Goal: Task Accomplishment & Management: Complete application form

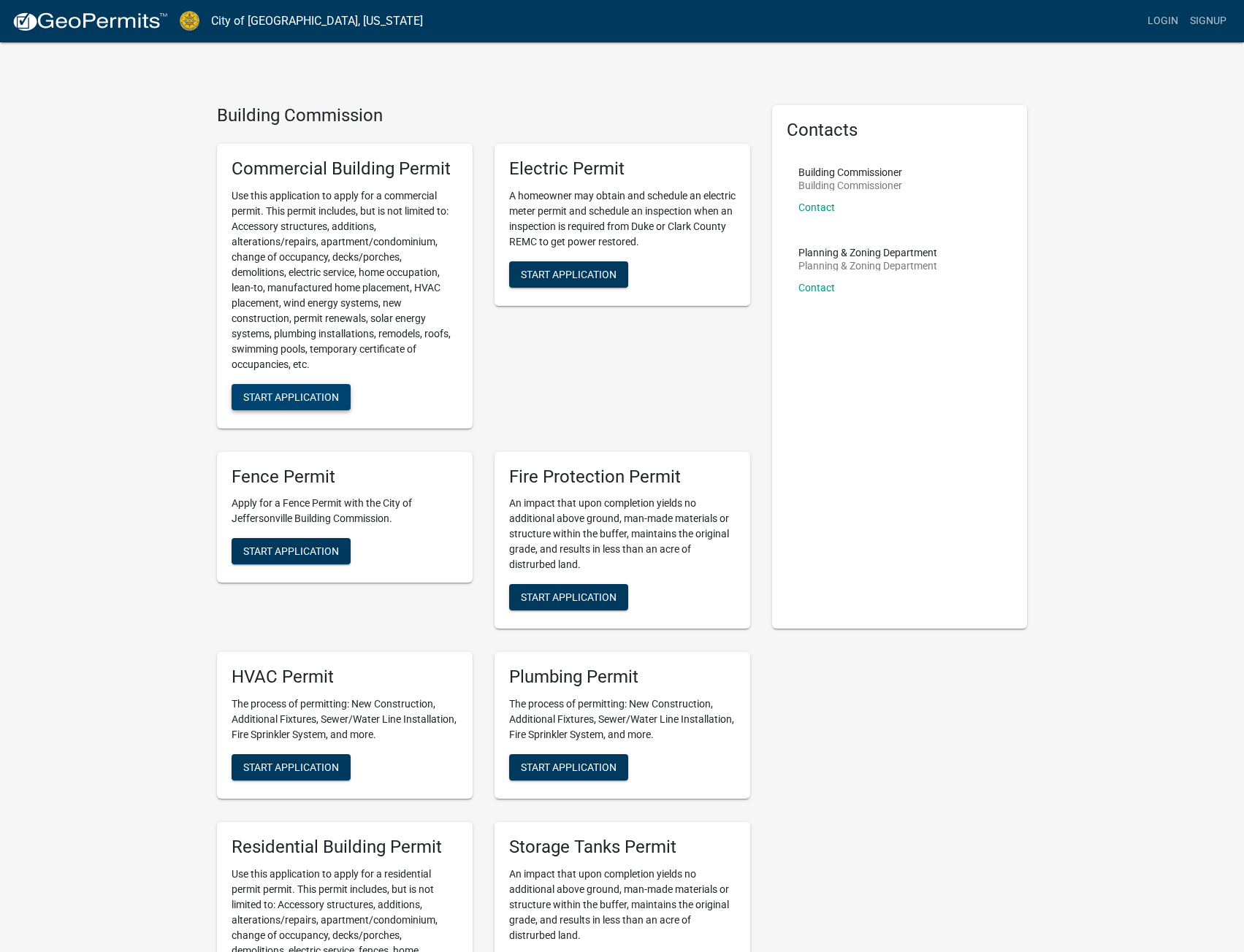
click at [301, 400] on span "Start Application" at bounding box center [291, 396] width 96 height 12
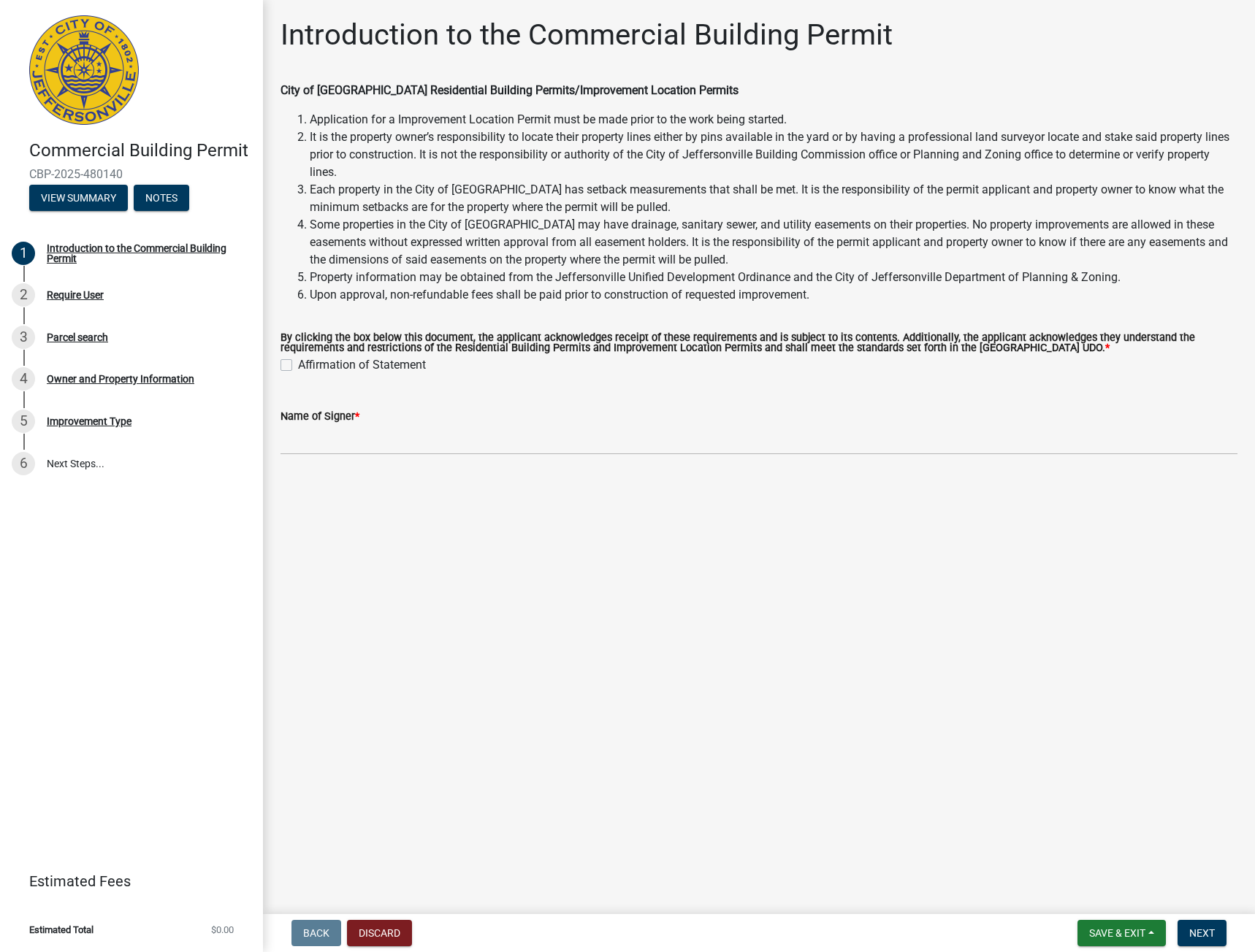
click at [537, 116] on li "Application for a Improvement Location Permit must be made prior to the work be…" at bounding box center [773, 120] width 928 height 18
click at [608, 115] on li "Application for a Improvement Location Permit must be made prior to the work be…" at bounding box center [773, 120] width 928 height 18
click at [609, 115] on li "Application for a Improvement Location Permit must be made prior to the work be…" at bounding box center [773, 120] width 928 height 18
click at [401, 135] on li "It is the property owner’s responsibility to locate their property lines either…" at bounding box center [773, 154] width 928 height 52
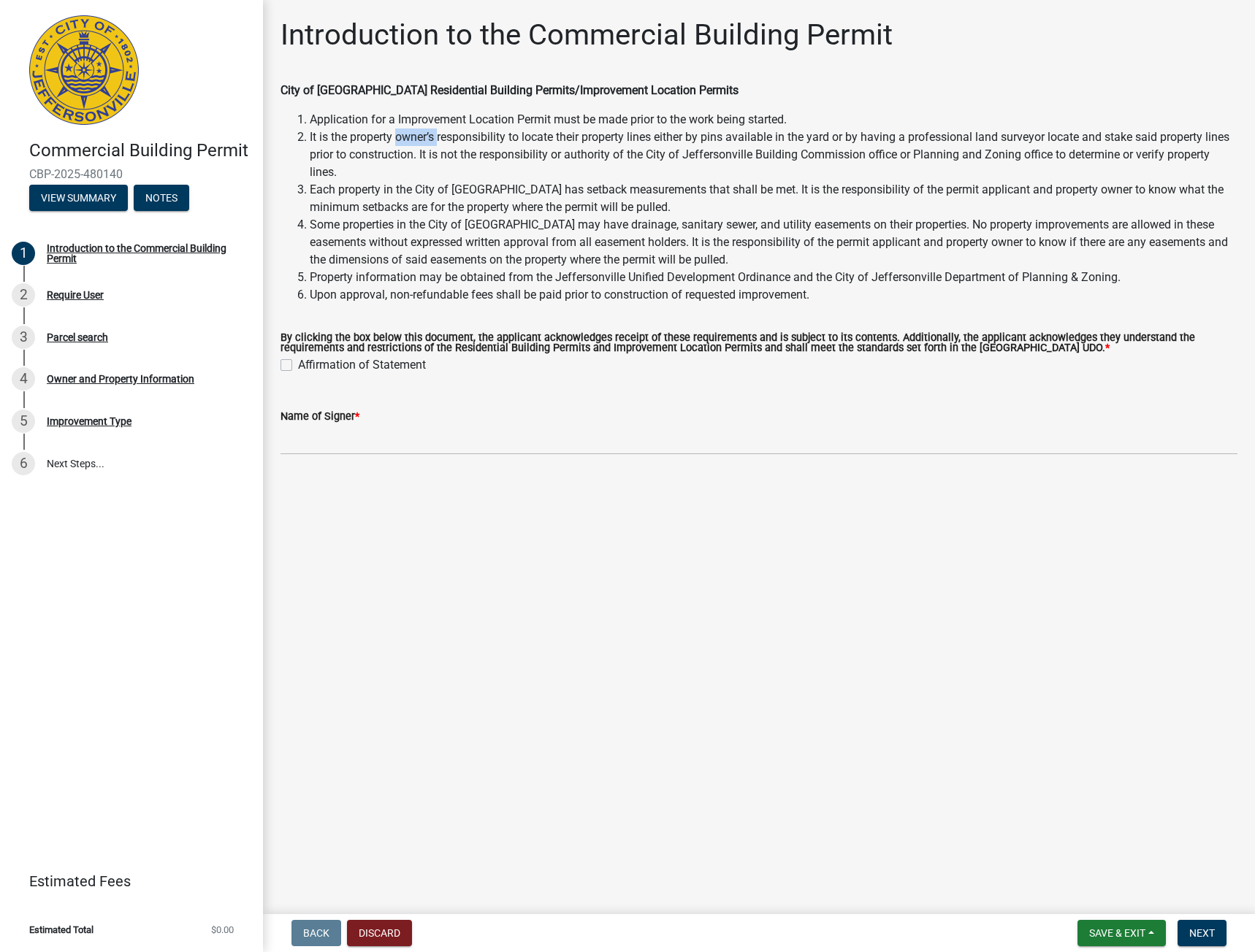
click at [401, 135] on li "It is the property owner’s responsibility to locate their property lines either…" at bounding box center [773, 154] width 928 height 52
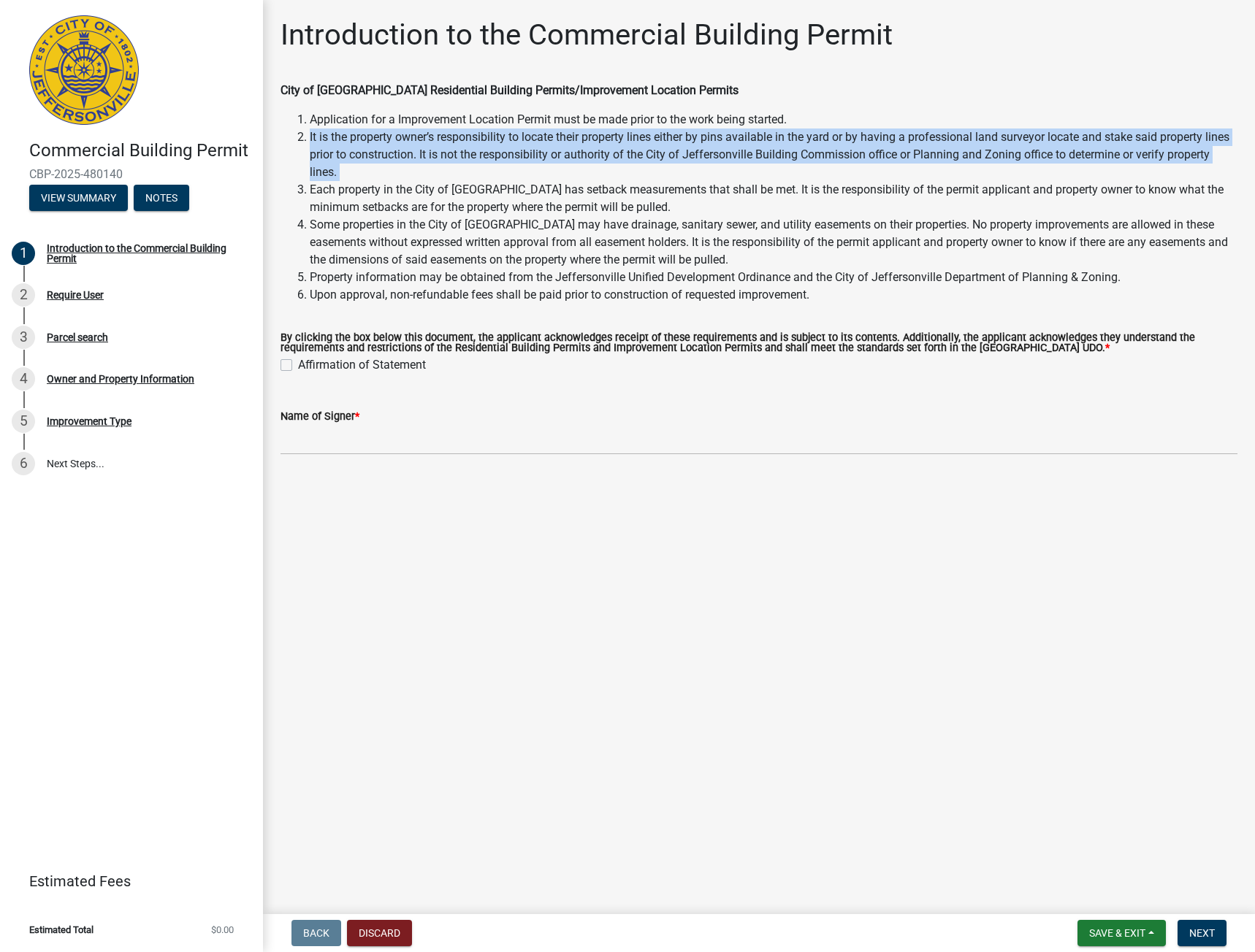
click at [401, 135] on li "It is the property owner’s responsibility to locate their property lines either…" at bounding box center [773, 154] width 928 height 52
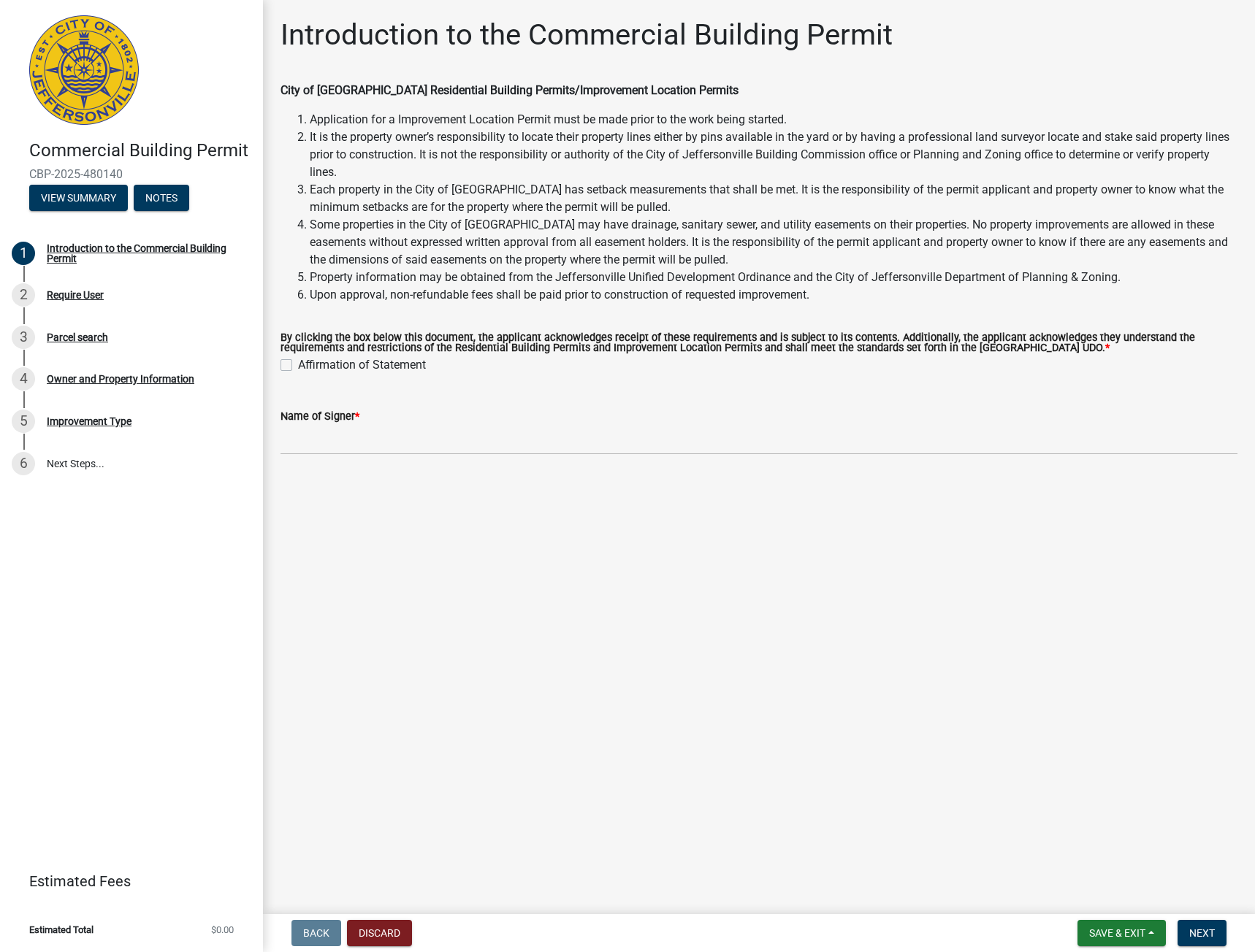
click at [428, 189] on li "Each property in the City of [GEOGRAPHIC_DATA] has setback measurements that sh…" at bounding box center [773, 198] width 928 height 35
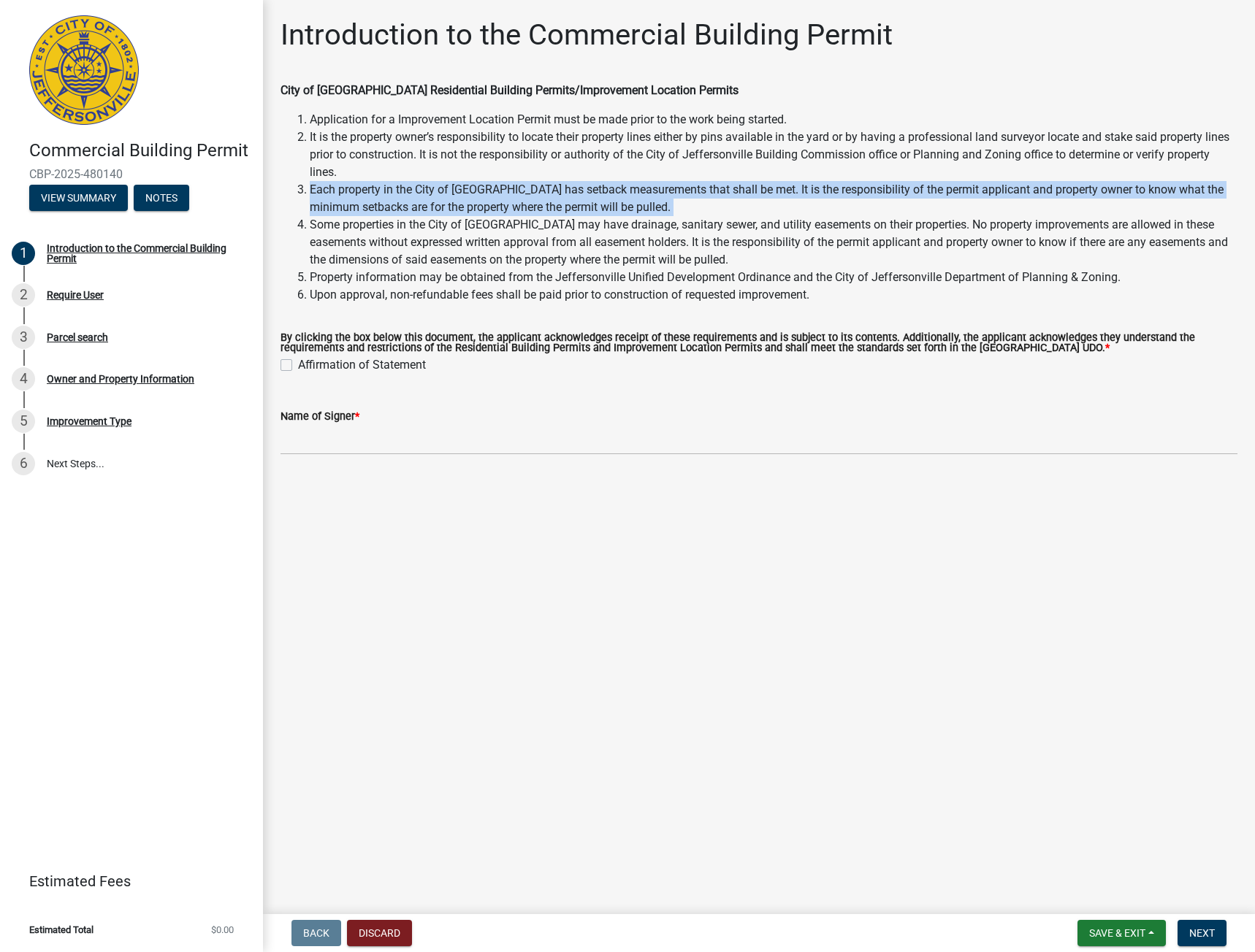
click at [428, 189] on li "Each property in the City of [GEOGRAPHIC_DATA] has setback measurements that sh…" at bounding box center [773, 198] width 928 height 35
click at [688, 208] on li "Each property in the City of [GEOGRAPHIC_DATA] has setback measurements that sh…" at bounding box center [773, 198] width 928 height 35
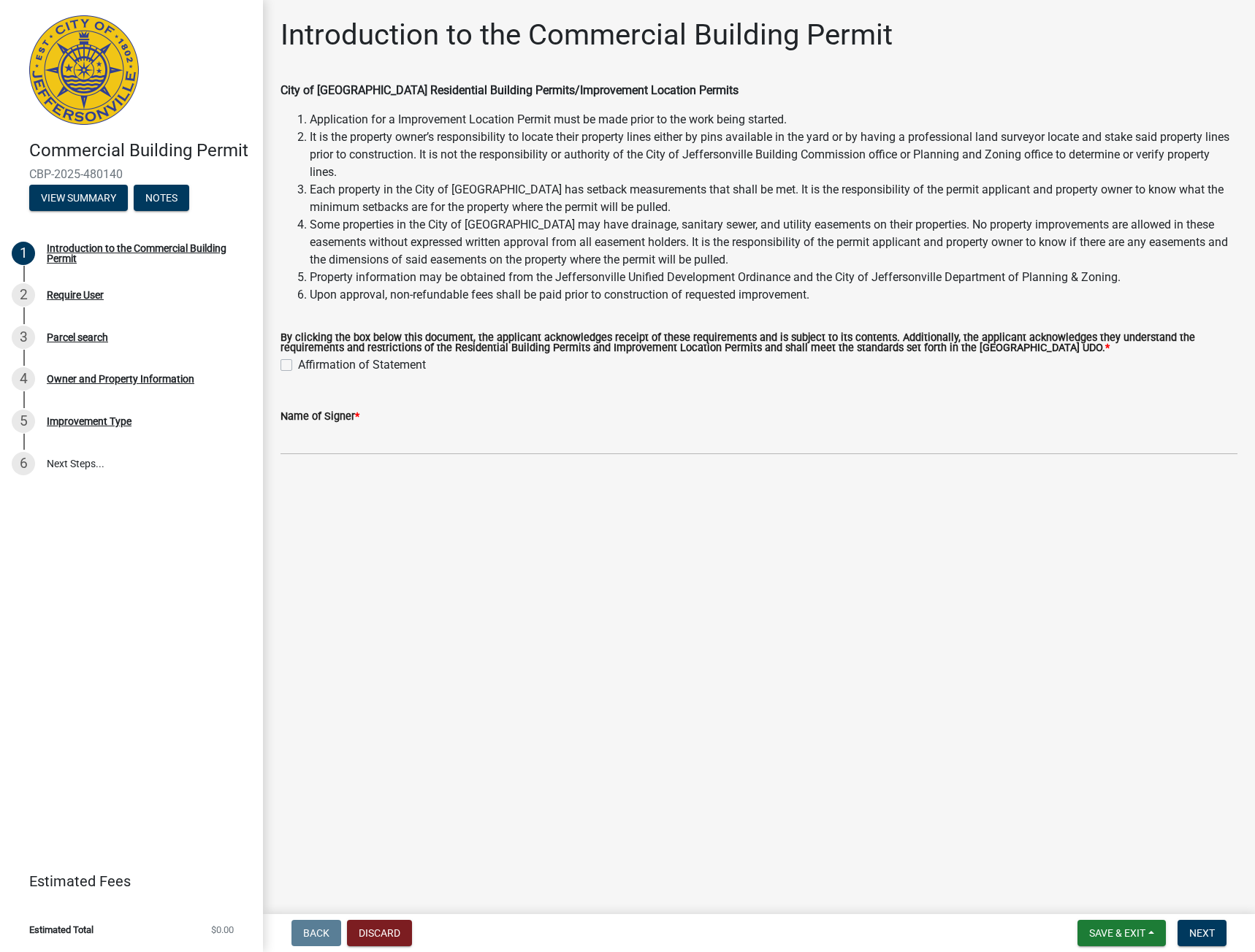
click at [682, 208] on li "Each property in the City of [GEOGRAPHIC_DATA] has setback measurements that sh…" at bounding box center [773, 198] width 928 height 35
click at [731, 229] on li "Some properties in the City of [GEOGRAPHIC_DATA] may have drainage, sanitary se…" at bounding box center [773, 242] width 928 height 52
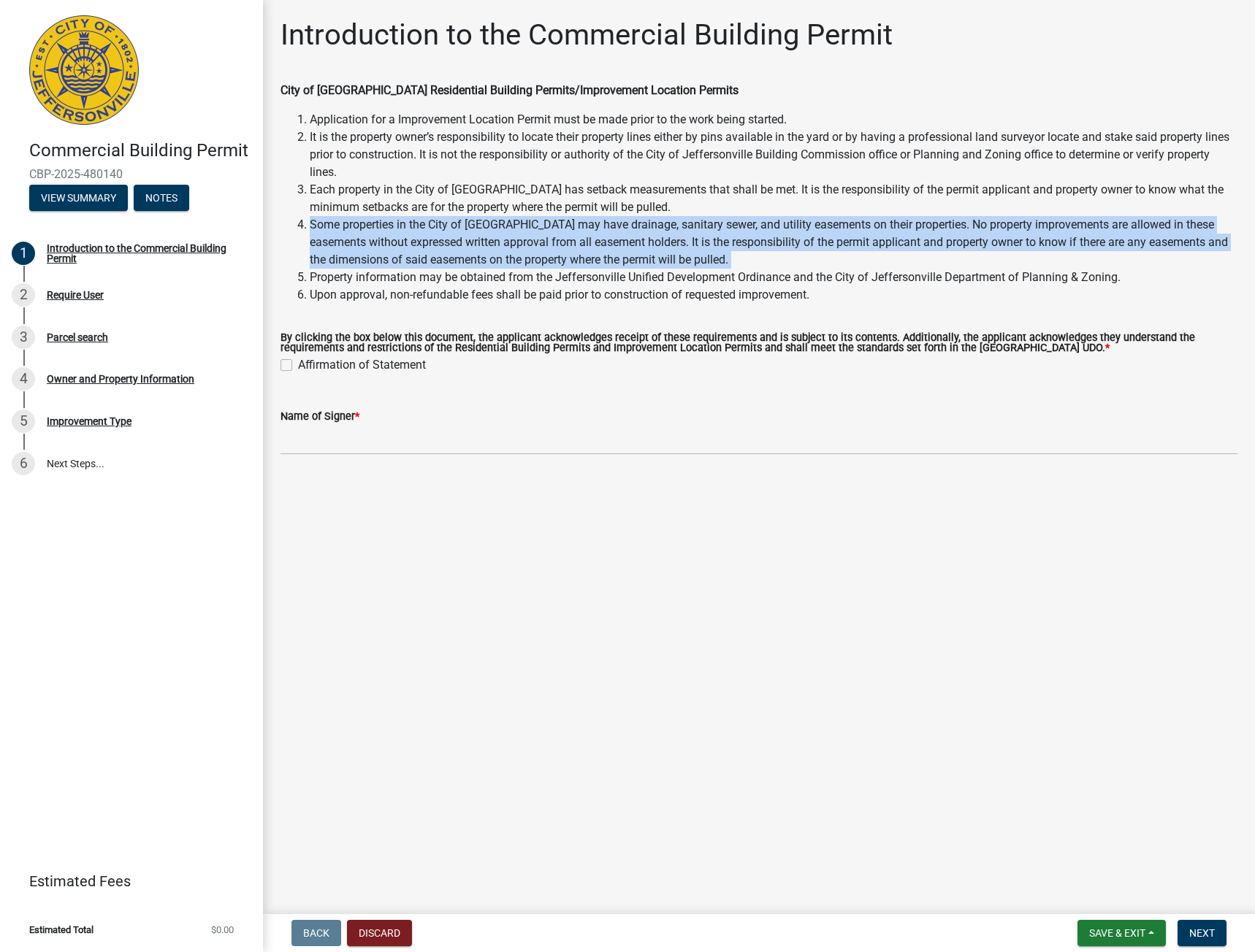
click at [731, 229] on li "Some properties in the City of [GEOGRAPHIC_DATA] may have drainage, sanitary se…" at bounding box center [773, 242] width 928 height 52
click at [698, 245] on li "Some properties in the City of [GEOGRAPHIC_DATA] may have drainage, sanitary se…" at bounding box center [773, 242] width 928 height 52
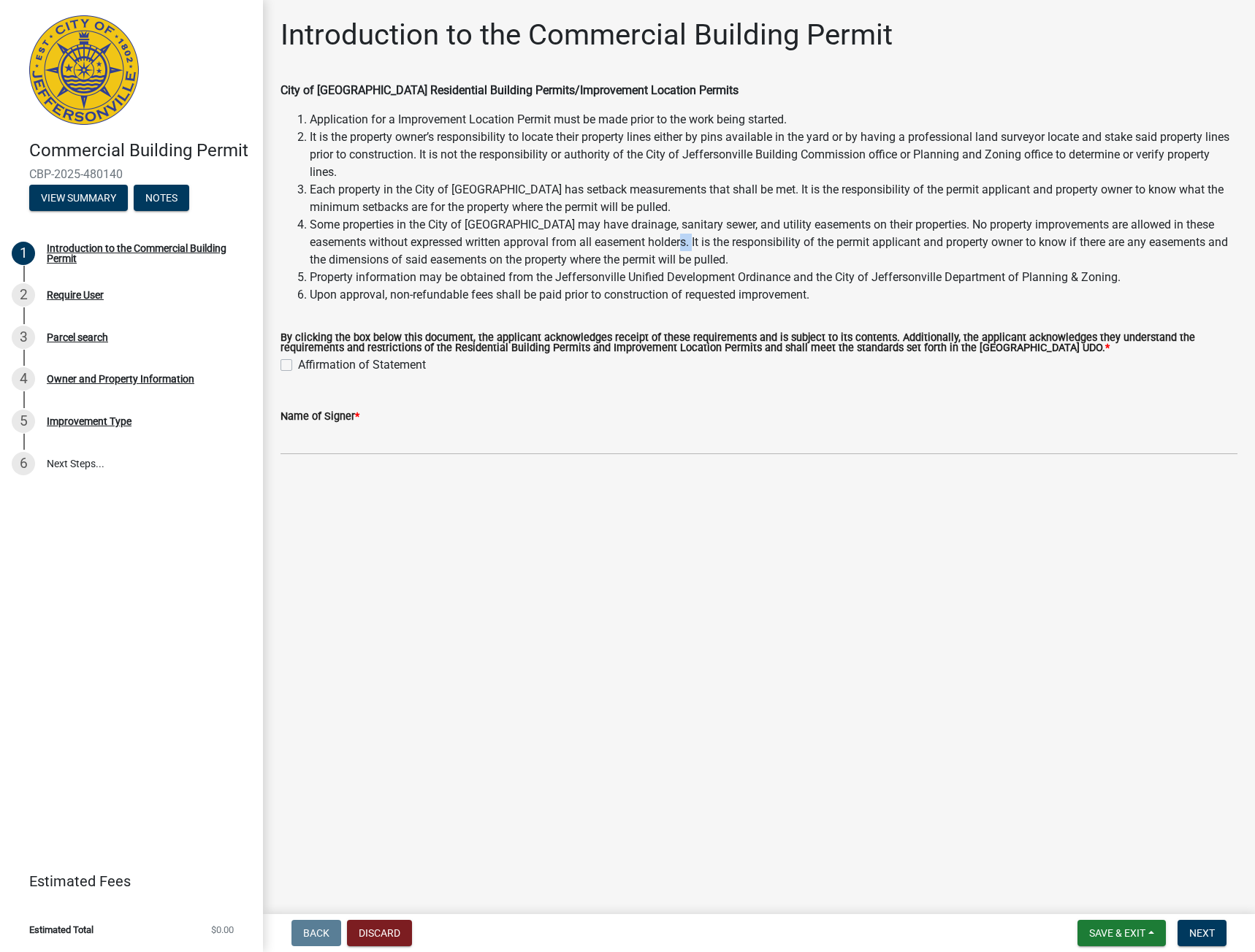
click at [698, 245] on li "Some properties in the City of [GEOGRAPHIC_DATA] may have drainage, sanitary se…" at bounding box center [773, 242] width 928 height 52
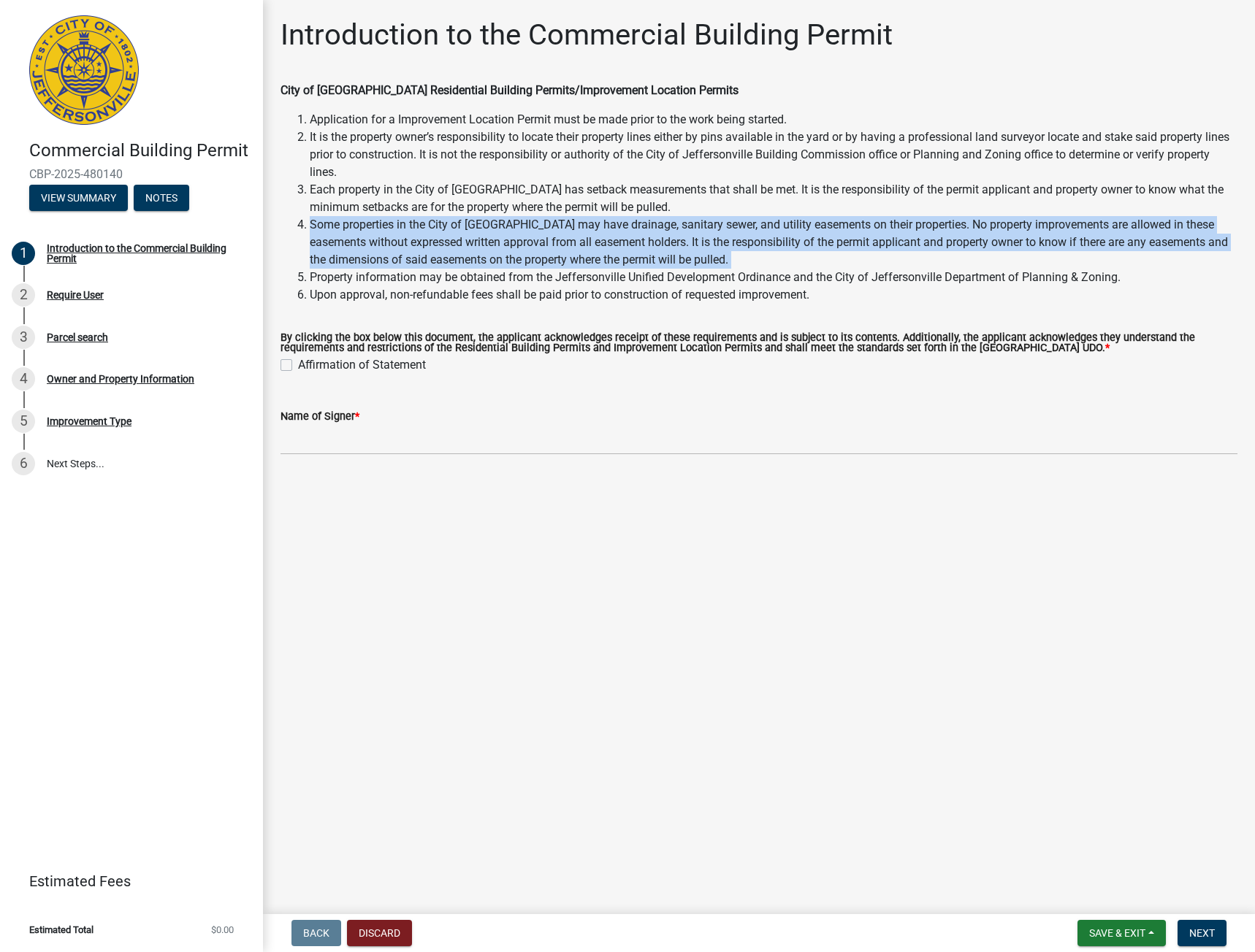
click at [697, 245] on li "Some properties in the City of [GEOGRAPHIC_DATA] may have drainage, sanitary se…" at bounding box center [773, 242] width 928 height 52
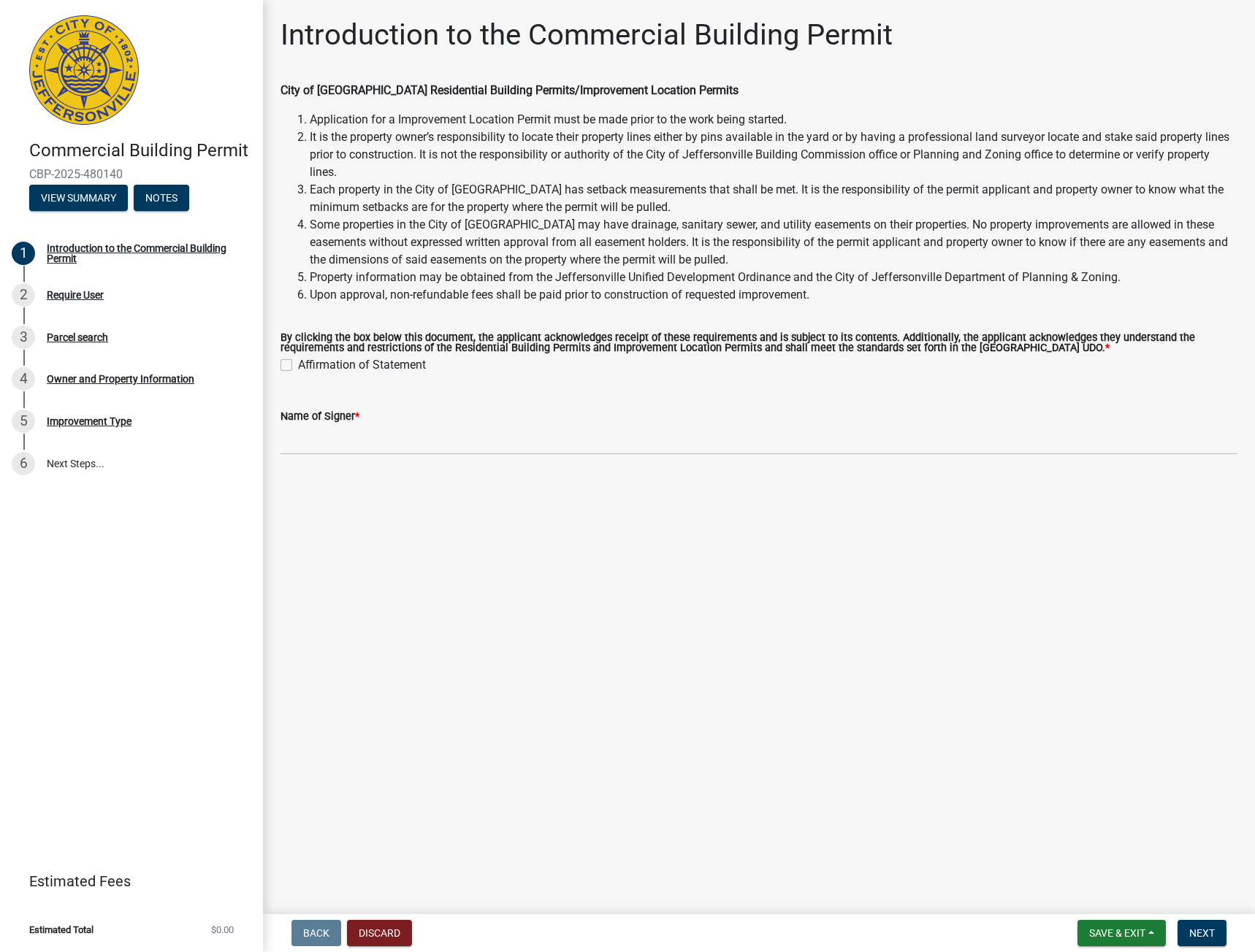
click at [557, 295] on li "Upon approval, non-refundable fees shall be paid prior to construction of reque…" at bounding box center [773, 296] width 928 height 18
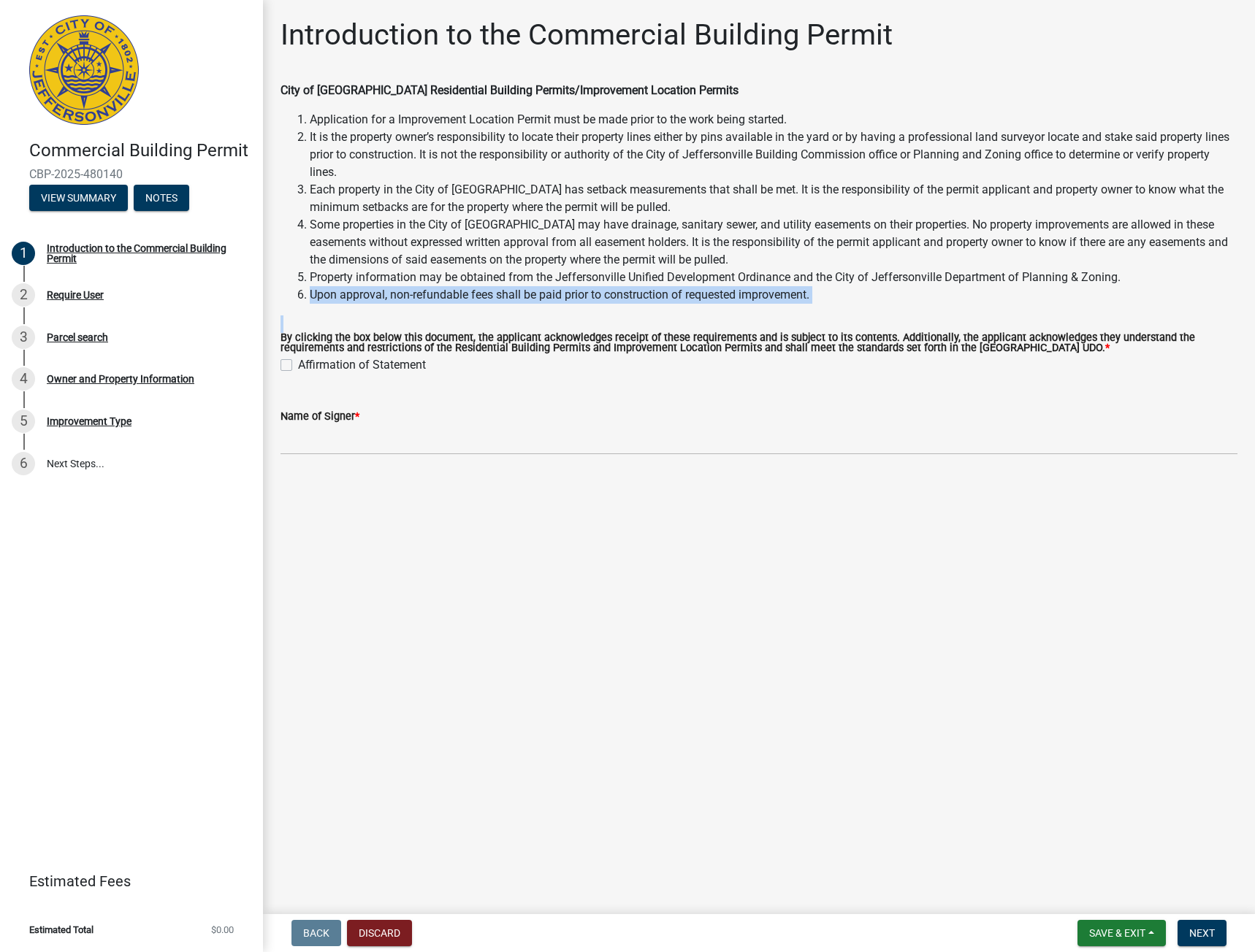
click at [557, 295] on li "Upon approval, non-refundable fees shall be paid prior to construction of reque…" at bounding box center [773, 296] width 928 height 18
click at [509, 309] on wm-data-entity-input "City of Jeffersonville Residential Building Permits/Improvement Location Permit…" at bounding box center [760, 199] width 957 height 233
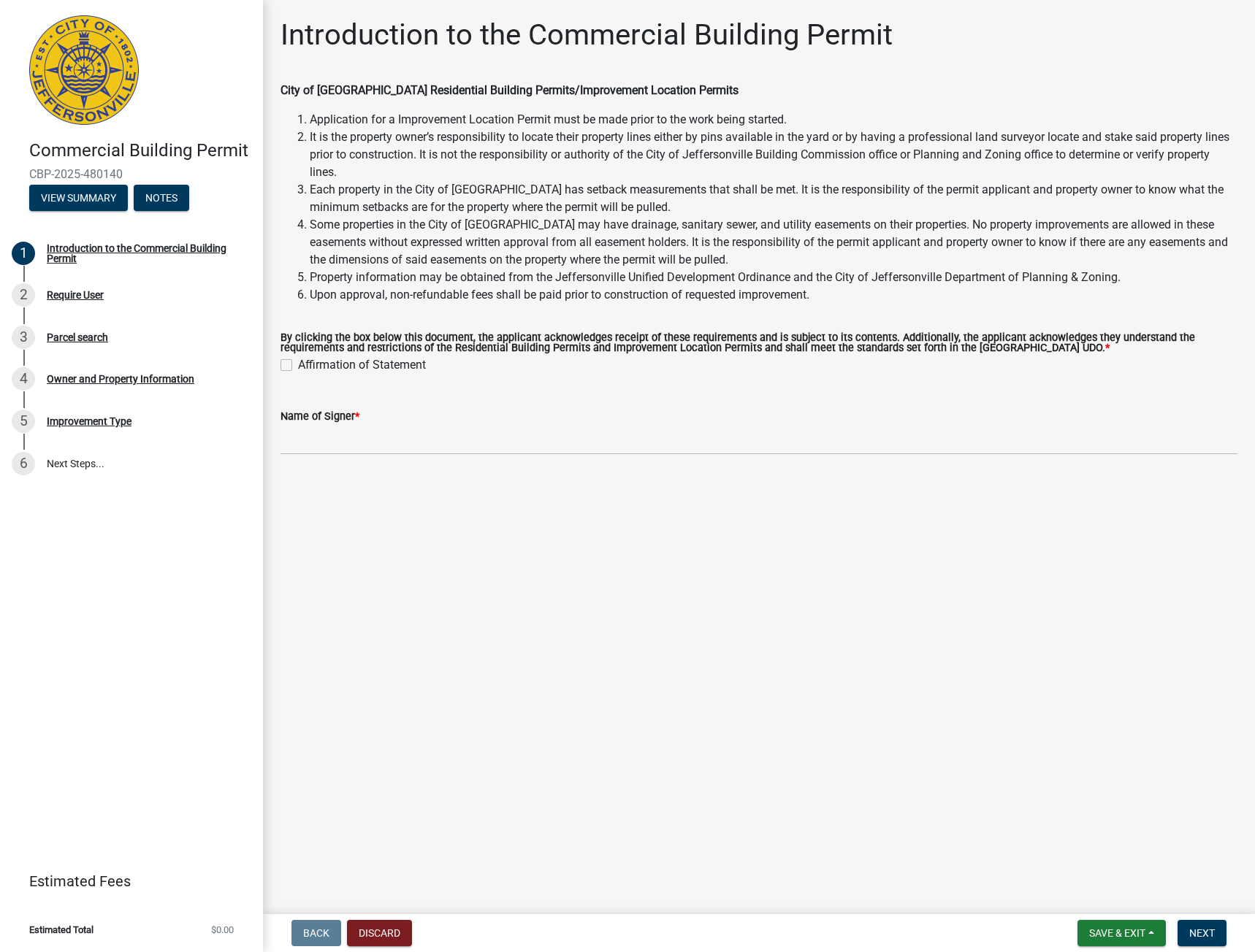
click at [298, 362] on label "Affirmation of Statement" at bounding box center [361, 365] width 128 height 18
click at [298, 362] on input "Affirmation of Statement" at bounding box center [303, 361] width 10 height 10
checkbox input "true"
click at [359, 444] on input "Name of Signer *" at bounding box center [760, 440] width 957 height 30
type input "K"
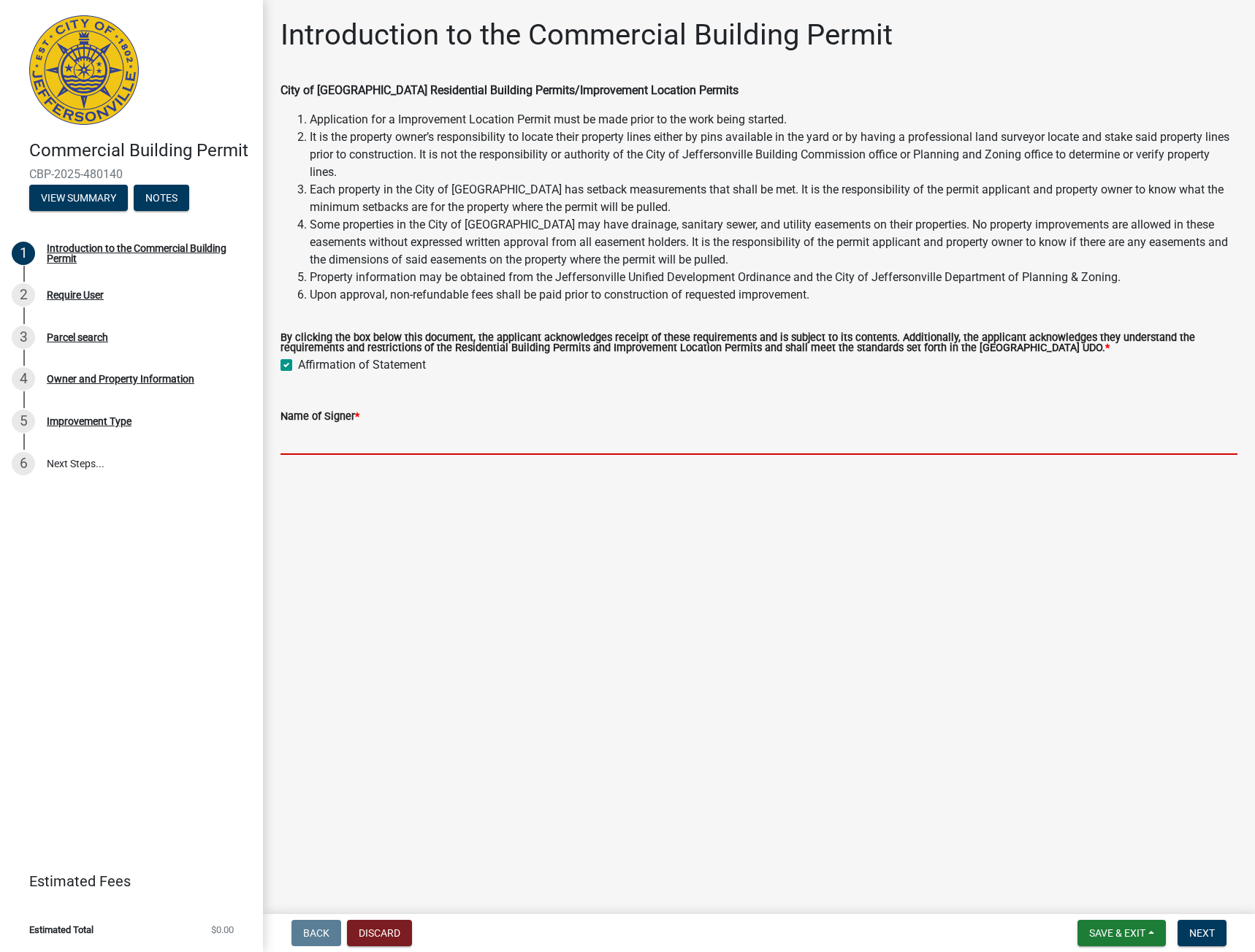
type input "a"
type input "[PERSON_NAME]"
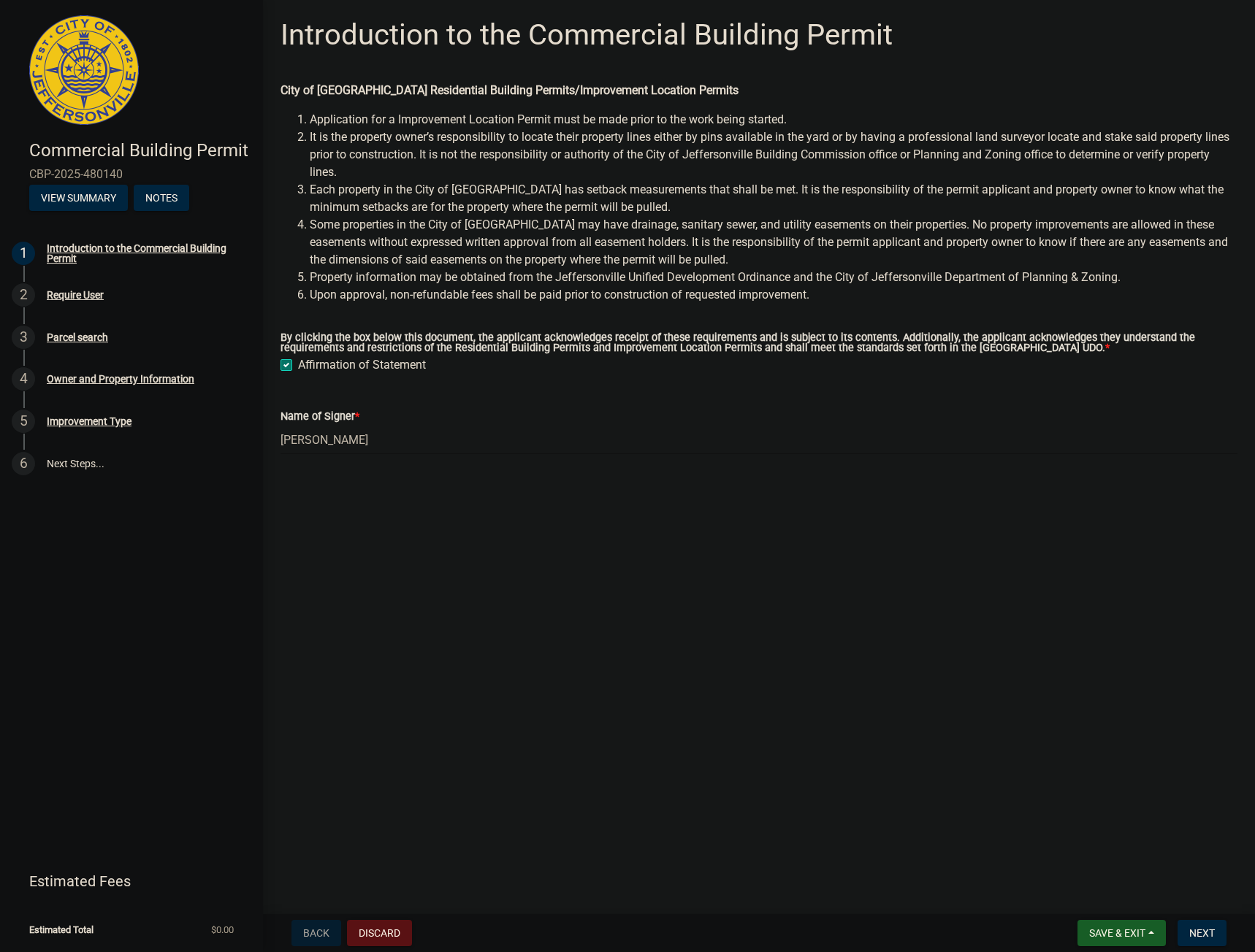
click at [606, 634] on main "Introduction to the Commercial Building Permit City of Jeffersonville Residenti…" at bounding box center [759, 454] width 992 height 909
click at [1209, 933] on span "Next" at bounding box center [1202, 933] width 26 height 12
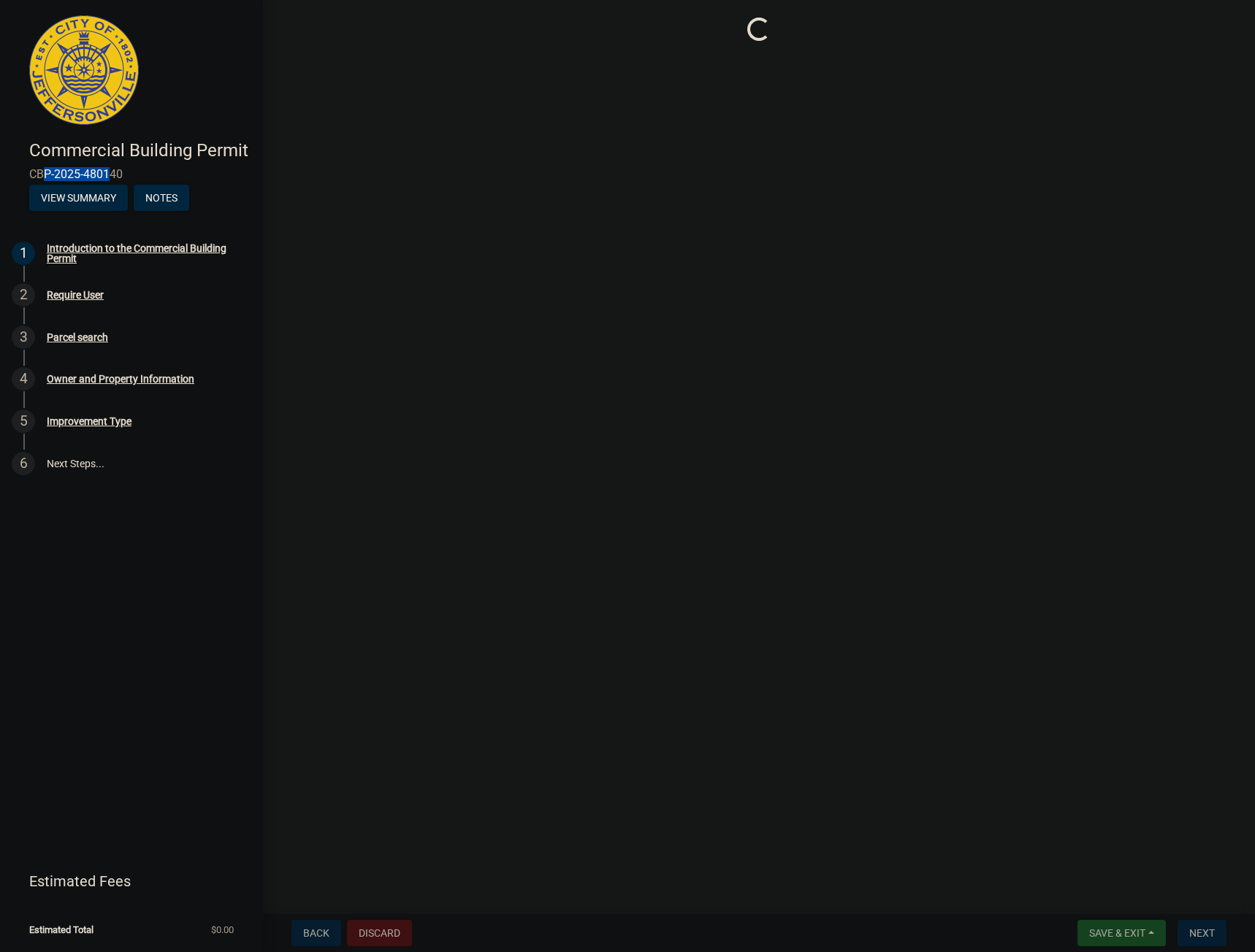
drag, startPoint x: 105, startPoint y: 173, endPoint x: 36, endPoint y: 173, distance: 69.0
click at [36, 173] on span "CBP-2025-480140" at bounding box center [132, 174] width 205 height 14
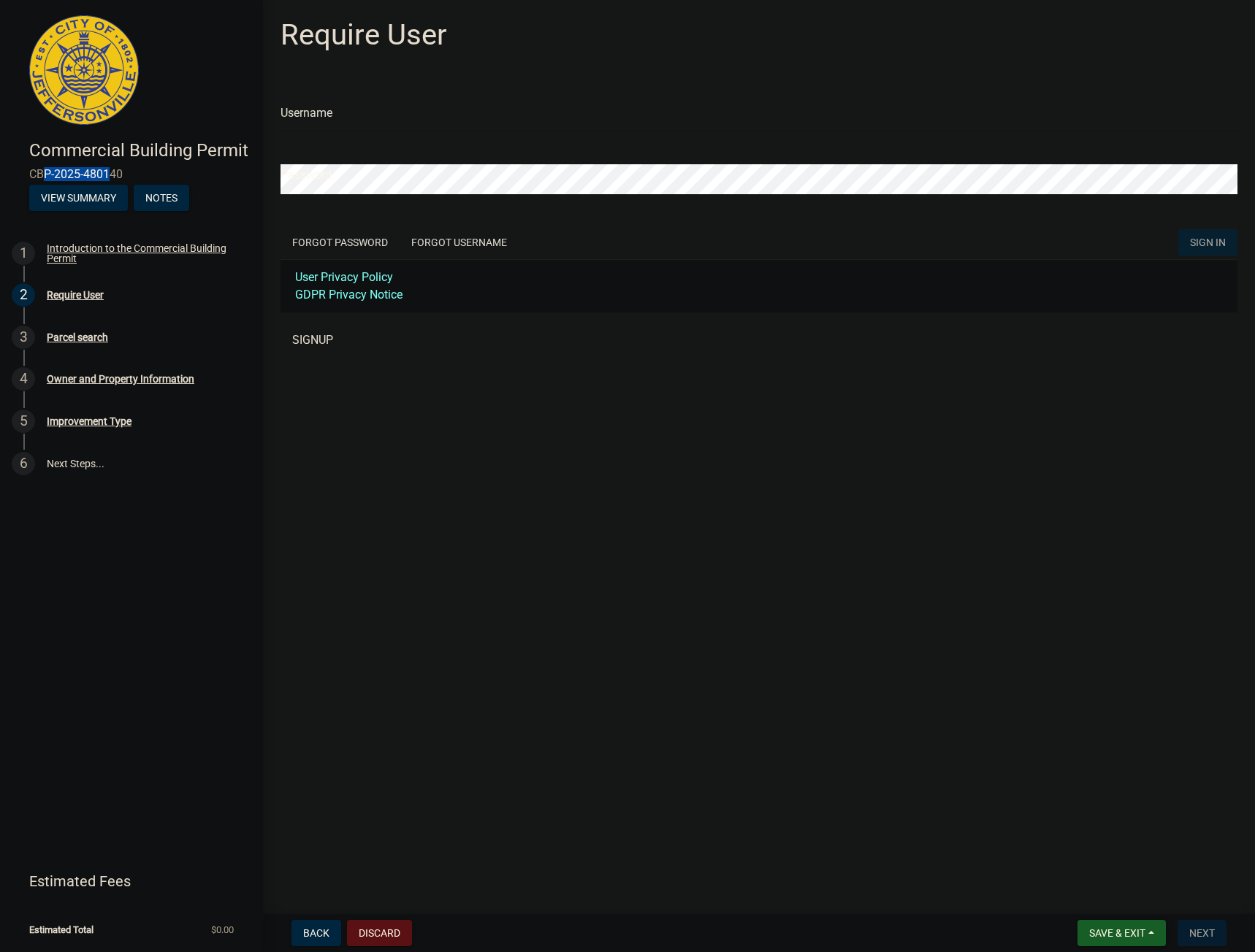
click at [315, 339] on link "SIGNUP" at bounding box center [760, 340] width 957 height 30
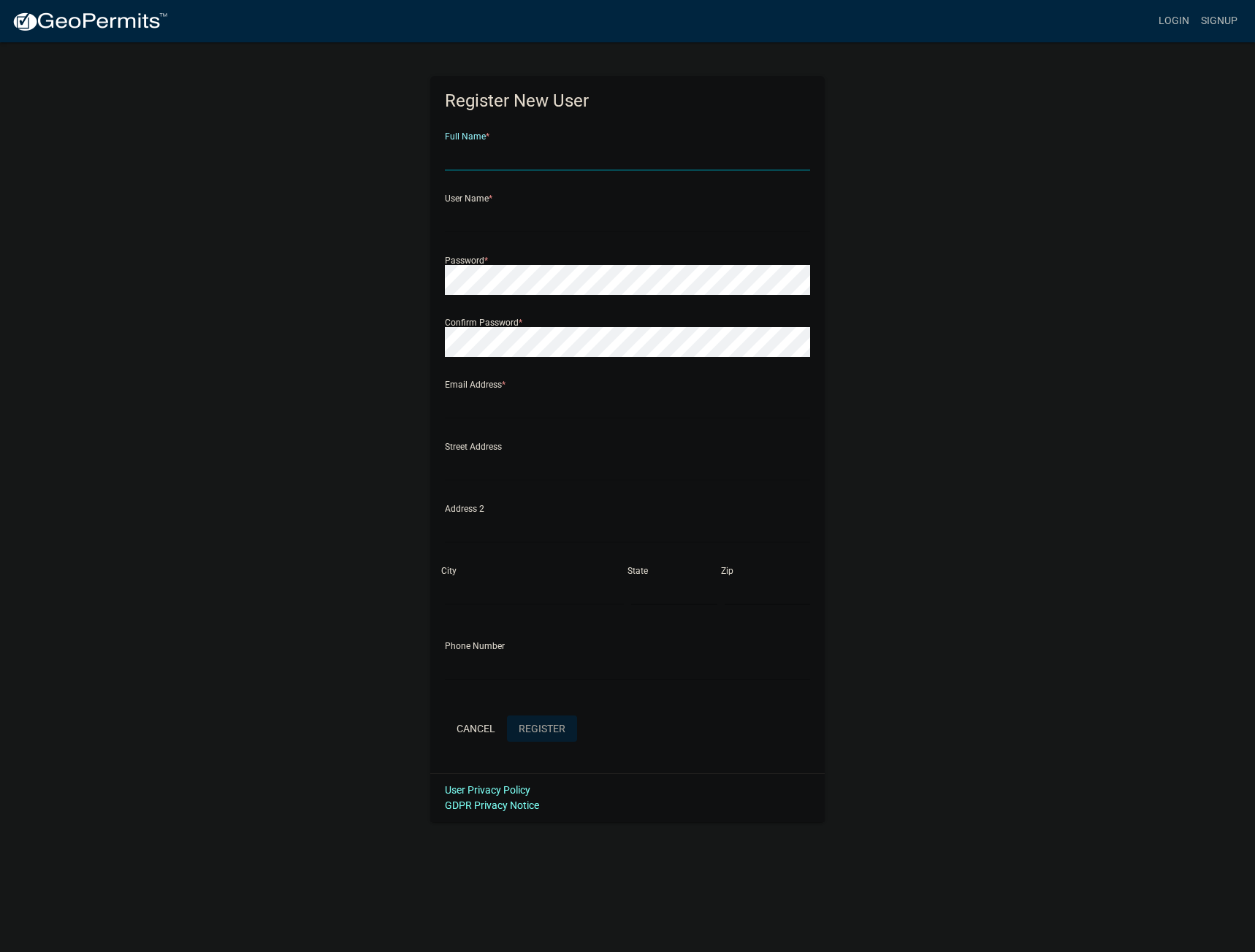
click at [504, 164] on input "text" at bounding box center [627, 156] width 365 height 30
type input "[PERSON_NAME]"
type input "landon-vowels"
type input "landon@withpulley.com"
click at [535, 722] on span "Register" at bounding box center [541, 728] width 46 height 12
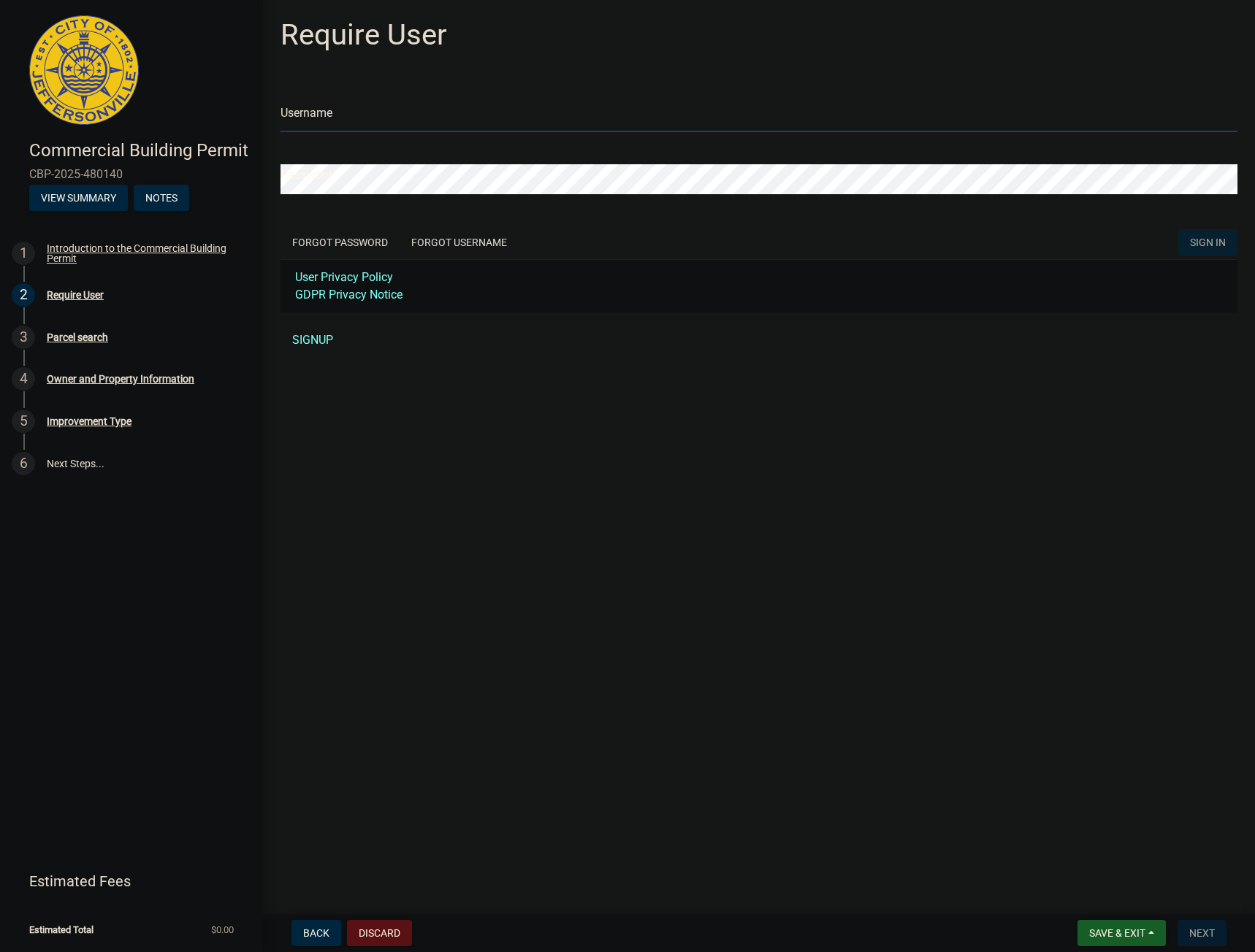
click at [345, 110] on input "Username" at bounding box center [760, 117] width 957 height 30
click at [409, 128] on input "Username" at bounding box center [760, 117] width 957 height 30
type input "landon"
click at [201, 243] on div "Introduction to the Commercial Building Permit" at bounding box center [142, 253] width 193 height 21
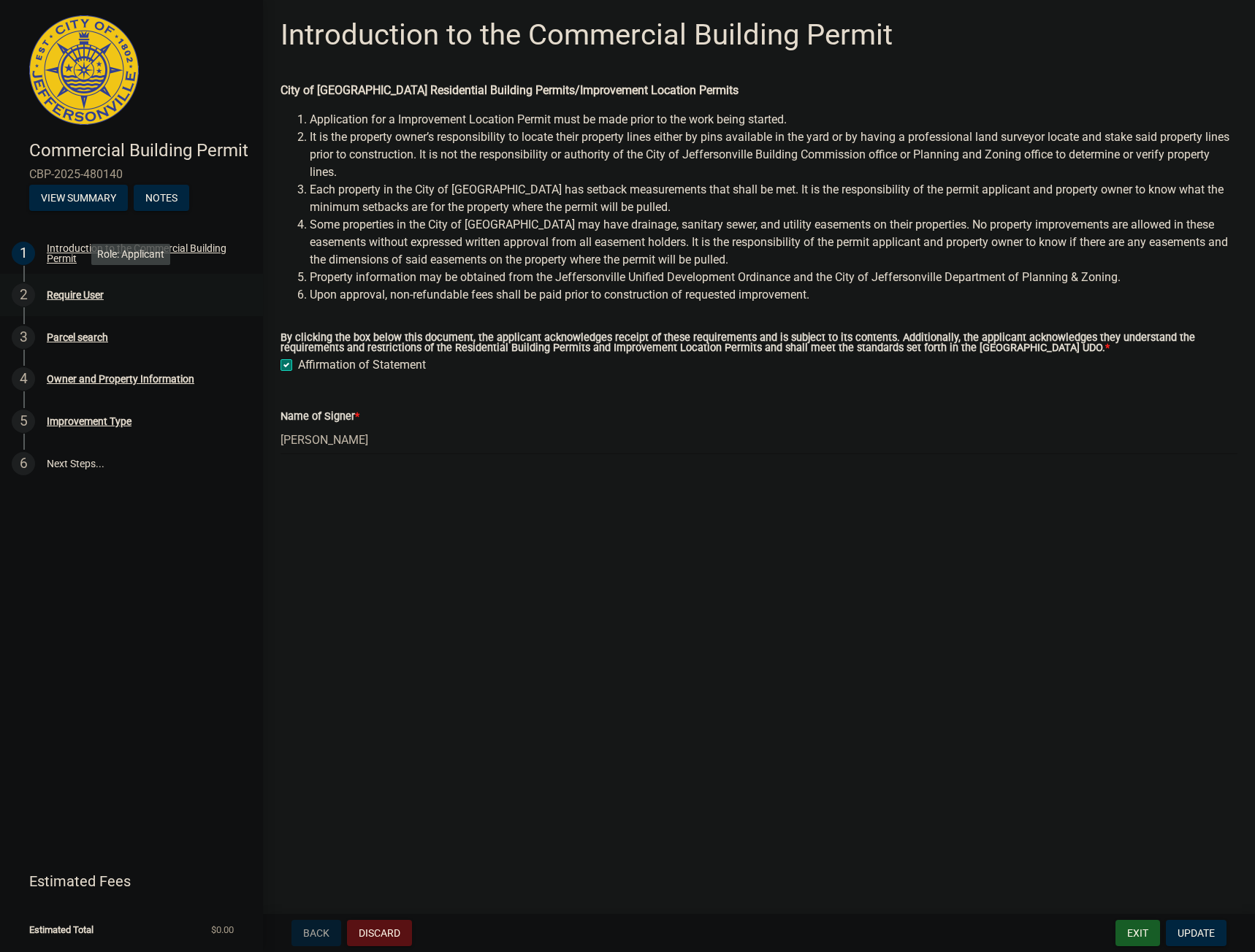
click at [88, 292] on div "Require User" at bounding box center [75, 295] width 57 height 10
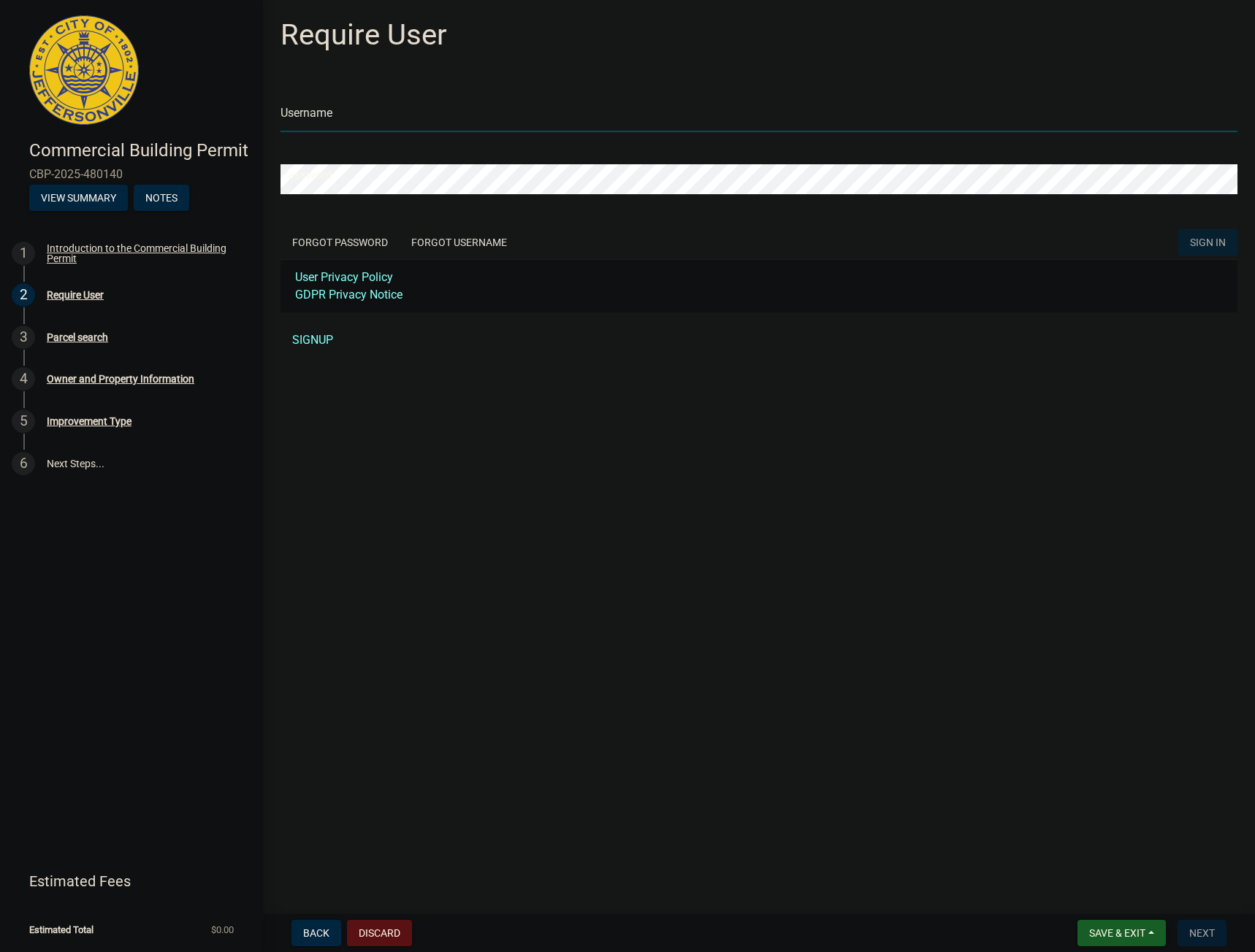
click at [372, 121] on input "Username" at bounding box center [760, 117] width 957 height 30
type input "landon-vowels"
click at [1178, 229] on button "SIGN IN" at bounding box center [1208, 242] width 59 height 27
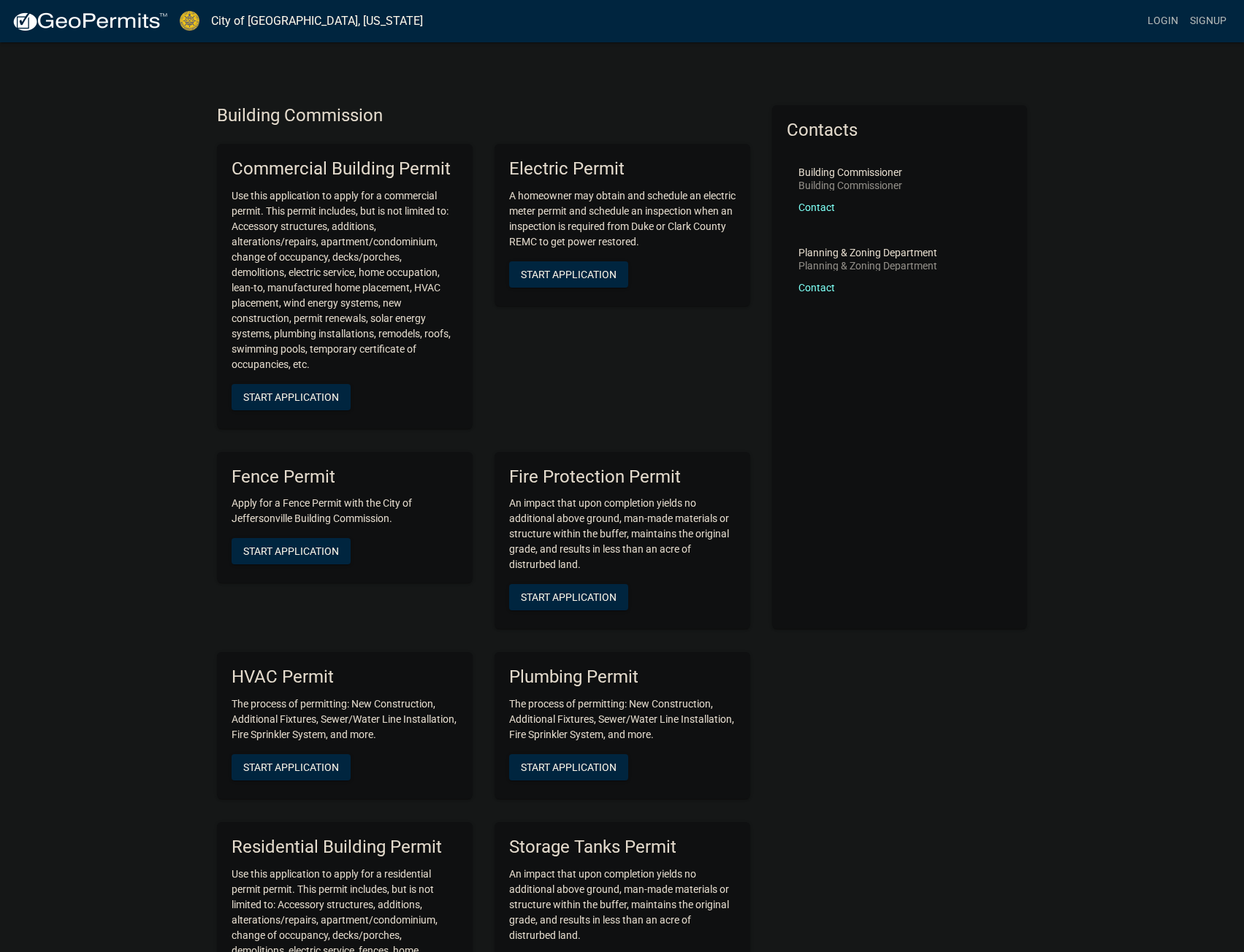
click at [265, 195] on p "Use this application to apply for a commercial permit. This permit includes, bu…" at bounding box center [344, 281] width 226 height 184
click at [311, 200] on p "Use this application to apply for a commercial permit. This permit includes, bu…" at bounding box center [344, 281] width 226 height 184
click at [296, 204] on p "Use this application to apply for a commercial permit. This permit includes, bu…" at bounding box center [344, 281] width 226 height 184
click at [287, 206] on p "Use this application to apply for a commercial permit. This permit includes, bu…" at bounding box center [344, 281] width 226 height 184
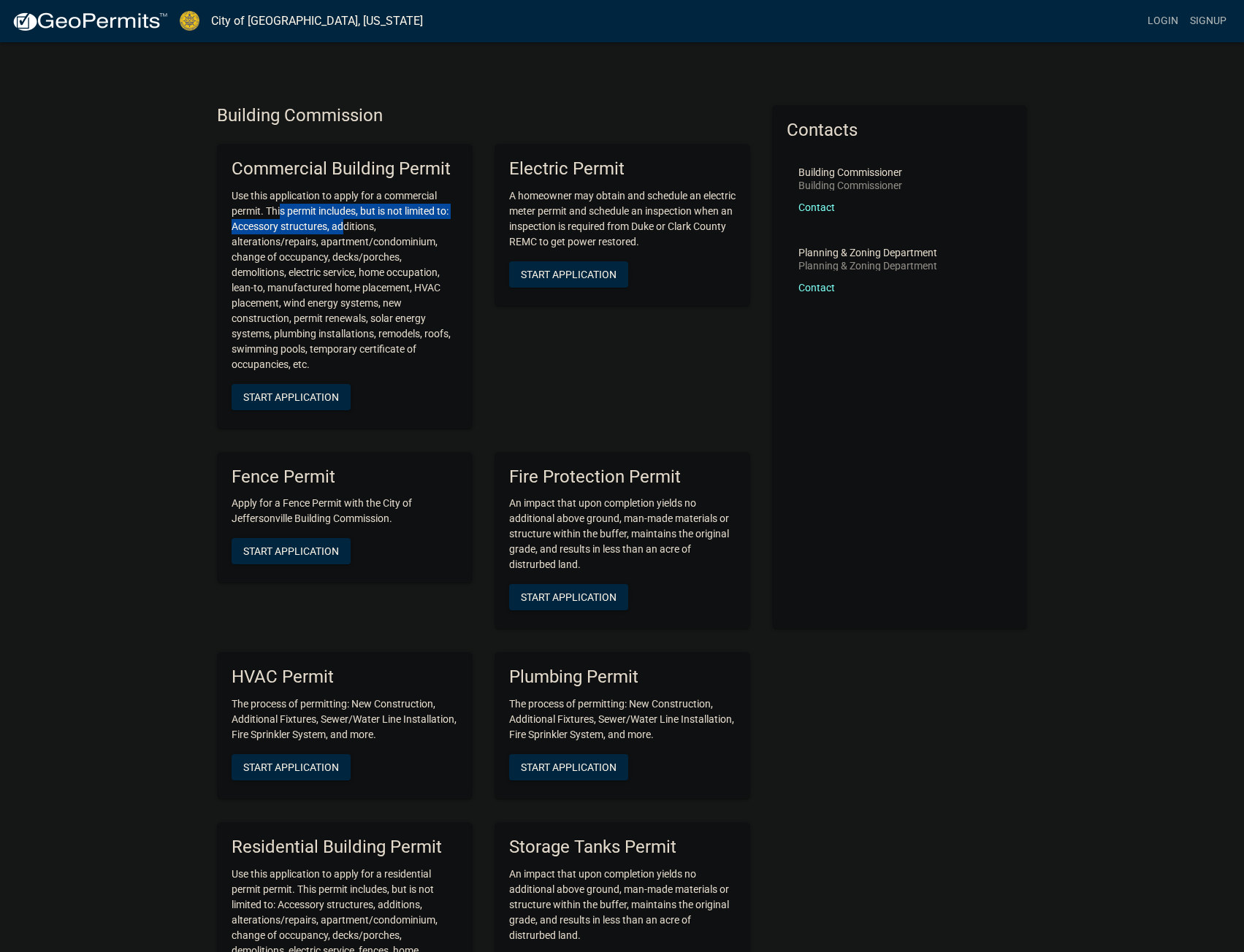
drag, startPoint x: 279, startPoint y: 206, endPoint x: 343, endPoint y: 231, distance: 68.7
click at [343, 231] on p "Use this application to apply for a commercial permit. This permit includes, bu…" at bounding box center [344, 281] width 226 height 184
click at [407, 266] on p "Use this application to apply for a commercial permit. This permit includes, bu…" at bounding box center [344, 281] width 226 height 184
click at [420, 301] on p "Use this application to apply for a commercial permit. This permit includes, bu…" at bounding box center [344, 281] width 226 height 184
drag, startPoint x: 439, startPoint y: 306, endPoint x: 278, endPoint y: 302, distance: 161.0
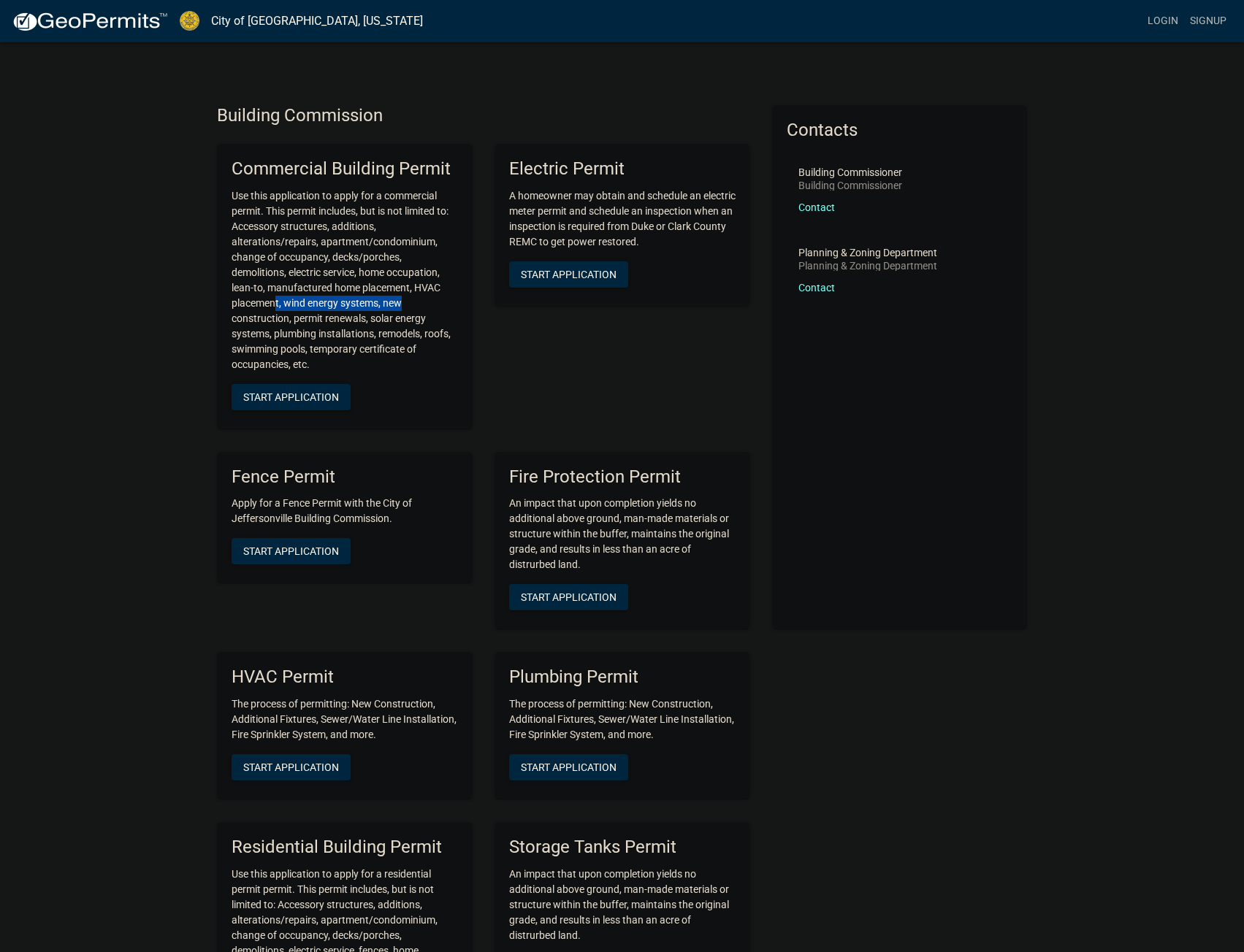
click at [273, 302] on p "Use this application to apply for a commercial permit. This permit includes, bu…" at bounding box center [344, 281] width 226 height 184
click at [401, 334] on p "Use this application to apply for a commercial permit. This permit includes, bu…" at bounding box center [344, 281] width 226 height 184
click at [295, 392] on span "Start Application" at bounding box center [291, 396] width 96 height 12
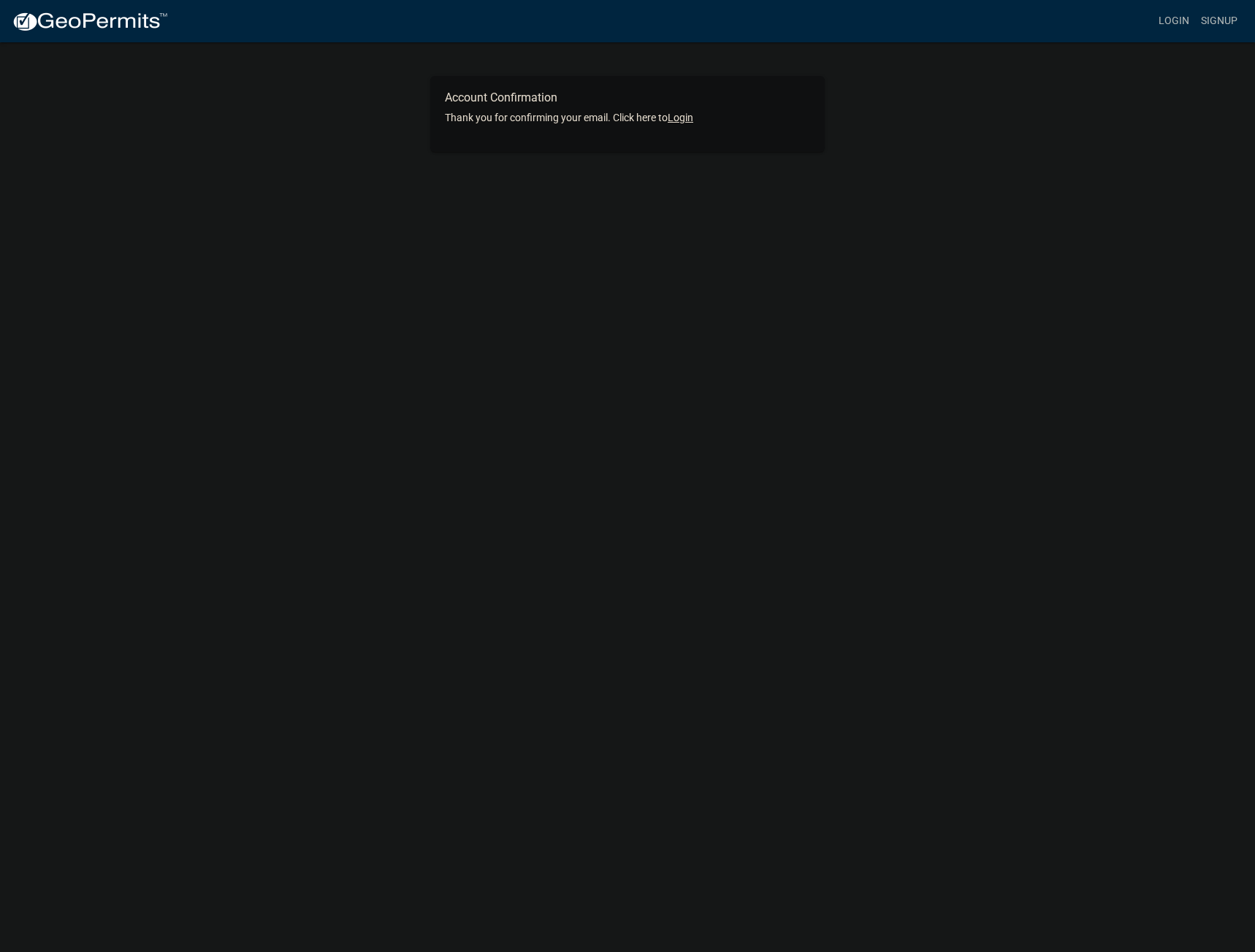
click at [686, 117] on link "Login" at bounding box center [680, 118] width 26 height 12
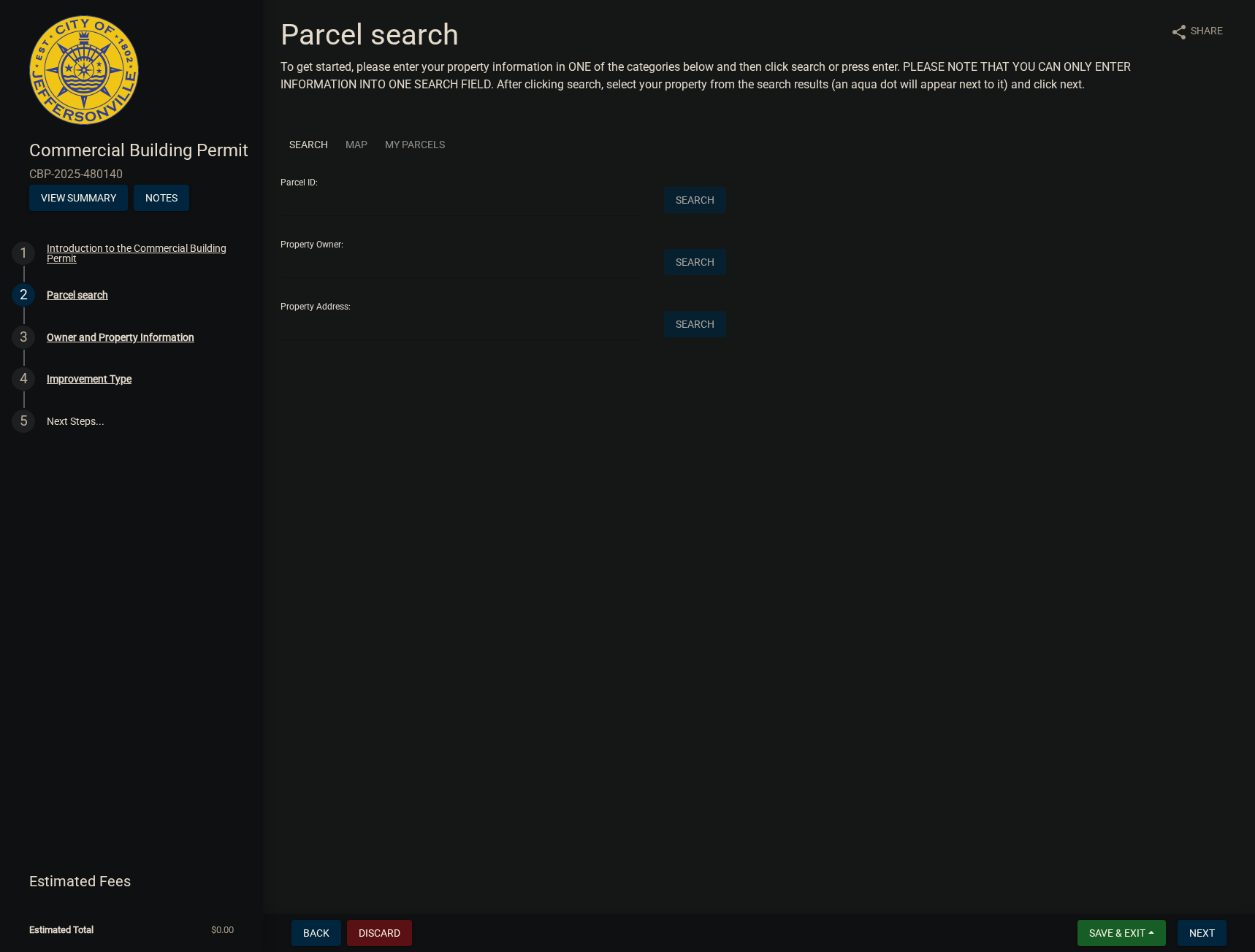
click at [346, 146] on link "Map" at bounding box center [356, 144] width 40 height 44
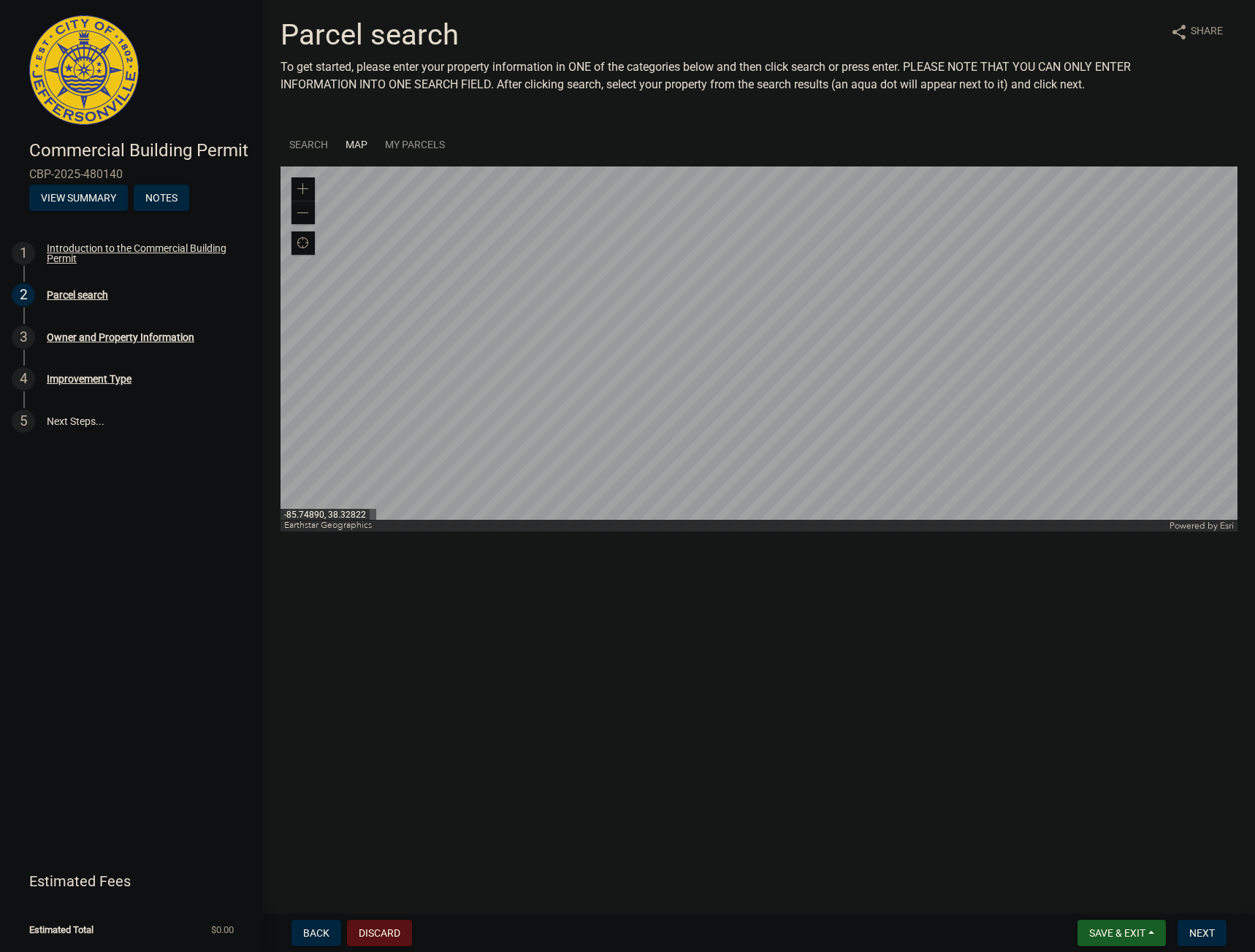
click at [613, 297] on div at bounding box center [760, 348] width 957 height 365
click at [616, 302] on div at bounding box center [760, 348] width 957 height 365
click at [614, 298] on div at bounding box center [760, 348] width 957 height 365
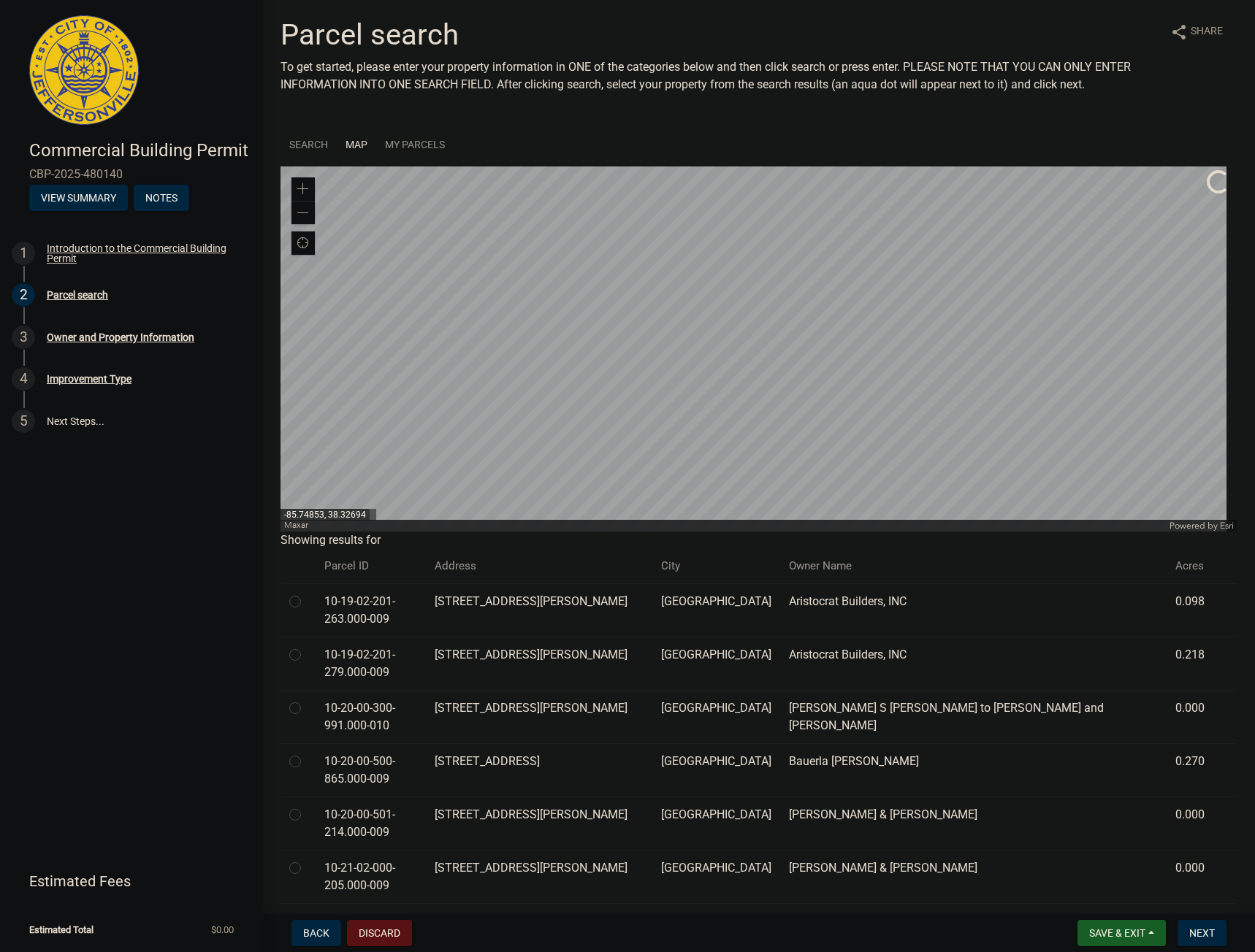
click at [616, 334] on div at bounding box center [760, 348] width 957 height 365
click at [686, 325] on div at bounding box center [760, 348] width 957 height 365
click at [694, 322] on div at bounding box center [760, 348] width 957 height 365
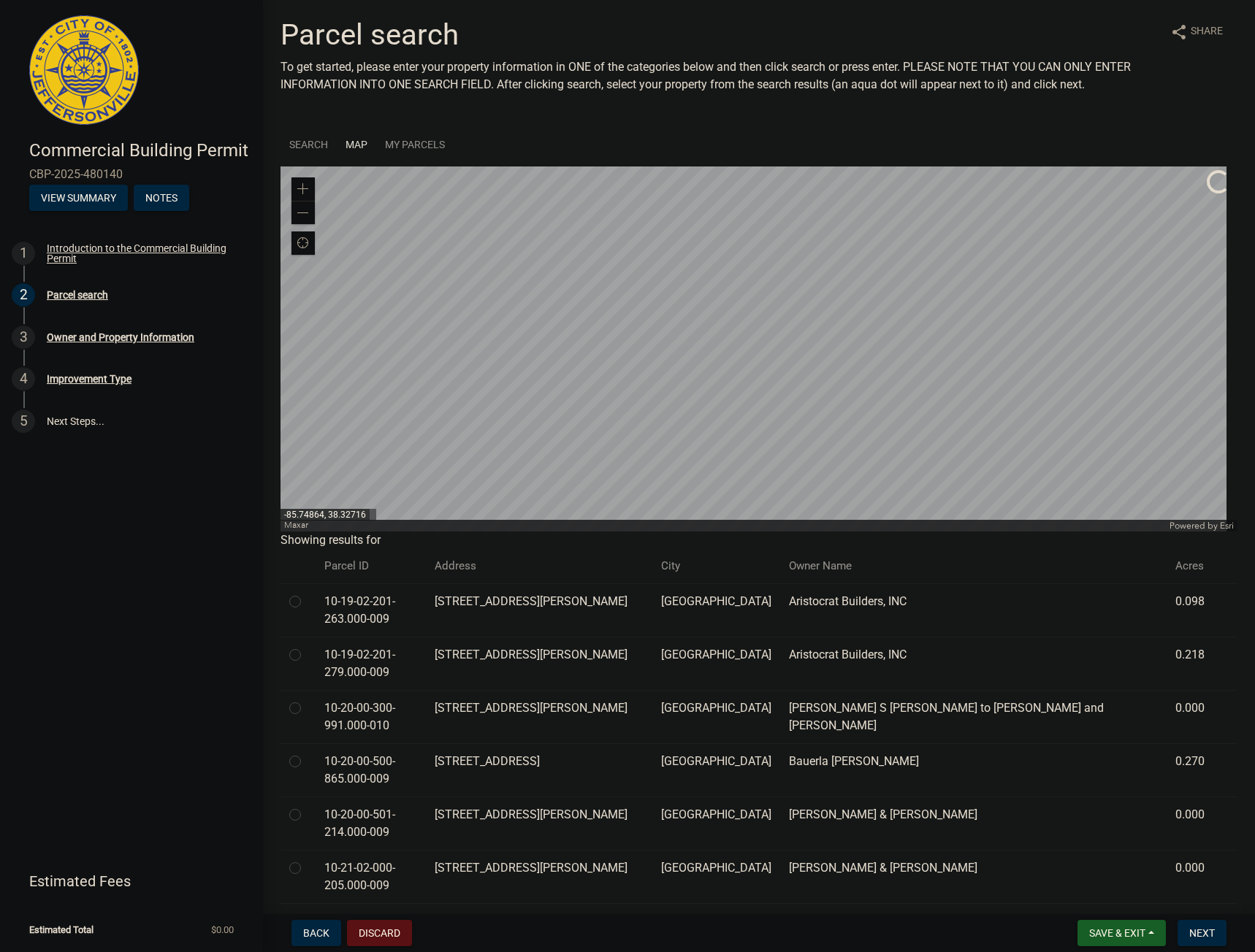
click at [694, 322] on div at bounding box center [760, 348] width 957 height 365
click at [658, 330] on div at bounding box center [760, 348] width 957 height 365
click at [739, 373] on div at bounding box center [760, 348] width 957 height 365
click at [674, 325] on div at bounding box center [760, 348] width 957 height 365
click at [732, 387] on div at bounding box center [760, 348] width 957 height 365
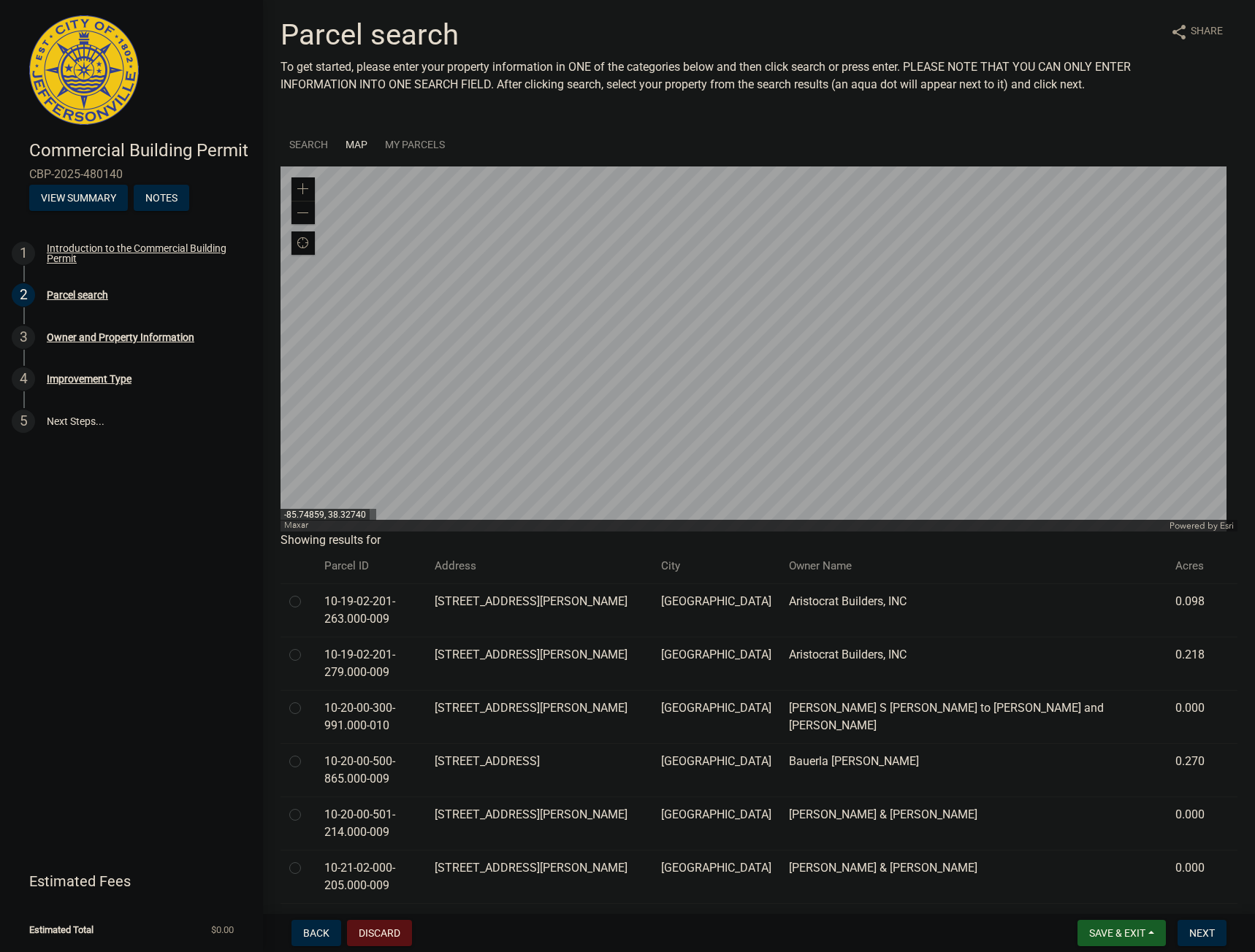
click at [661, 320] on div at bounding box center [760, 348] width 957 height 365
click at [748, 374] on div at bounding box center [760, 348] width 957 height 365
click at [674, 382] on div at bounding box center [760, 348] width 957 height 365
click at [719, 396] on div at bounding box center [760, 348] width 957 height 365
click at [608, 239] on div at bounding box center [760, 348] width 957 height 365
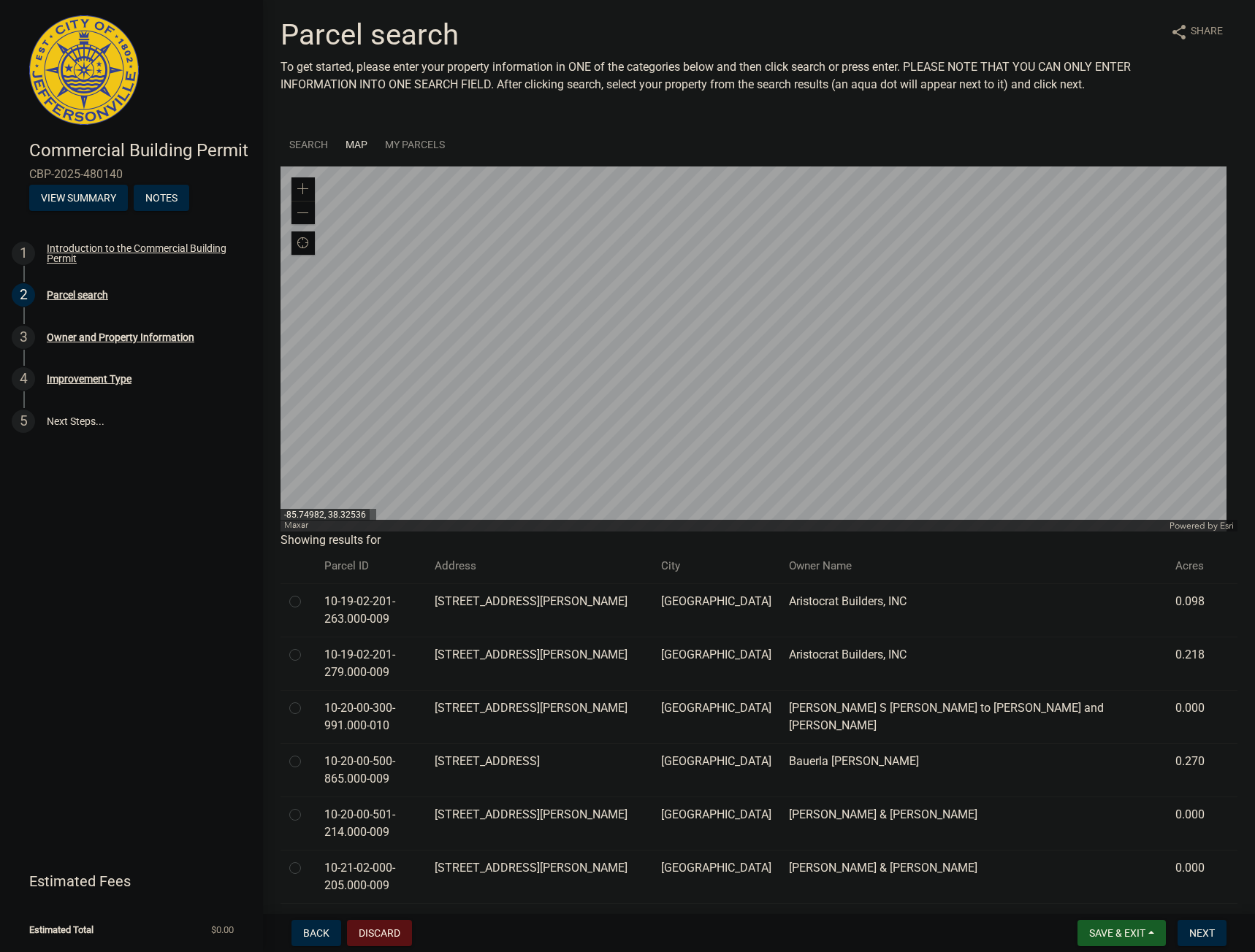
click at [576, 598] on td "[STREET_ADDRESS][PERSON_NAME]" at bounding box center [540, 610] width 227 height 53
click at [590, 328] on div at bounding box center [760, 348] width 957 height 365
click at [684, 351] on div at bounding box center [760, 348] width 957 height 365
click at [911, 385] on div at bounding box center [760, 348] width 957 height 365
click at [616, 249] on div at bounding box center [760, 348] width 957 height 365
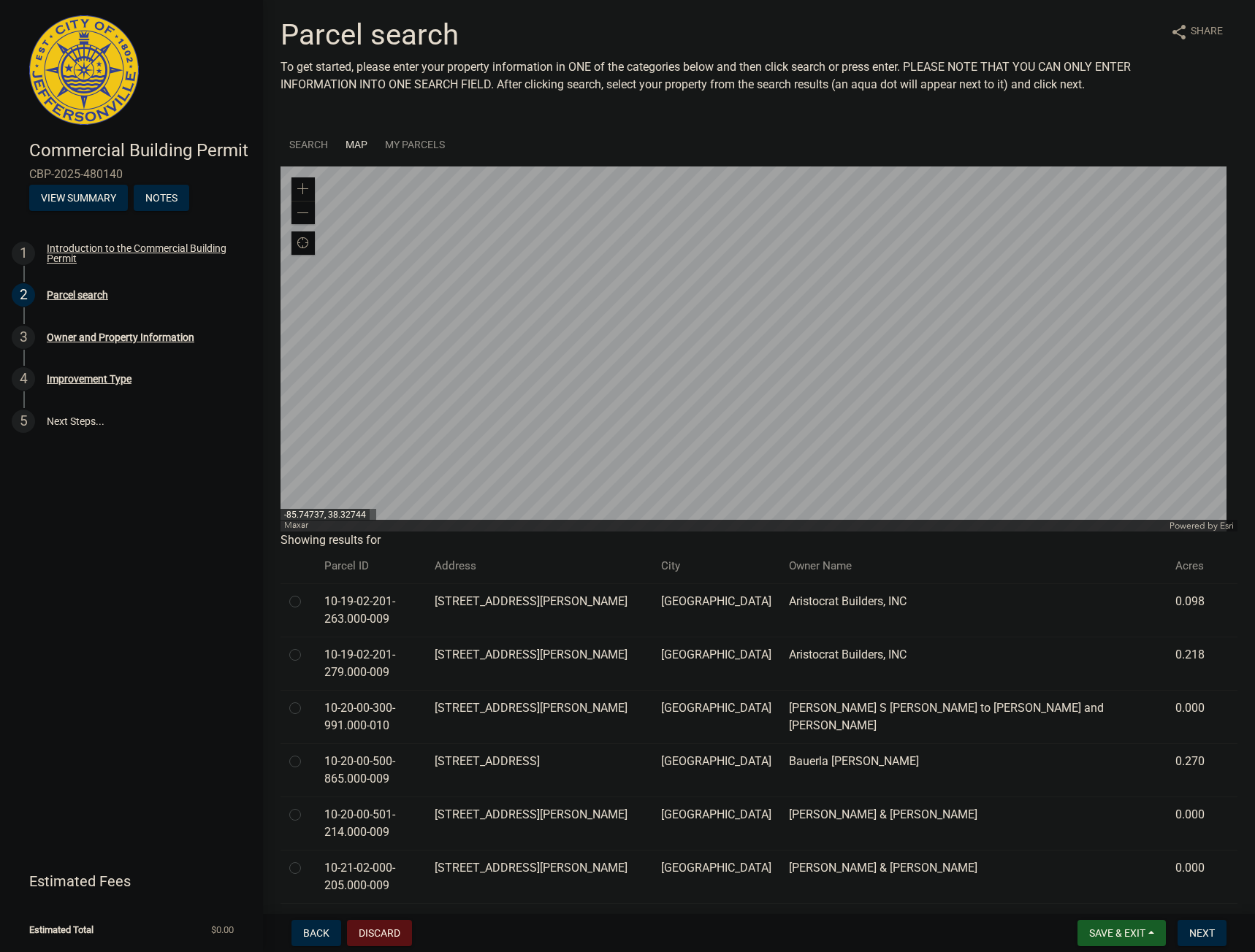
click at [692, 340] on div at bounding box center [760, 348] width 957 height 365
drag, startPoint x: 941, startPoint y: 652, endPoint x: 803, endPoint y: 649, distance: 138.0
click at [803, 649] on td "Aristocrat Builders, INC" at bounding box center [973, 663] width 387 height 53
click at [307, 647] on label at bounding box center [307, 647] width 0 height 0
click at [307, 653] on input "radio" at bounding box center [312, 651] width 10 height 10
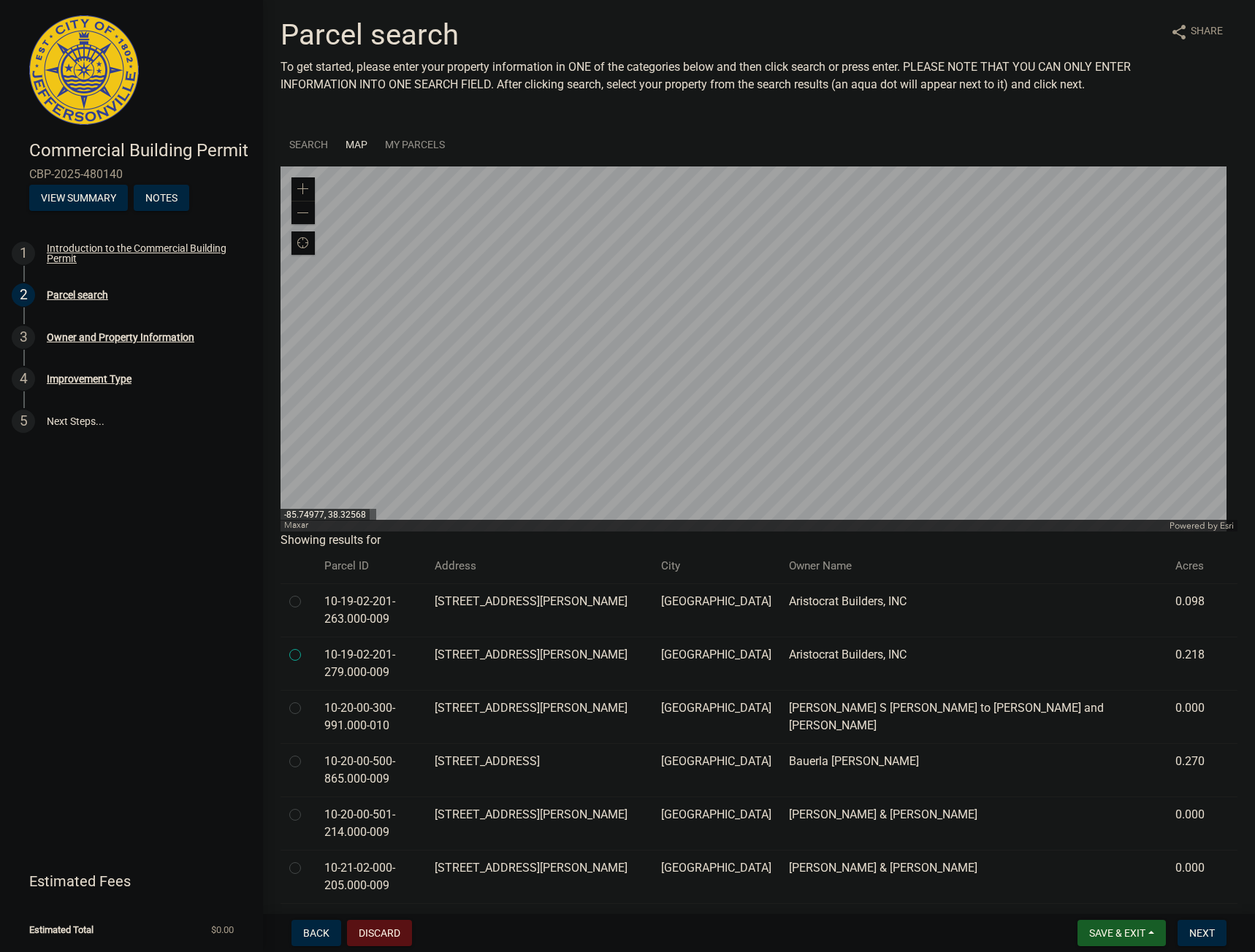
radio input "true"
click at [299, 628] on td at bounding box center [298, 610] width 35 height 53
click at [304, 605] on div at bounding box center [298, 602] width 18 height 18
click at [307, 593] on label at bounding box center [307, 593] width 0 height 0
click at [307, 602] on input "radio" at bounding box center [312, 598] width 10 height 10
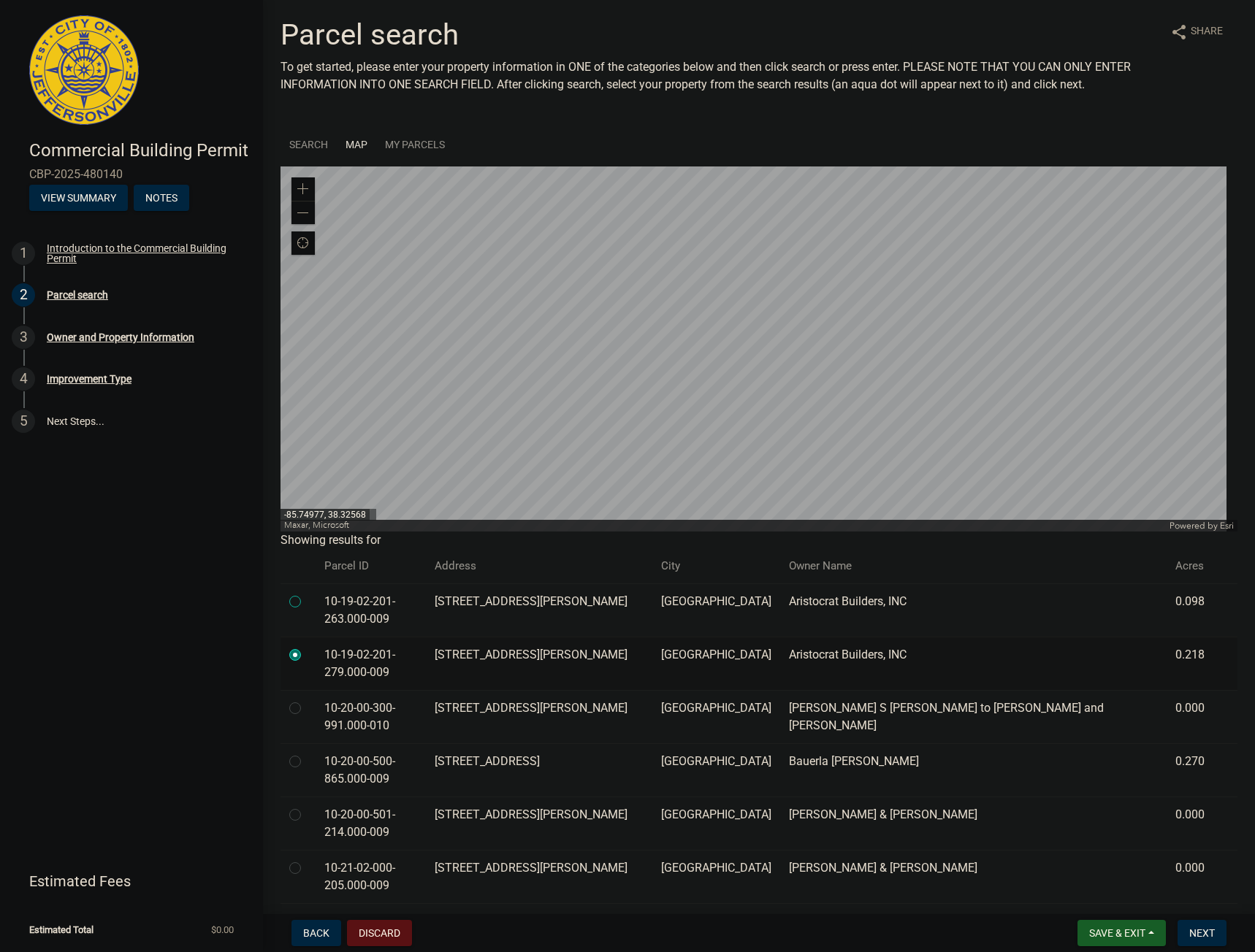
radio input "true"
click at [885, 261] on div at bounding box center [760, 348] width 957 height 365
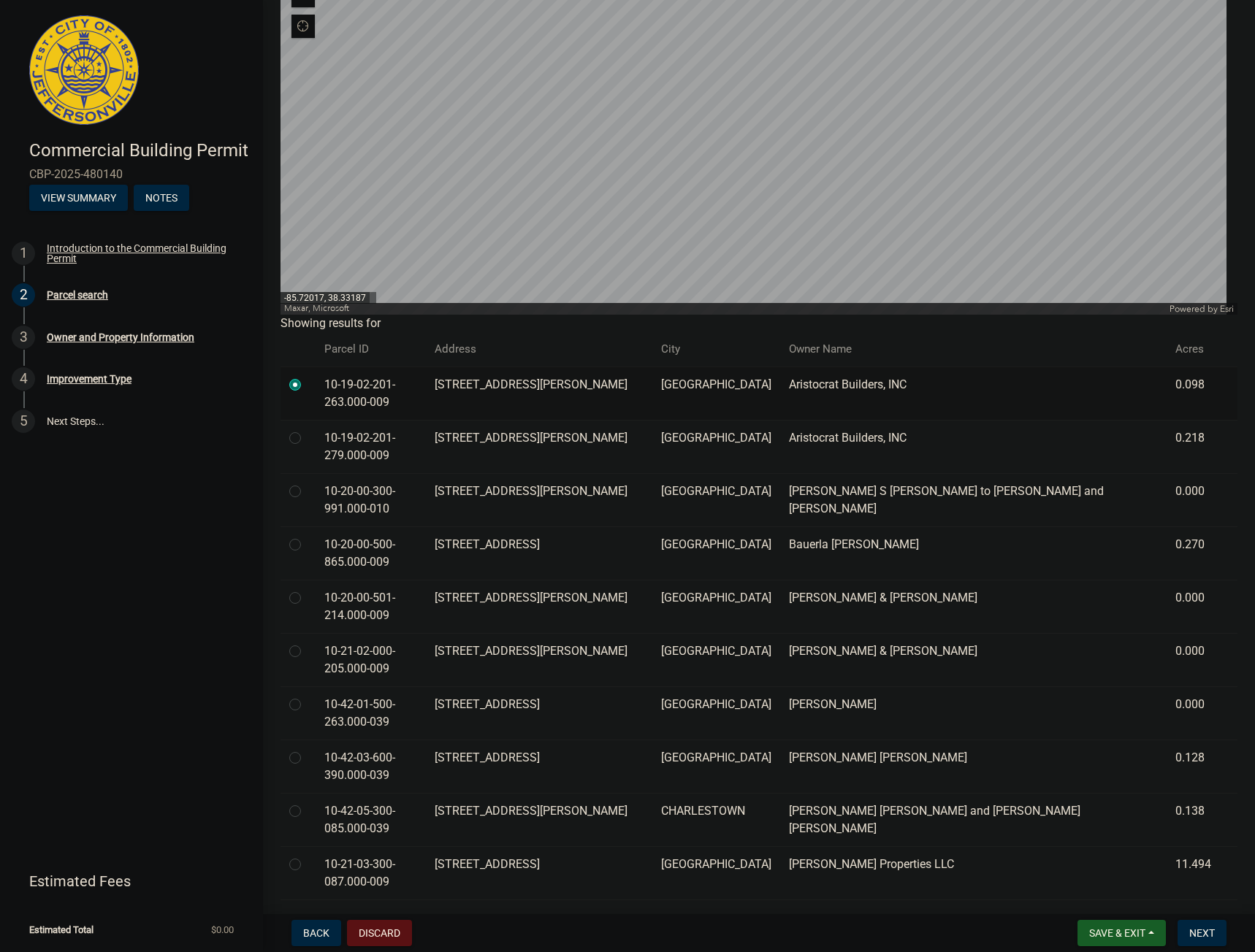
scroll to position [218, 0]
click at [431, 313] on div at bounding box center [760, 130] width 957 height 365
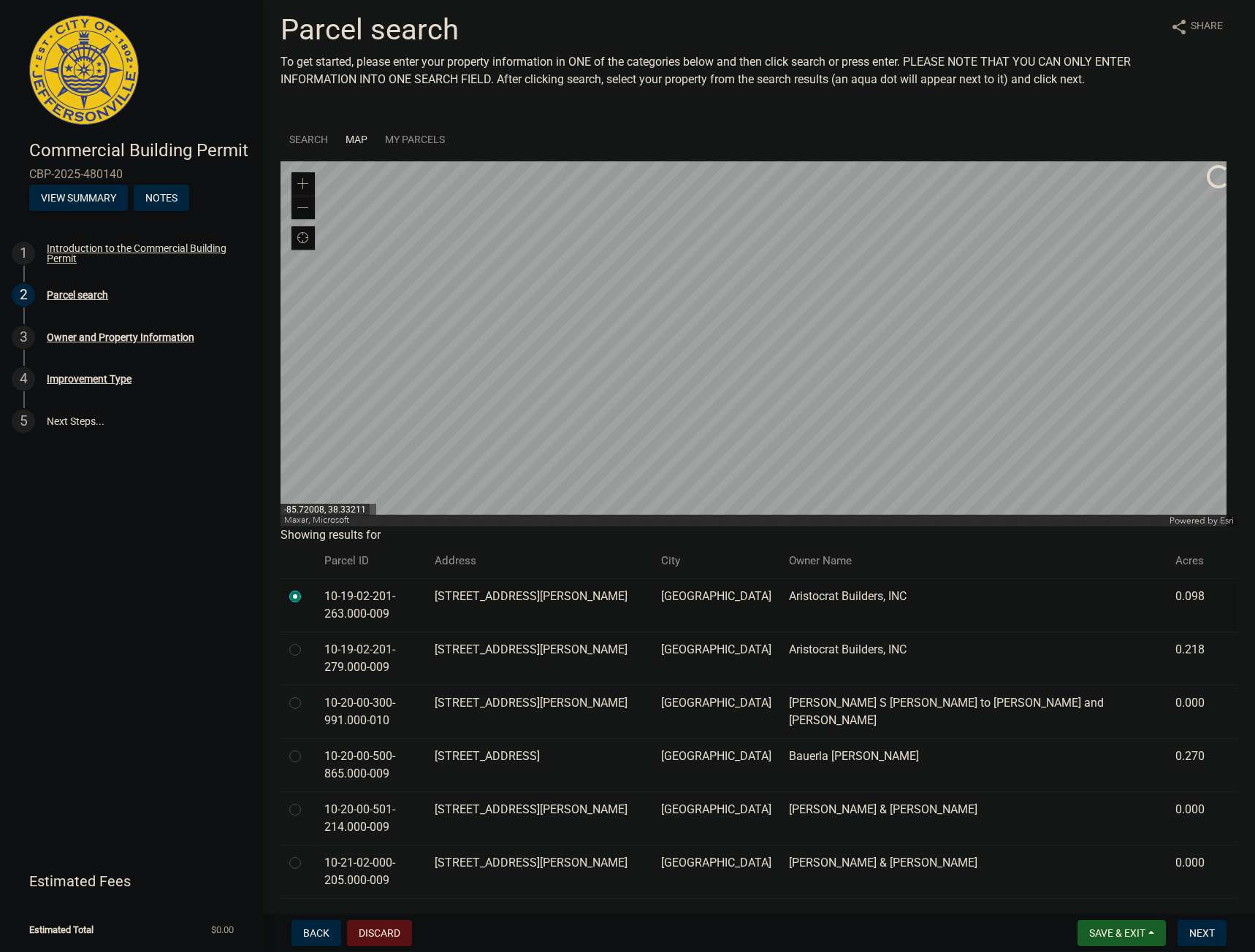
scroll to position [0, 0]
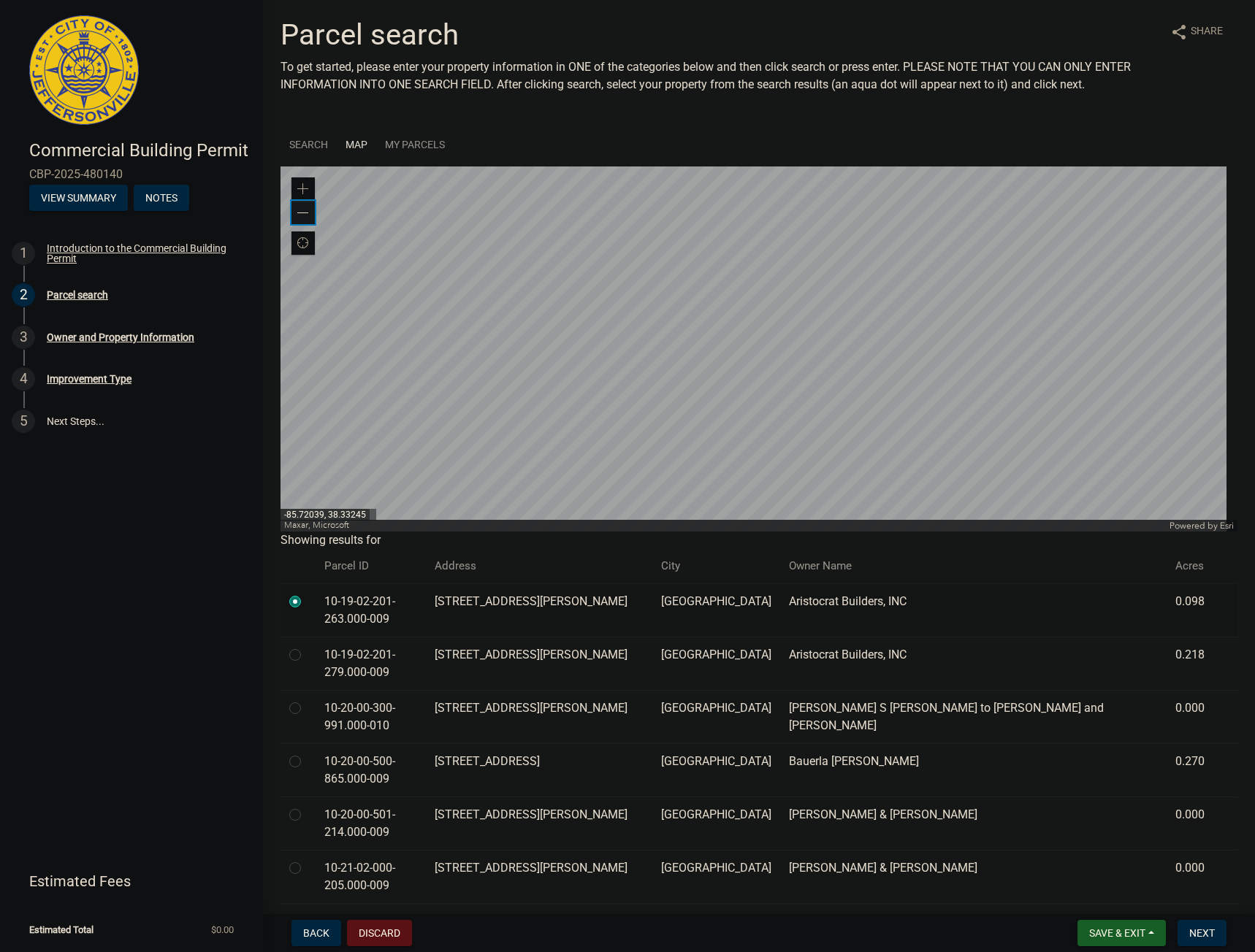
click at [300, 214] on span at bounding box center [304, 214] width 12 height 12
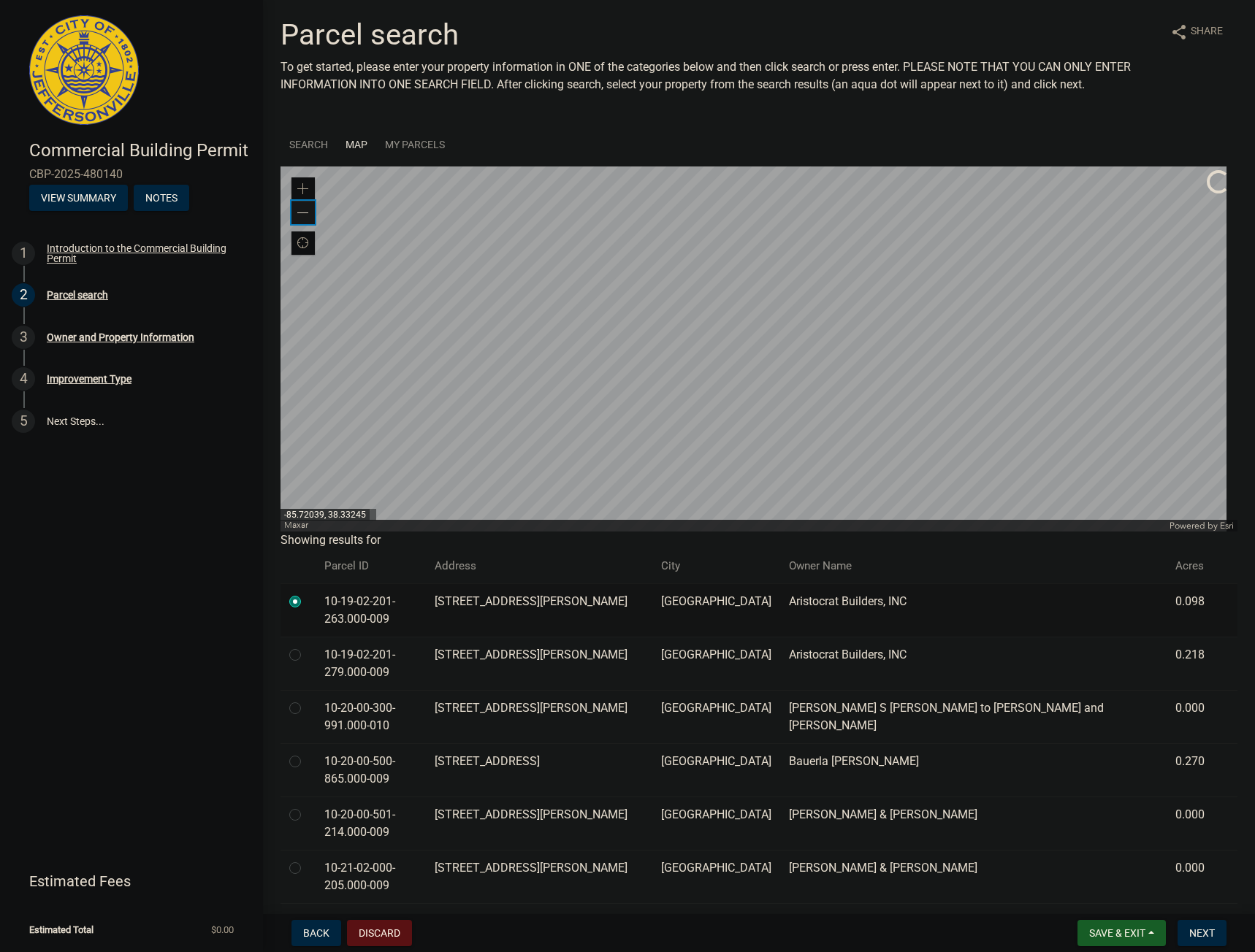
click at [300, 214] on span at bounding box center [304, 214] width 12 height 12
click at [546, 288] on div at bounding box center [760, 348] width 957 height 365
click at [590, 437] on div at bounding box center [760, 348] width 957 height 365
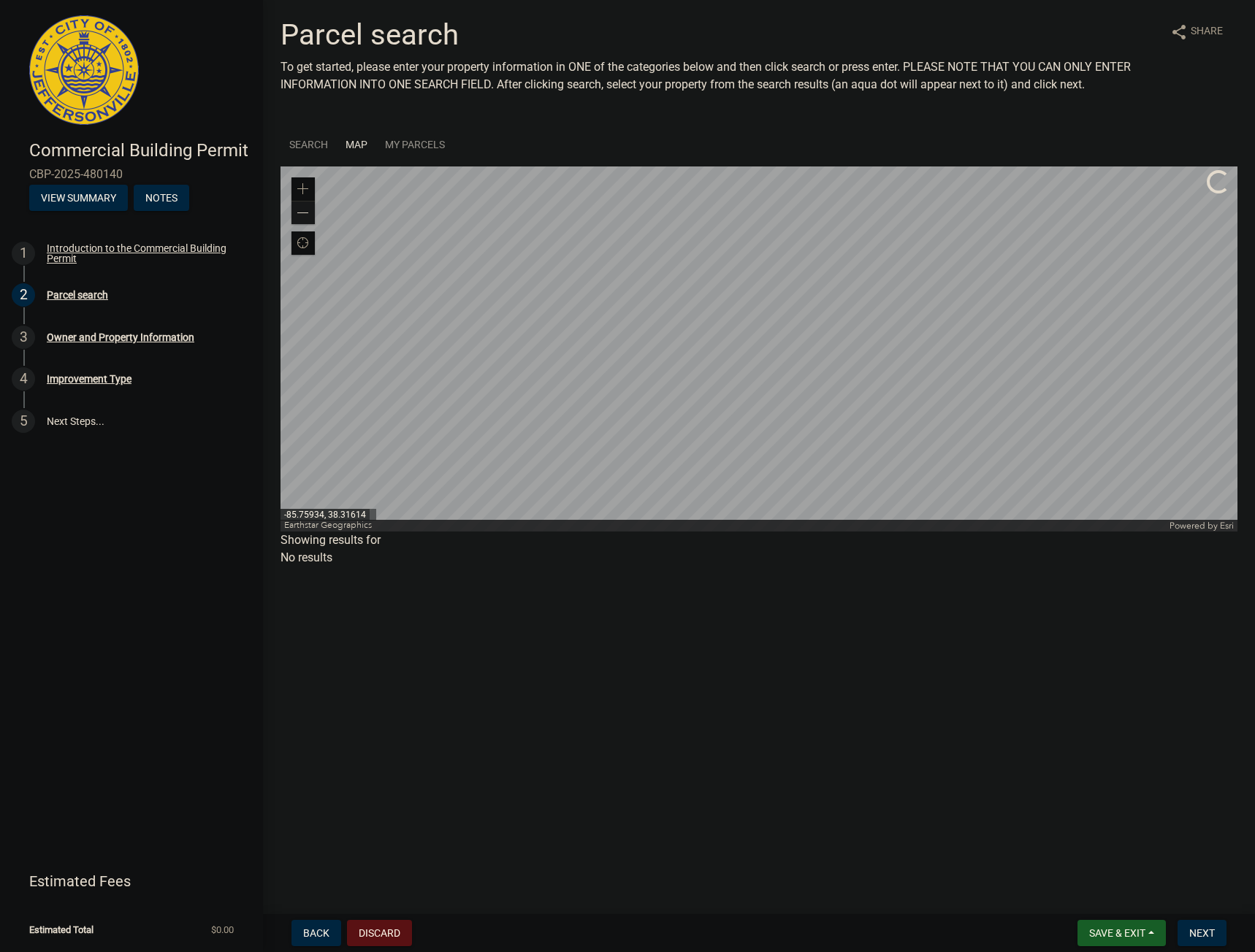
click at [590, 437] on div at bounding box center [760, 348] width 957 height 365
click at [643, 362] on div at bounding box center [760, 348] width 957 height 365
click at [717, 397] on div at bounding box center [760, 348] width 957 height 365
click at [714, 380] on div at bounding box center [760, 348] width 957 height 365
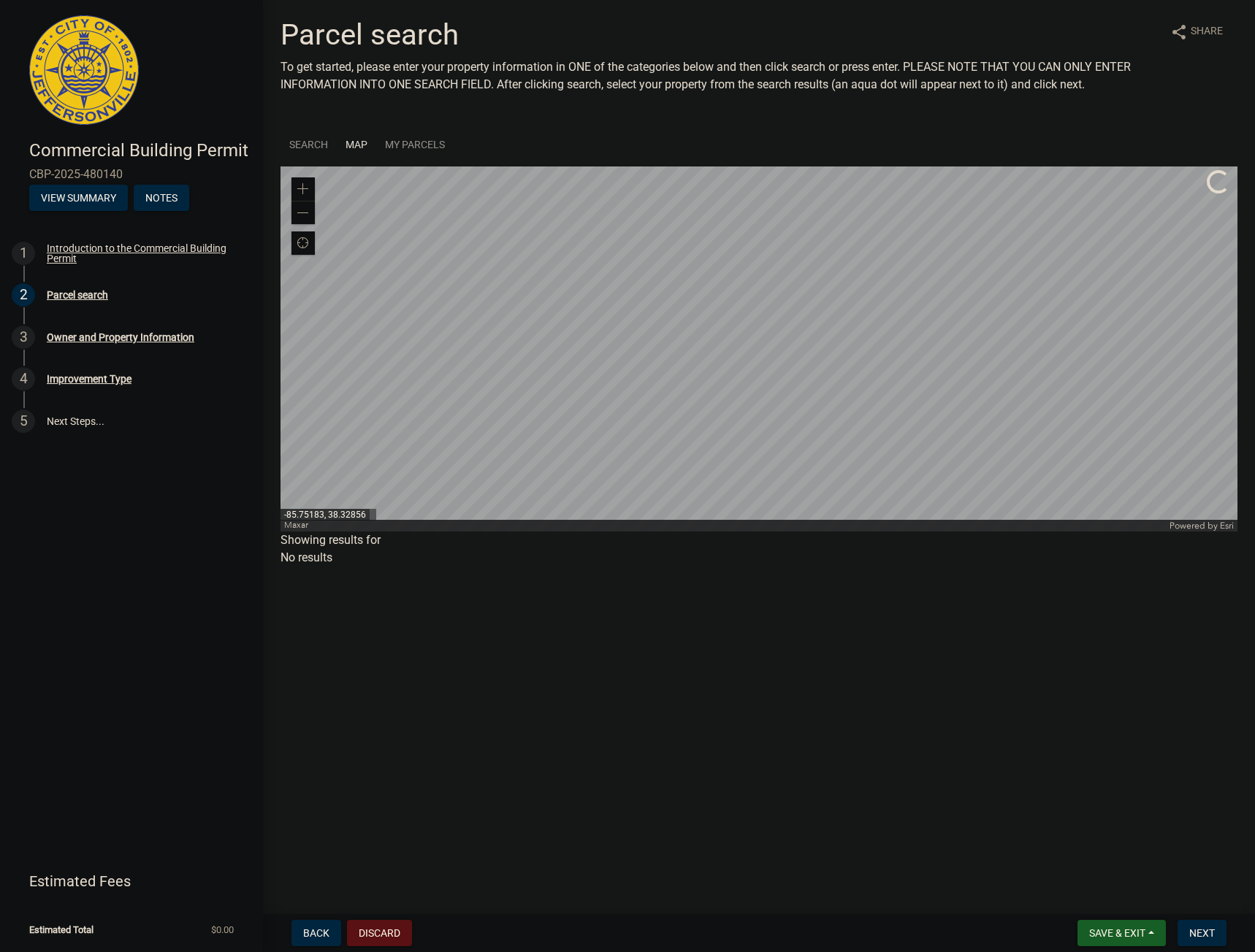
click at [714, 379] on div at bounding box center [760, 348] width 957 height 365
click at [720, 322] on div at bounding box center [760, 348] width 957 height 365
click at [710, 344] on div at bounding box center [760, 348] width 957 height 365
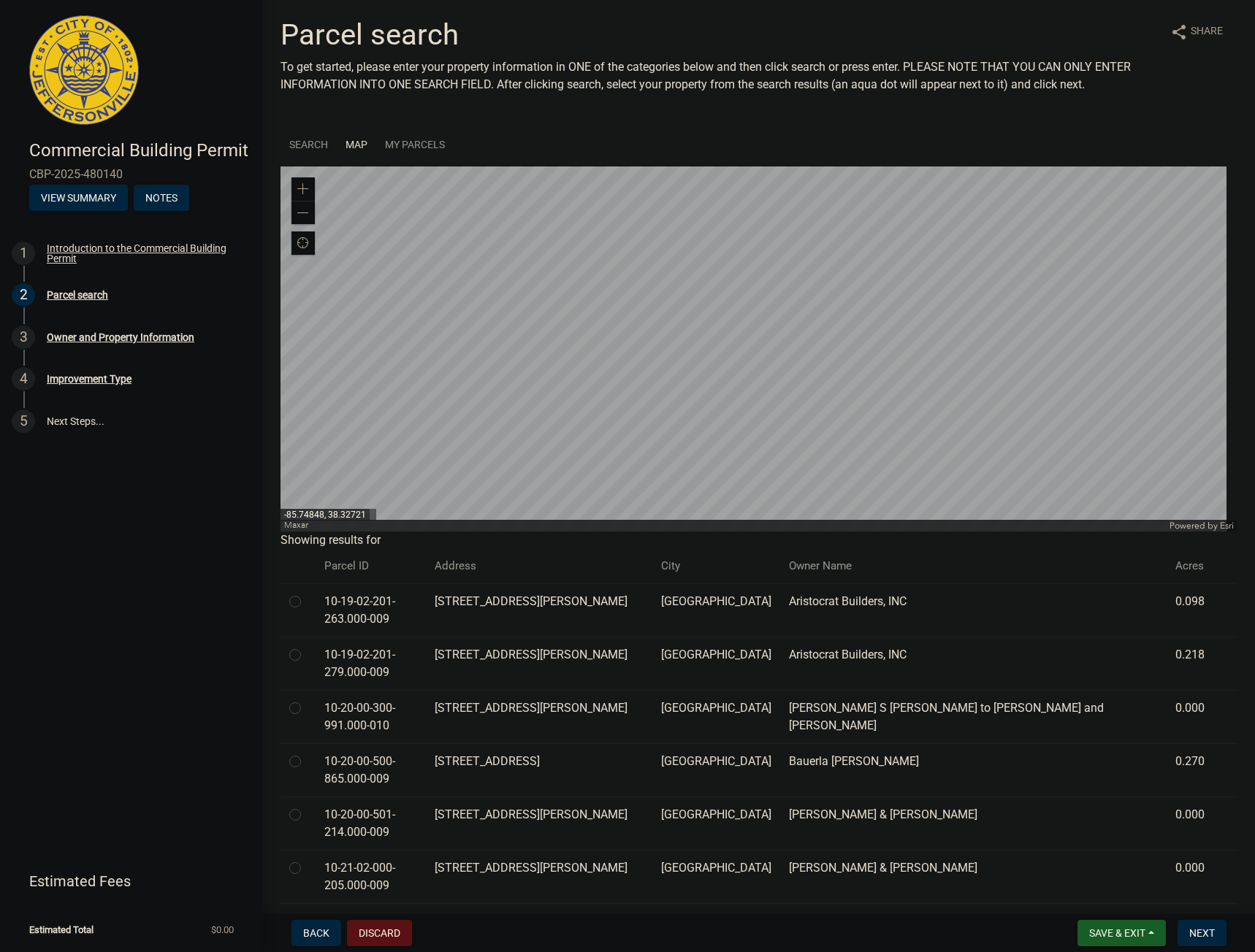
click at [720, 336] on div at bounding box center [760, 348] width 957 height 365
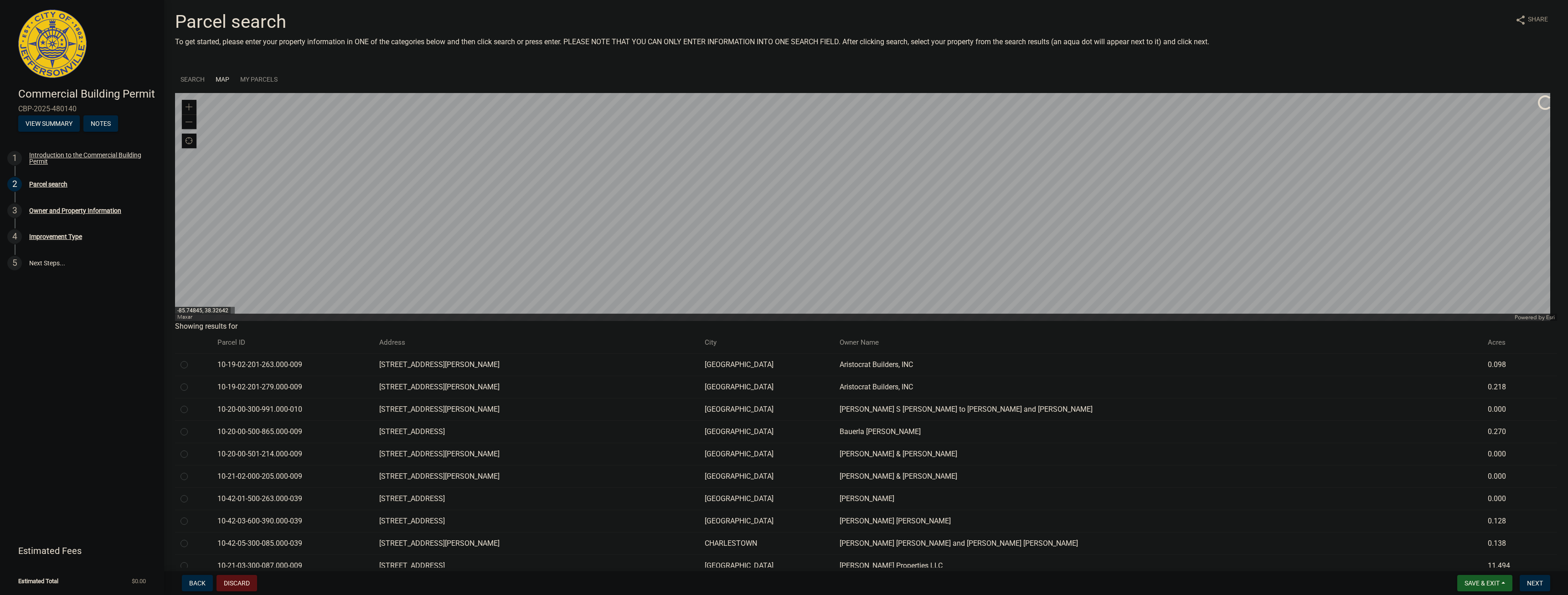
click at [782, 243] on div at bounding box center [866, 207] width 1382 height 228
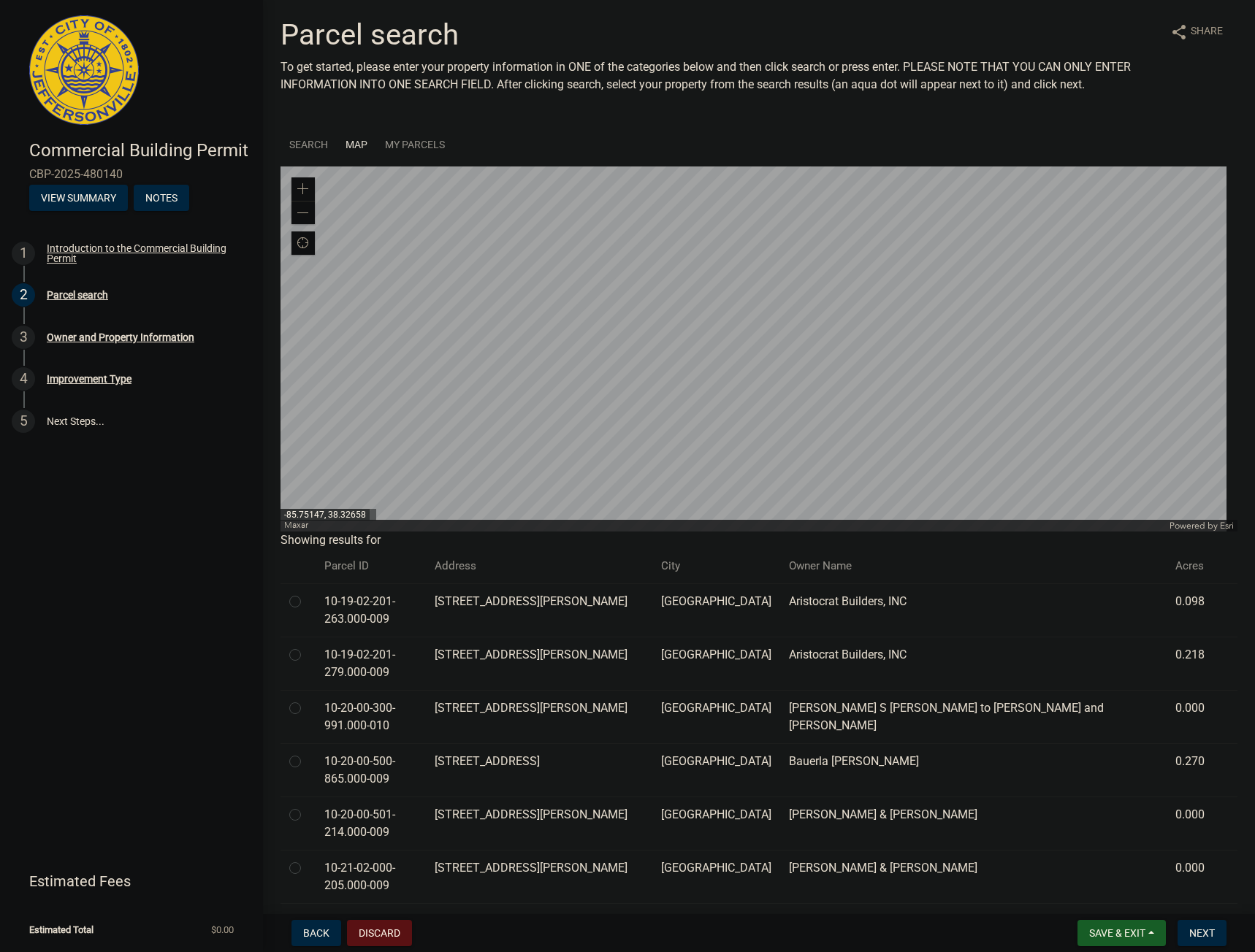
click at [515, 391] on div at bounding box center [760, 348] width 957 height 365
click at [657, 404] on div at bounding box center [760, 348] width 957 height 365
click at [1204, 934] on span "Next" at bounding box center [1202, 933] width 26 height 12
click at [304, 602] on div at bounding box center [298, 602] width 18 height 18
click at [297, 608] on div at bounding box center [298, 602] width 18 height 18
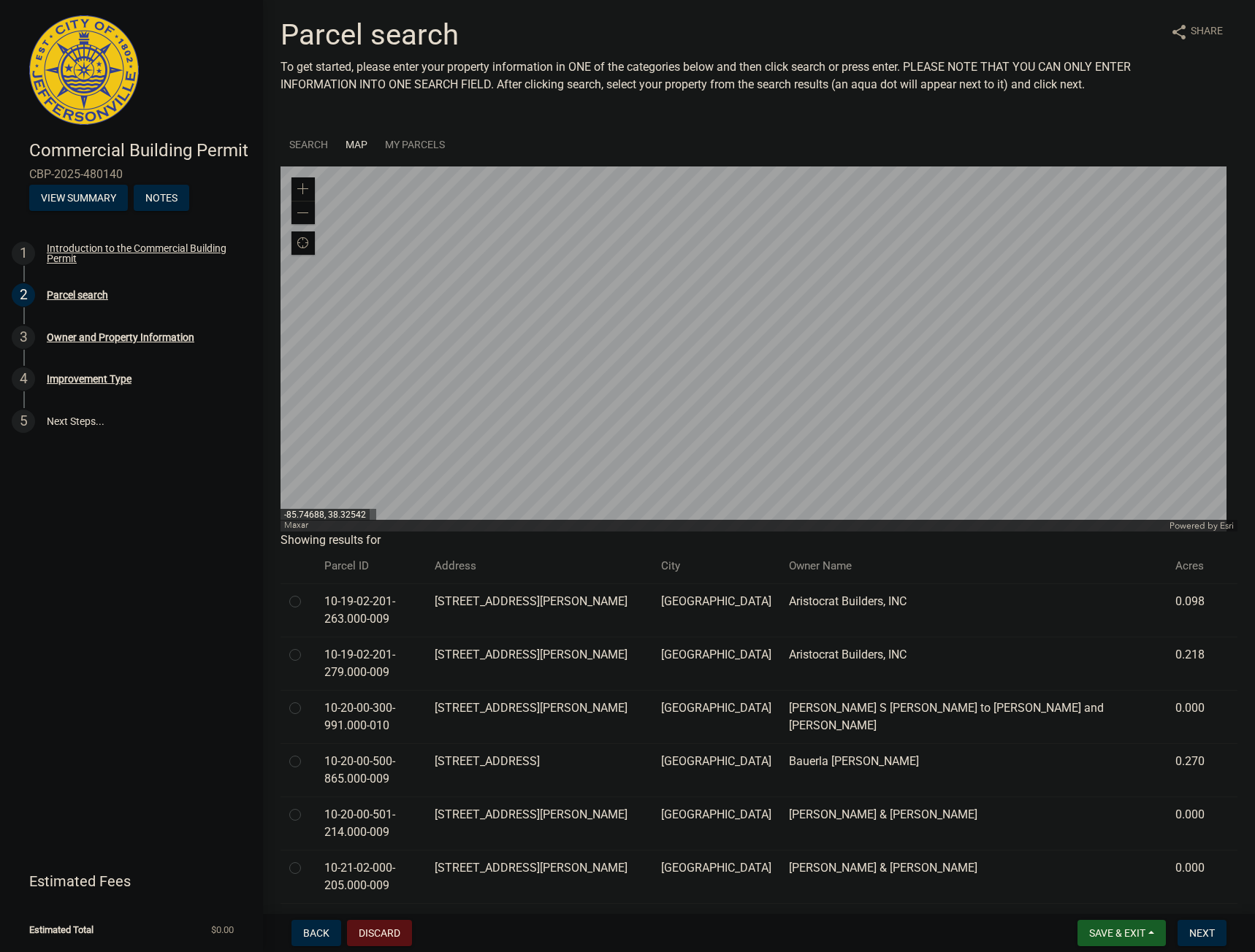
click at [307, 593] on label at bounding box center [307, 593] width 0 height 0
click at [307, 602] on input "radio" at bounding box center [312, 598] width 10 height 10
radio input "true"
click at [305, 215] on span at bounding box center [304, 214] width 12 height 12
click at [305, 214] on span at bounding box center [304, 214] width 12 height 12
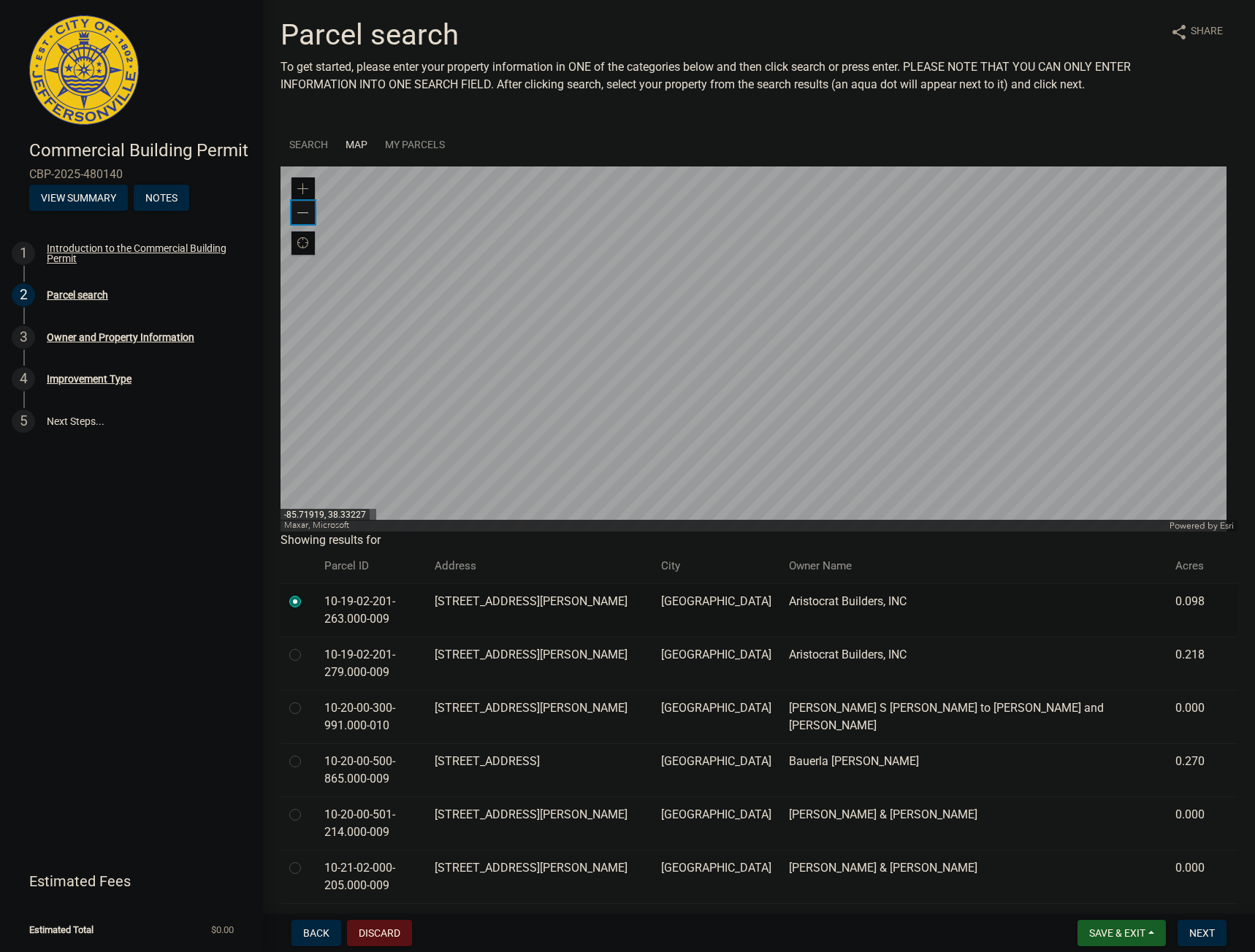
click at [304, 214] on span at bounding box center [304, 214] width 12 height 12
click at [624, 303] on div at bounding box center [760, 348] width 957 height 365
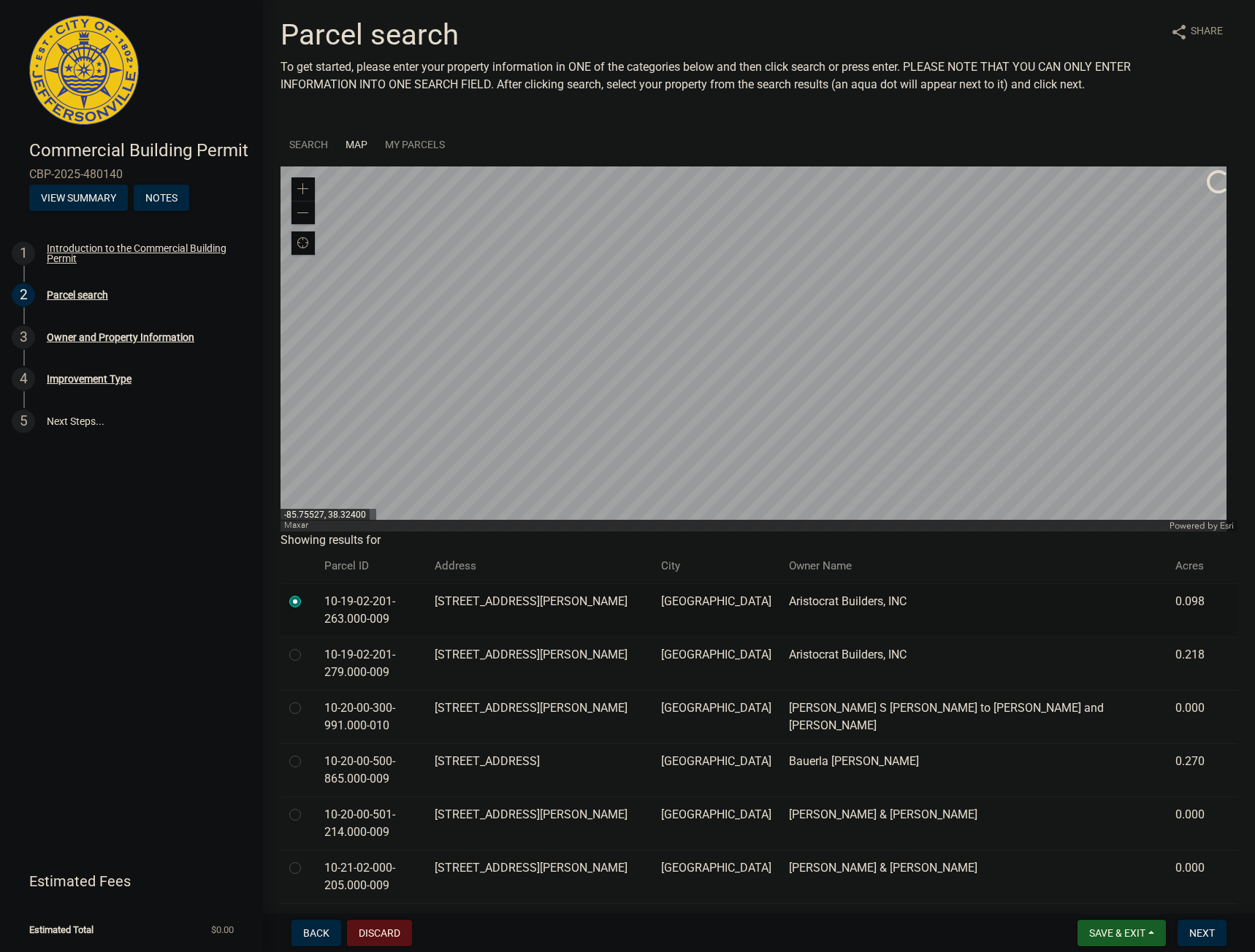
click at [633, 360] on div at bounding box center [760, 348] width 957 height 365
click at [728, 279] on div at bounding box center [760, 348] width 957 height 365
click at [739, 292] on div at bounding box center [760, 348] width 957 height 365
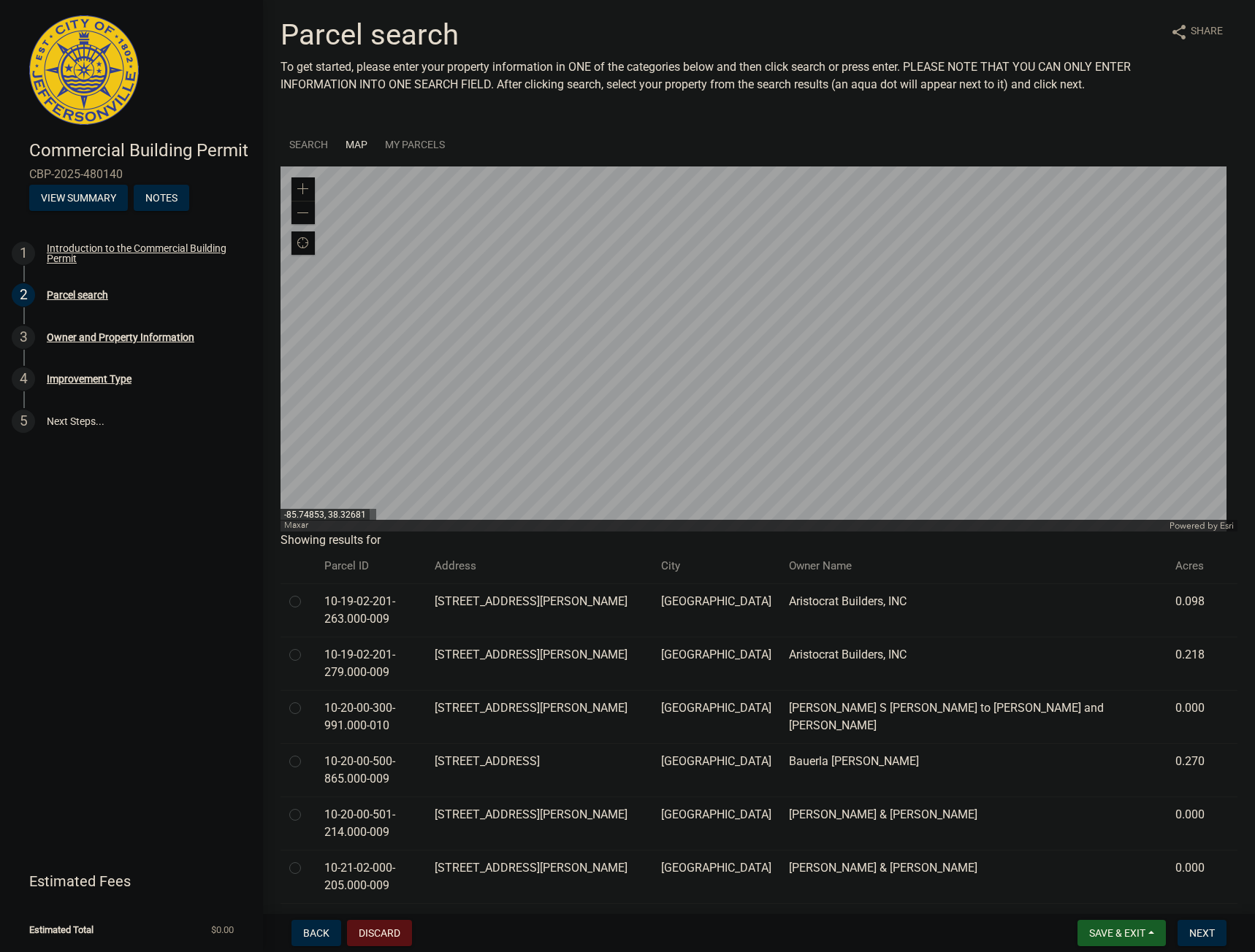
click at [715, 279] on div at bounding box center [760, 348] width 957 height 365
click at [708, 317] on div at bounding box center [760, 348] width 957 height 365
click at [367, 570] on th "Parcel ID" at bounding box center [371, 565] width 111 height 35
click at [383, 563] on th "Parcel ID" at bounding box center [371, 565] width 111 height 35
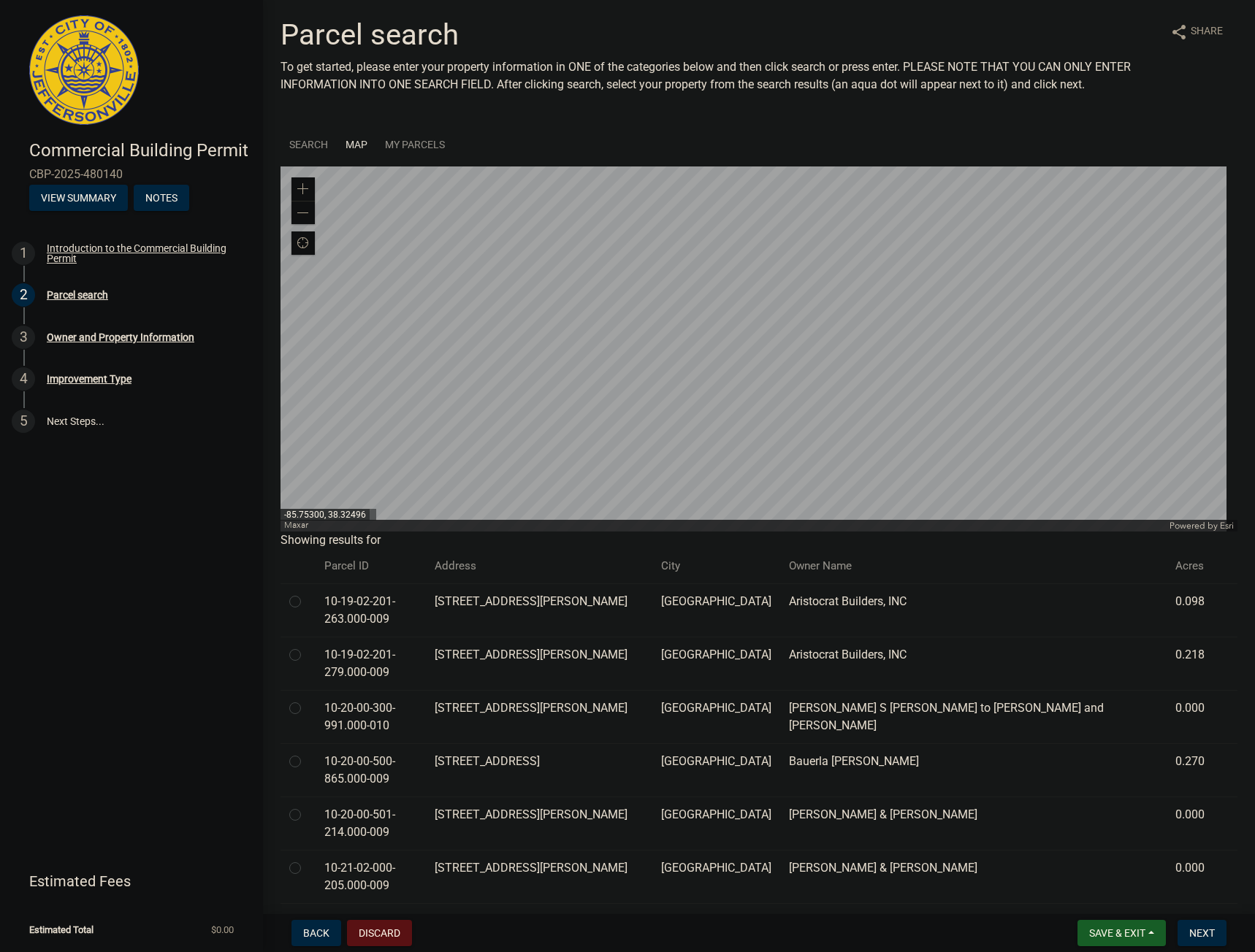
click at [383, 563] on th "Parcel ID" at bounding box center [371, 565] width 111 height 35
click at [717, 331] on div at bounding box center [760, 348] width 957 height 365
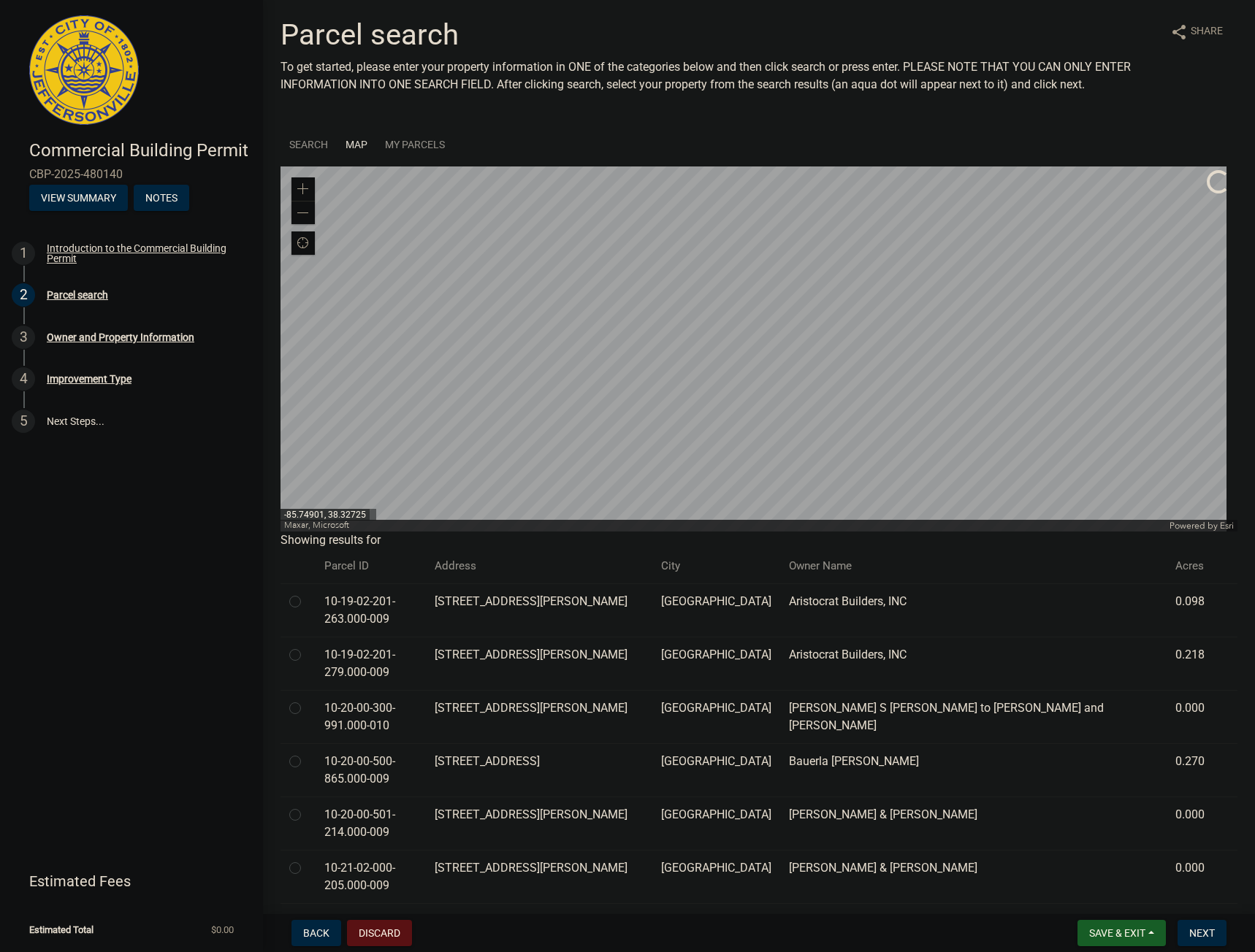
click at [660, 298] on div at bounding box center [760, 348] width 957 height 365
click at [710, 311] on div at bounding box center [760, 348] width 957 height 365
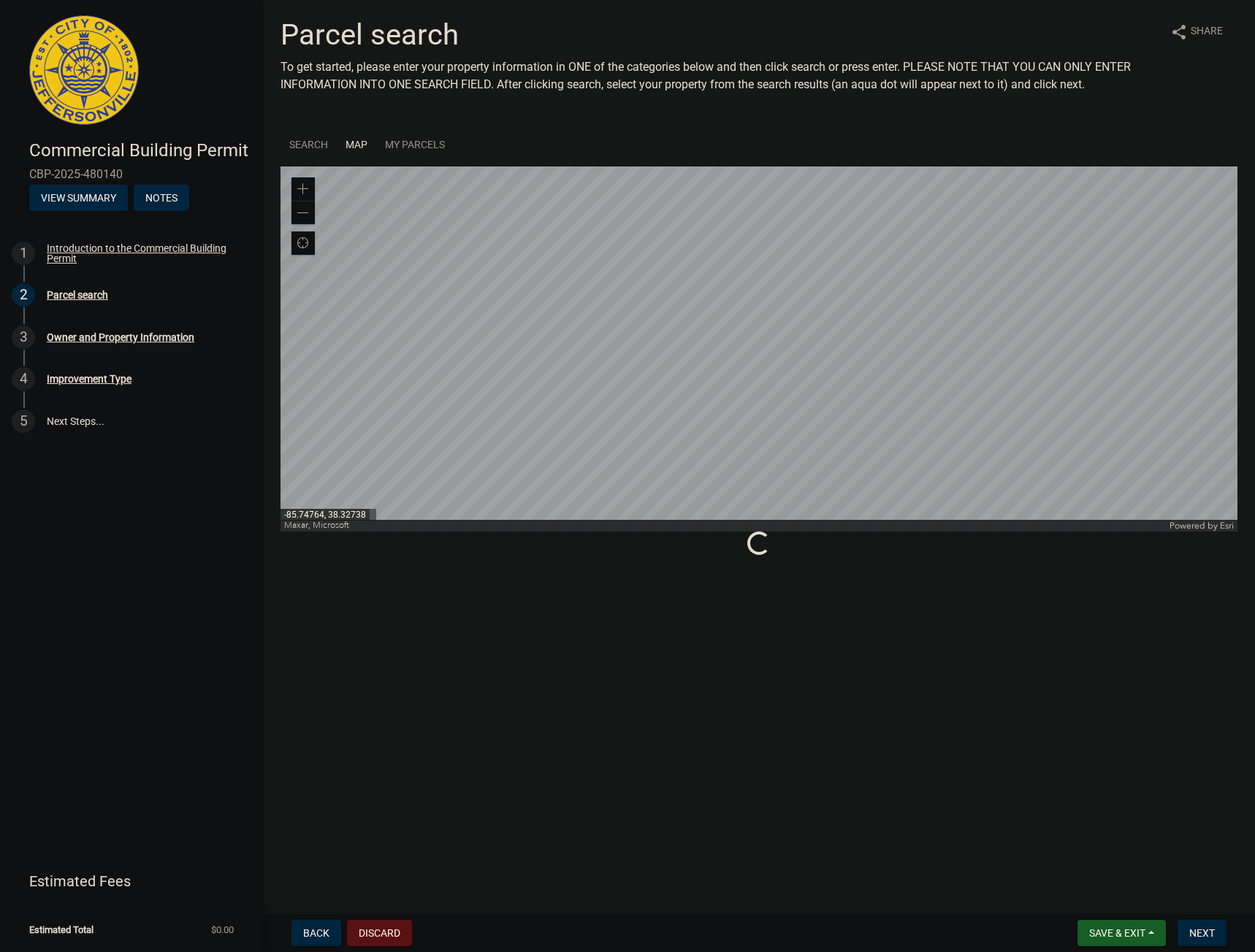
click at [853, 275] on div at bounding box center [760, 348] width 957 height 365
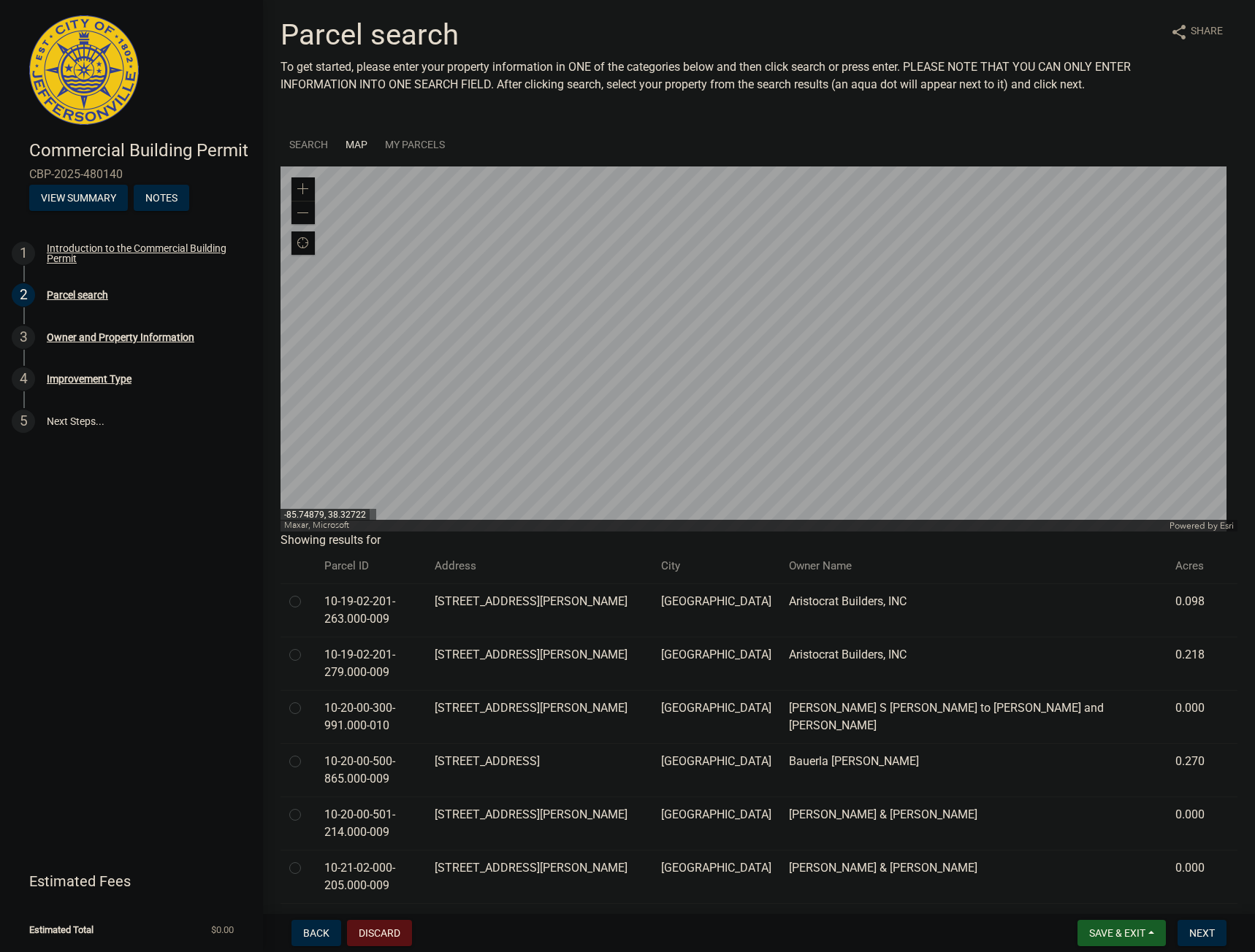
click at [686, 302] on div at bounding box center [760, 348] width 957 height 365
click at [306, 146] on link "Search" at bounding box center [309, 144] width 56 height 44
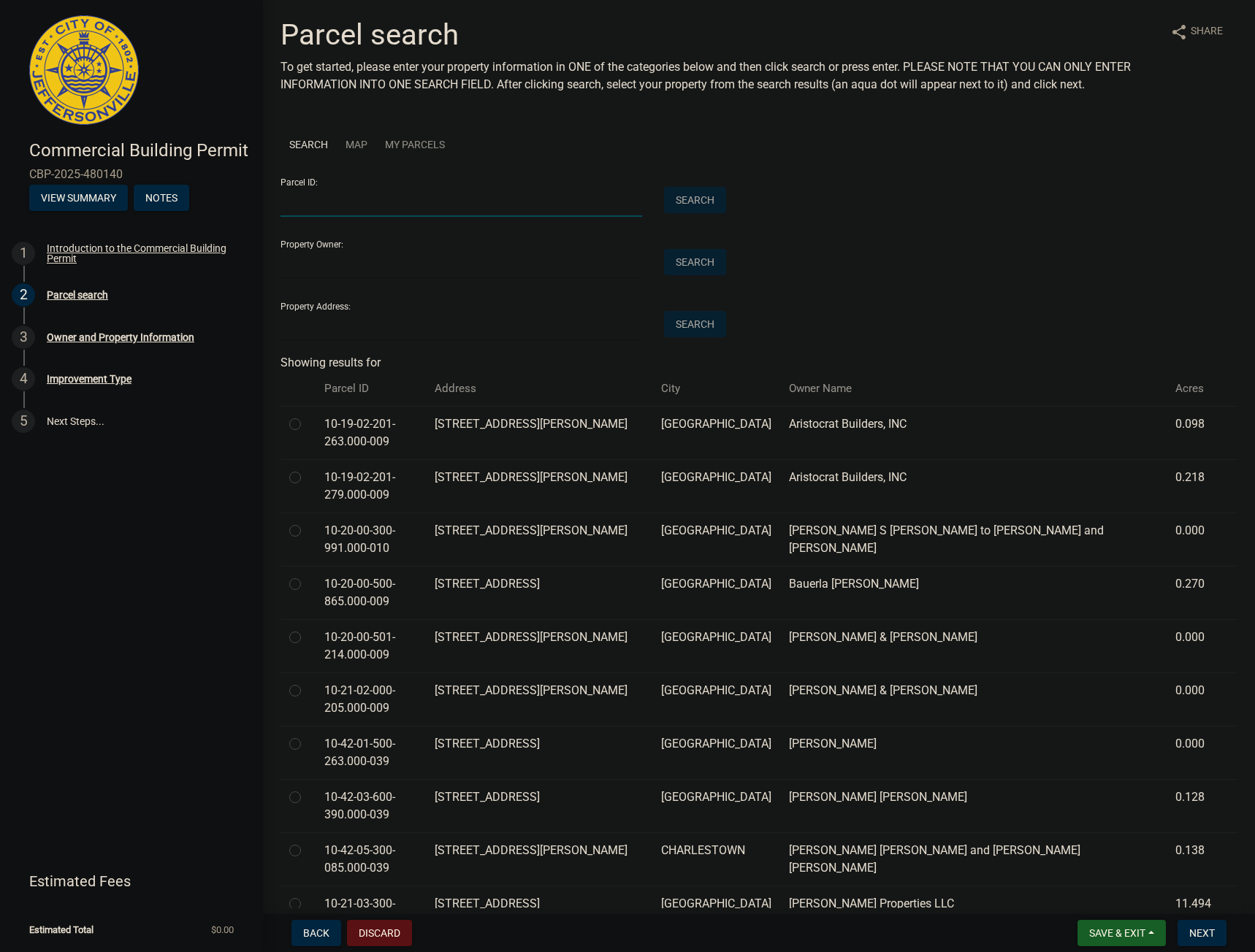
click at [378, 197] on input "Parcel ID:" at bounding box center [462, 202] width 362 height 30
type input "10-21-03-300-731.000-009"
click at [664, 187] on button "Search" at bounding box center [694, 200] width 62 height 27
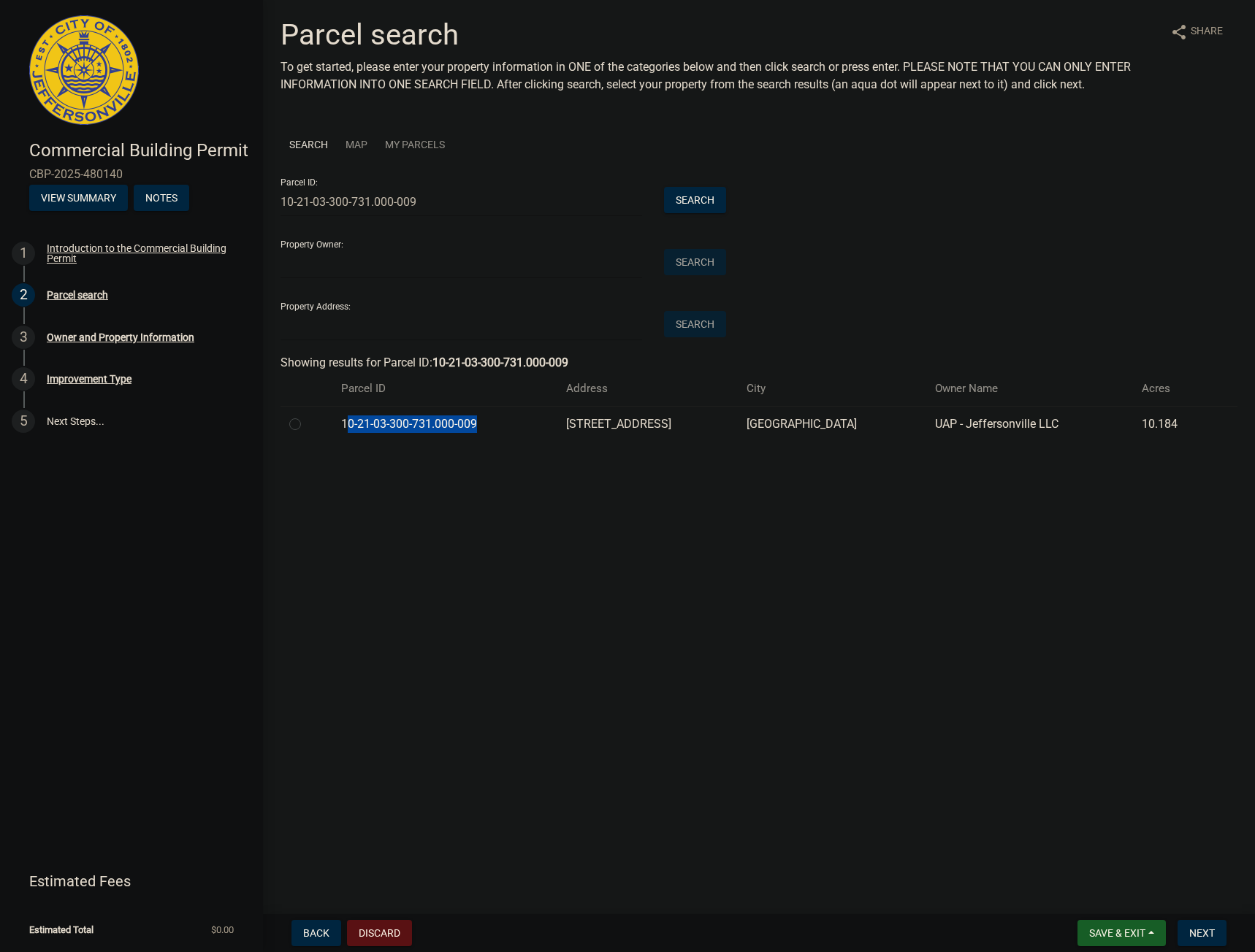
drag, startPoint x: 480, startPoint y: 423, endPoint x: 341, endPoint y: 425, distance: 139.0
click at [341, 425] on td "10-21-03-300-731.000-009" at bounding box center [445, 424] width 225 height 36
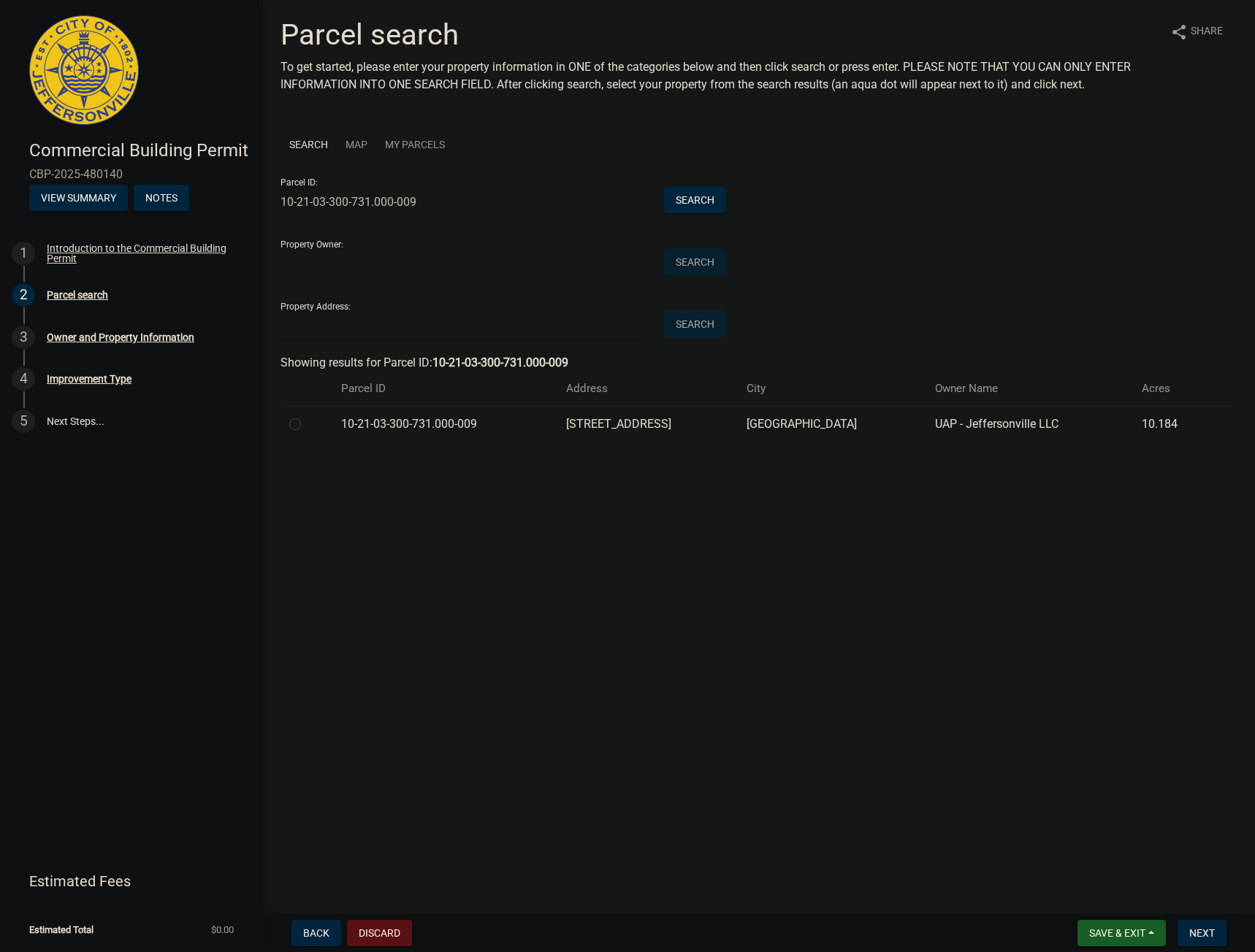
click at [725, 419] on td "[STREET_ADDRESS]" at bounding box center [648, 424] width 180 height 36
drag, startPoint x: 722, startPoint y: 424, endPoint x: 543, endPoint y: 417, distance: 179.1
click at [558, 417] on td "[STREET_ADDRESS]" at bounding box center [648, 424] width 180 height 36
copy td "[STREET_ADDRESS]"
click at [867, 430] on td "[GEOGRAPHIC_DATA]" at bounding box center [832, 424] width 188 height 36
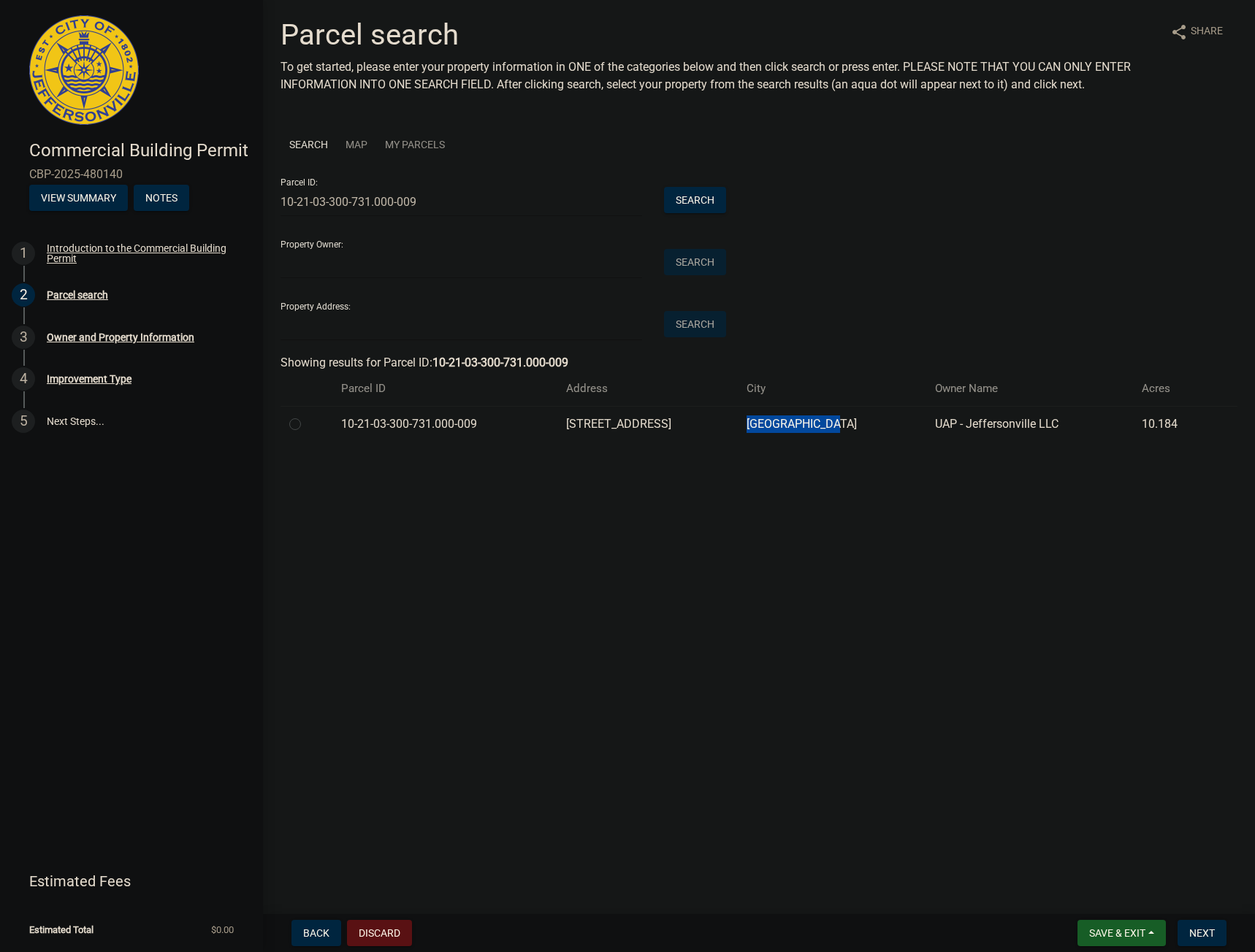
click at [867, 430] on td "[GEOGRAPHIC_DATA]" at bounding box center [832, 424] width 188 height 36
drag, startPoint x: 1086, startPoint y: 427, endPoint x: 1104, endPoint y: 424, distance: 18.2
click at [1069, 421] on td "UAP - Jeffersonville LLC" at bounding box center [1031, 424] width 208 height 36
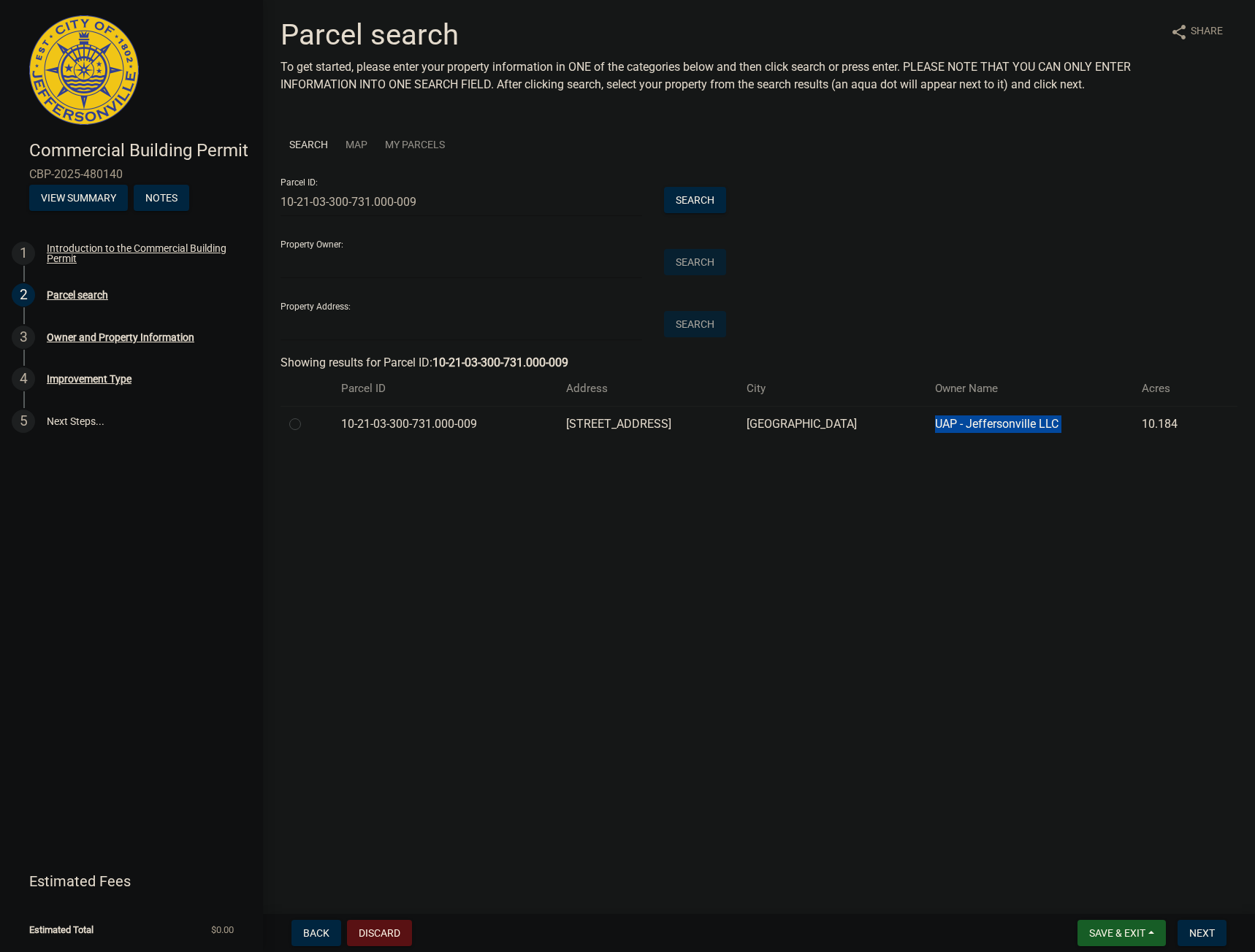
click at [1069, 421] on td "UAP - Jeffersonville LLC" at bounding box center [1031, 424] width 208 height 36
click at [1016, 429] on td "UAP - Jeffersonville LLC" at bounding box center [1031, 424] width 208 height 36
drag, startPoint x: 1091, startPoint y: 421, endPoint x: 960, endPoint y: 420, distance: 131.0
click at [960, 420] on td "UAP - Jeffersonville LLC" at bounding box center [1031, 424] width 208 height 36
copy td "UAP - Jeffersonville LLC"
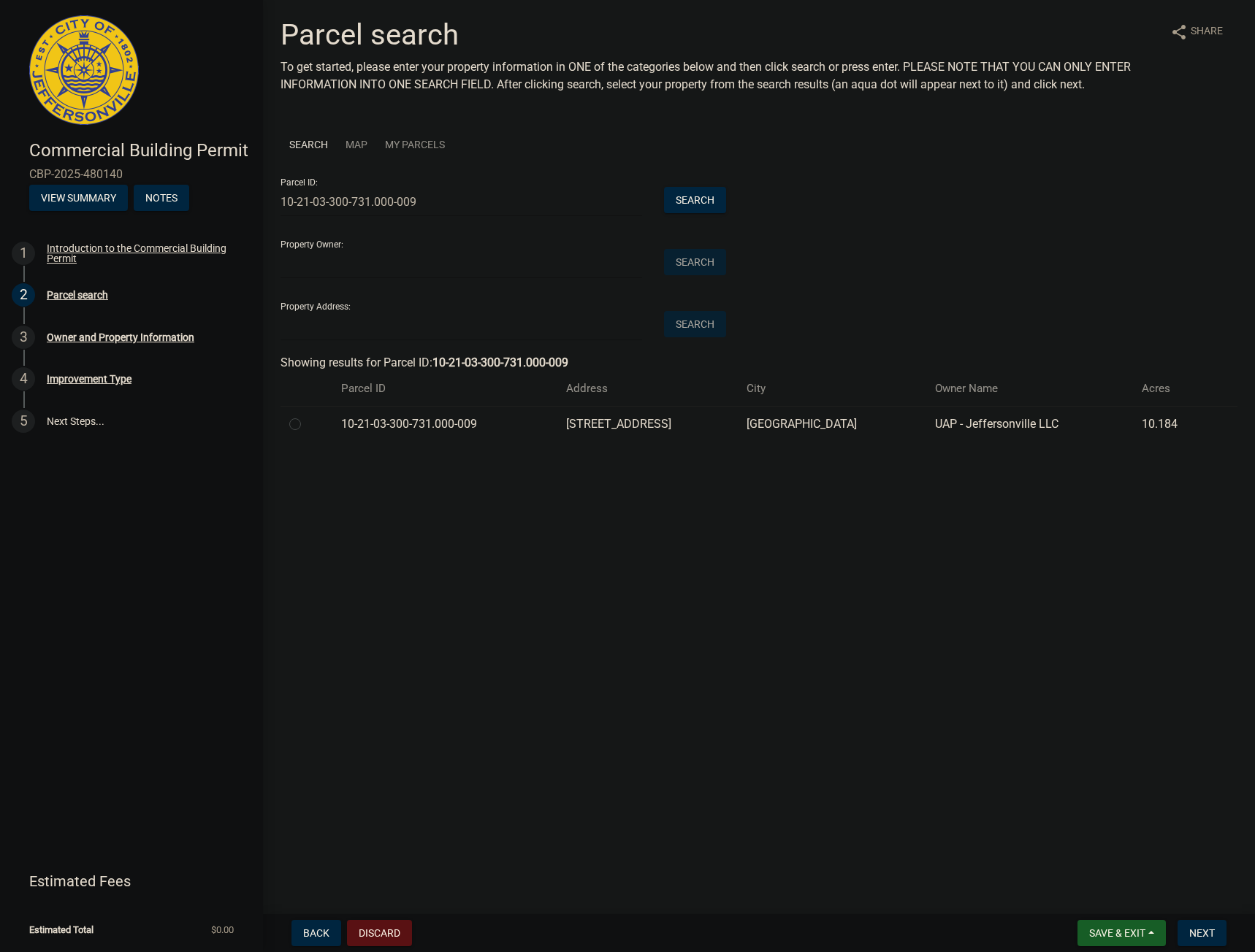
click at [307, 415] on label at bounding box center [307, 415] width 0 height 0
click at [307, 424] on input "radio" at bounding box center [312, 420] width 10 height 10
radio input "true"
click at [1199, 935] on span "Next" at bounding box center [1202, 933] width 26 height 12
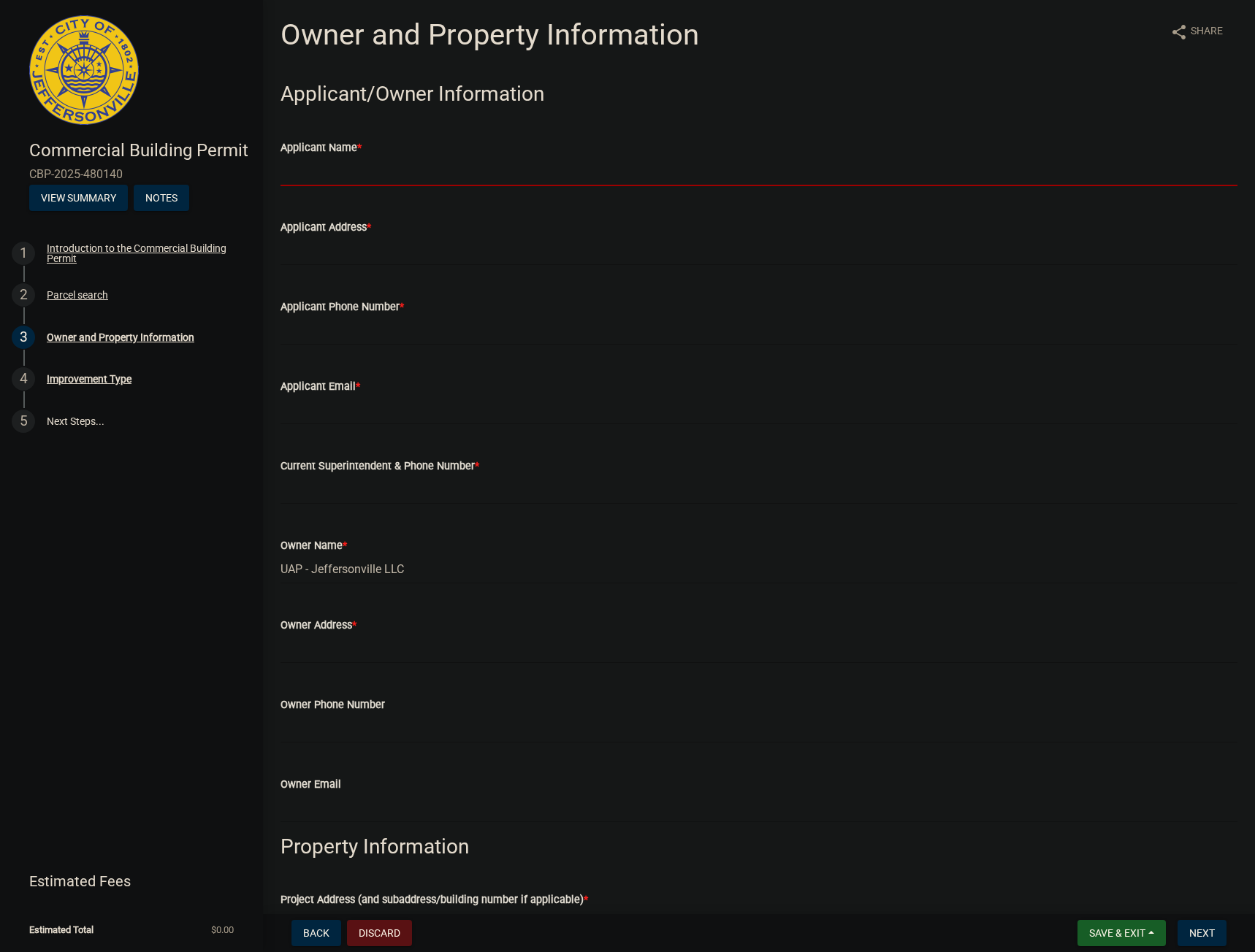
click at [382, 166] on input "Applicant Name *" at bounding box center [760, 171] width 957 height 30
type input "[PERSON_NAME]"
click at [382, 179] on input "[PERSON_NAME]" at bounding box center [760, 171] width 957 height 30
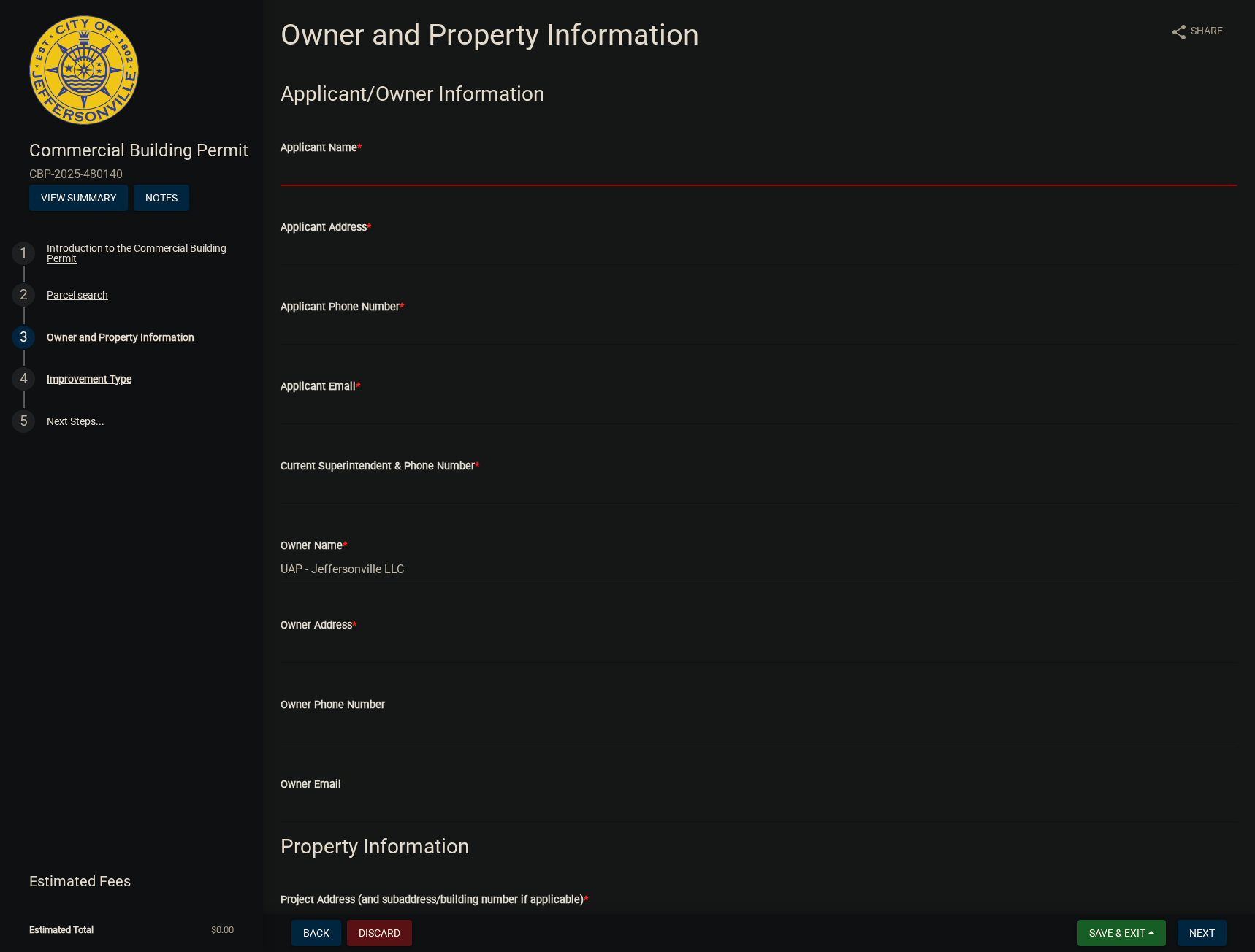
click at [941, 87] on h3 "Applicant/Owner Information" at bounding box center [760, 94] width 957 height 25
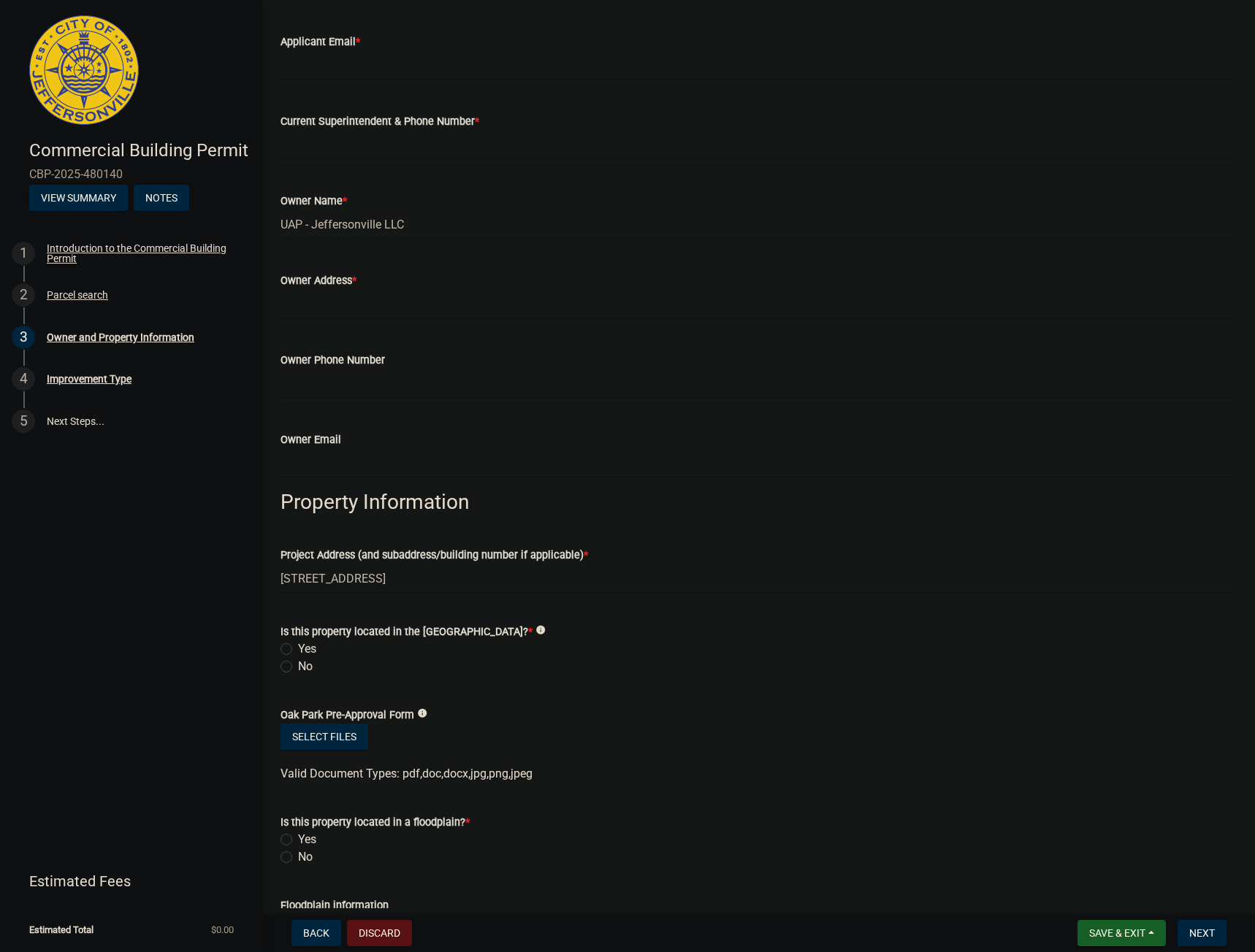
click at [647, 481] on wm-data-entity-input "Owner Email" at bounding box center [760, 450] width 957 height 80
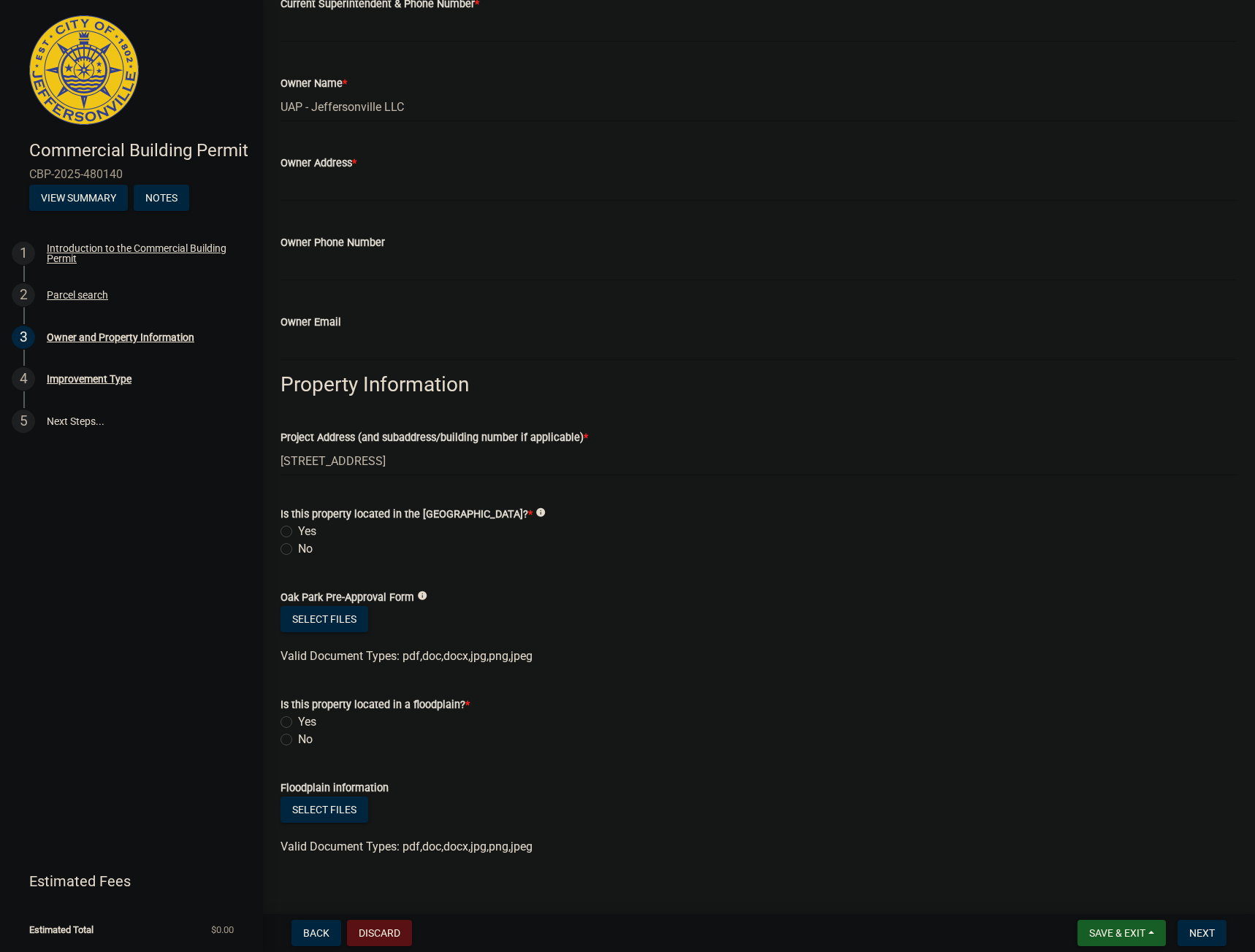
scroll to position [497, 0]
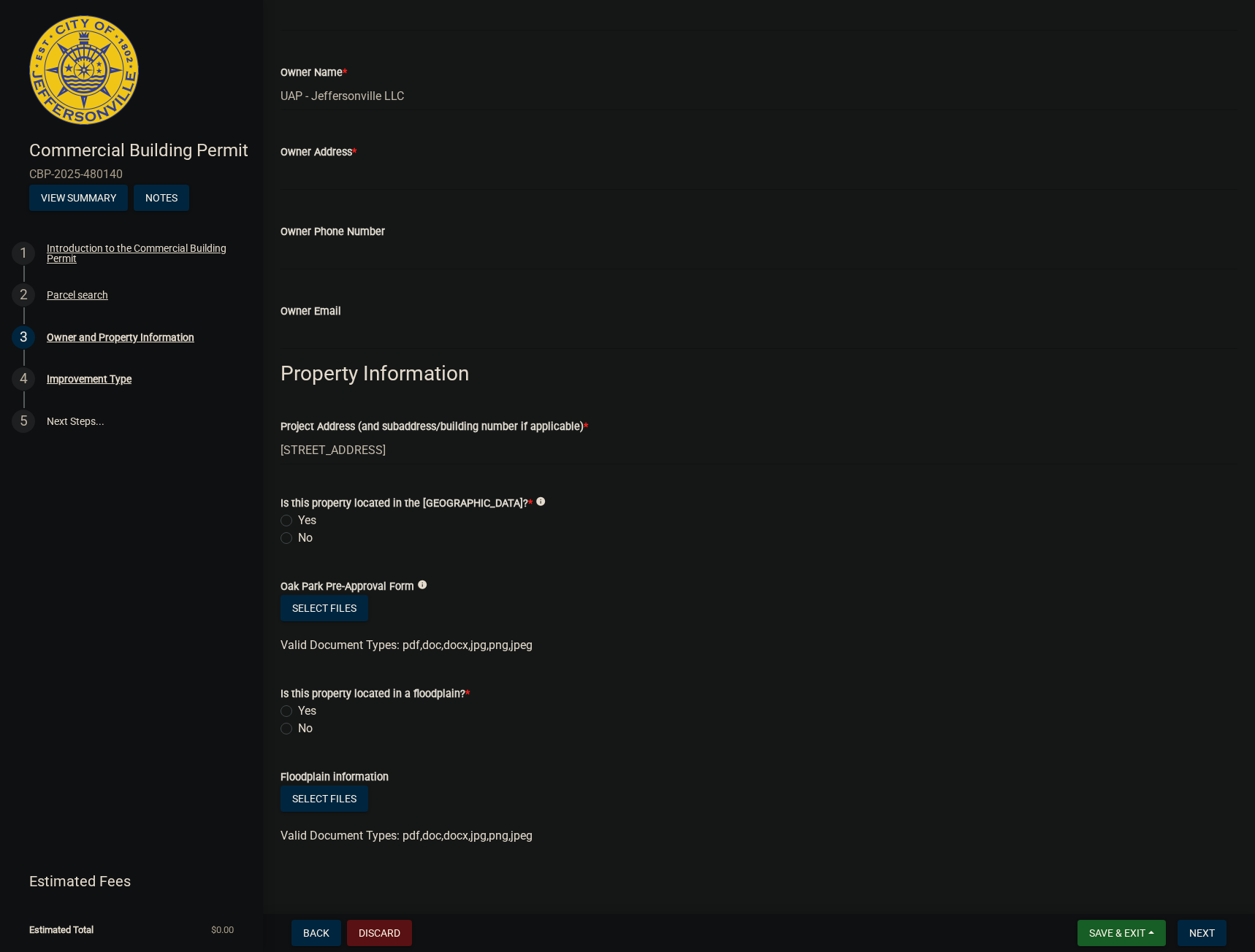
click at [714, 483] on wm-data-entity-input-list "Applicant/Owner Information Applicant Name * Required Applicant Address * Appli…" at bounding box center [760, 223] width 957 height 1266
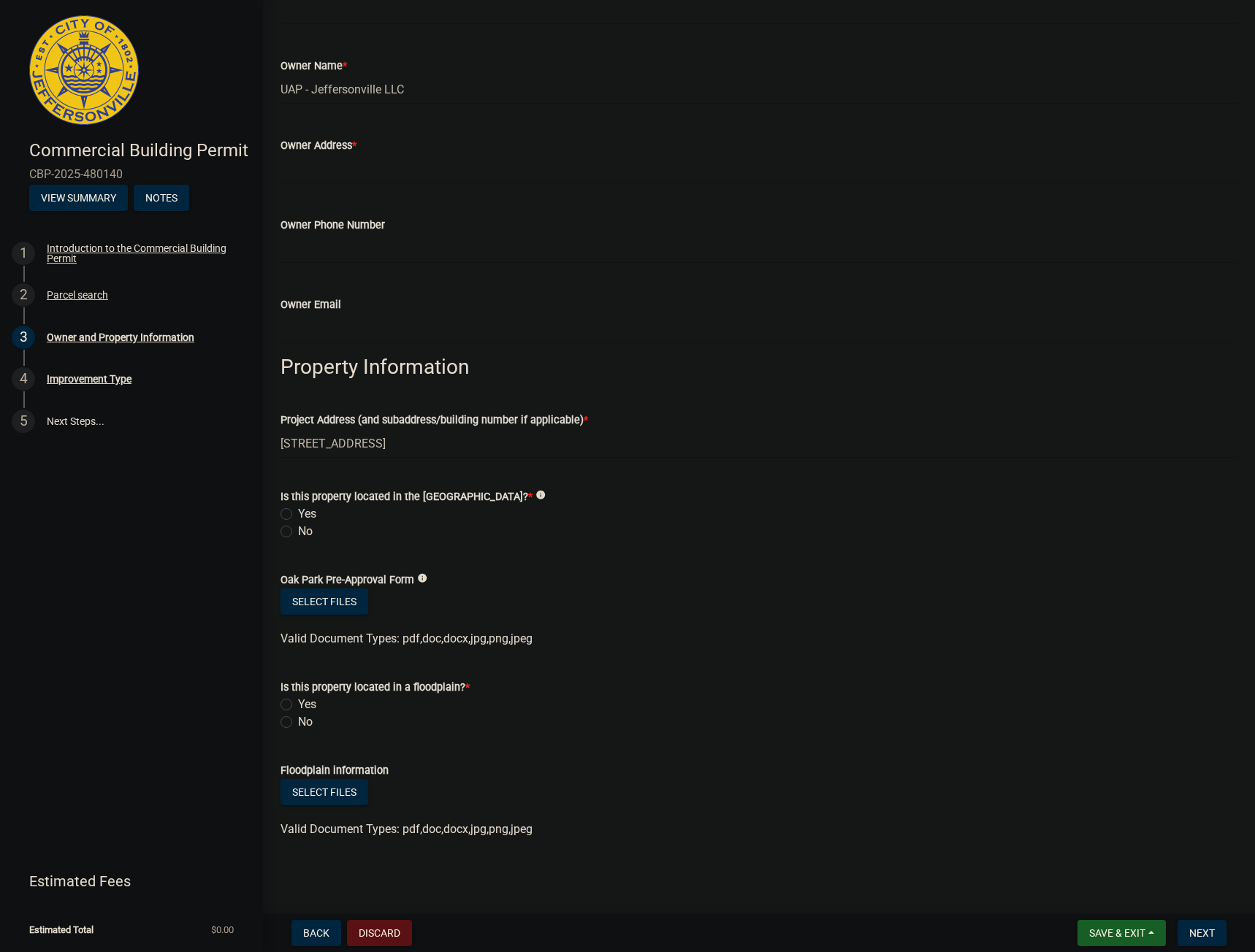
click at [417, 576] on icon "info" at bounding box center [422, 578] width 10 height 10
click at [426, 635] on span "Valid Document Types: pdf,doc,docx,jpg,png,jpeg" at bounding box center [406, 639] width 252 height 14
click at [295, 528] on div "No" at bounding box center [760, 532] width 957 height 18
click at [298, 533] on label "No" at bounding box center [305, 532] width 15 height 18
click at [298, 532] on input "No" at bounding box center [303, 528] width 10 height 10
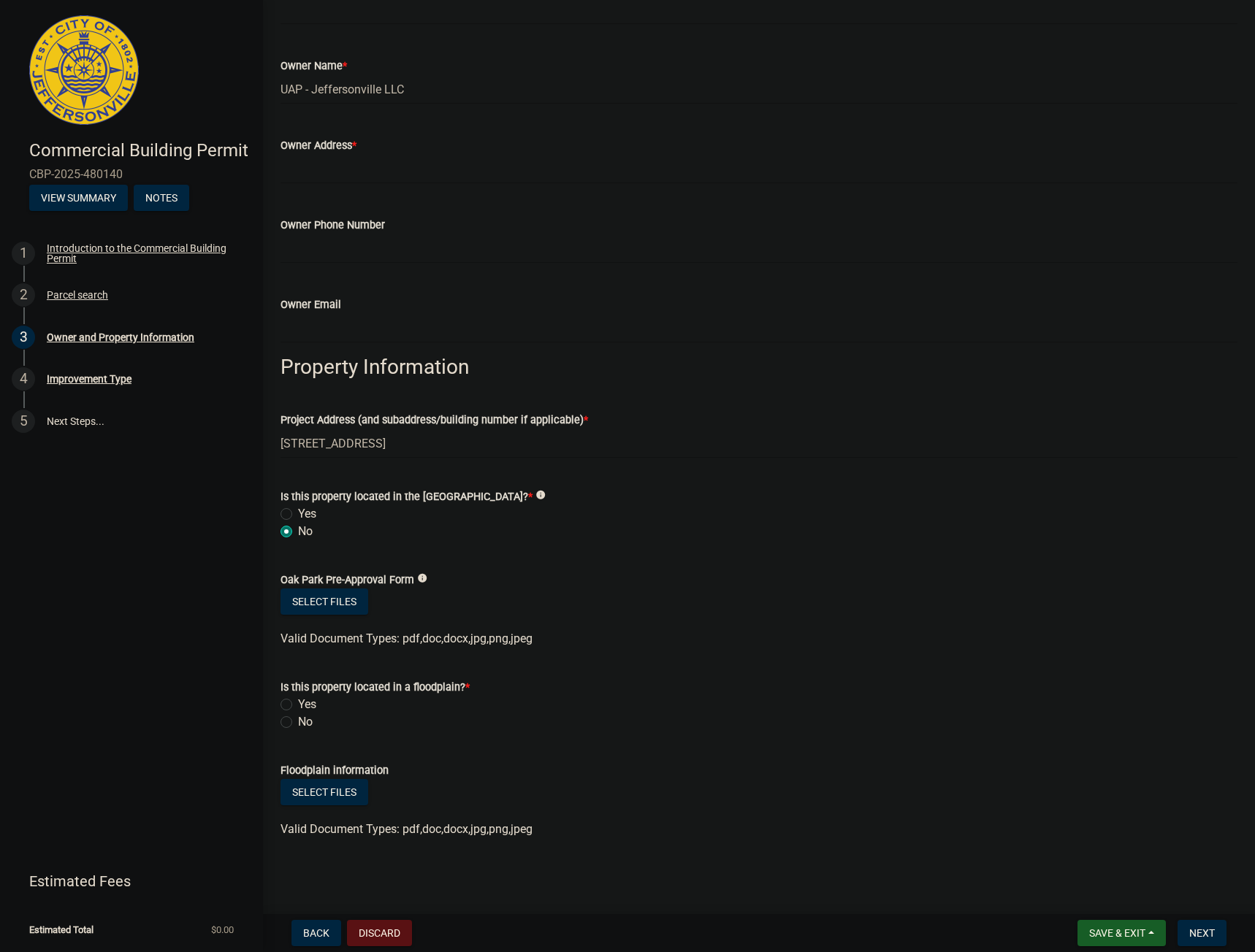
radio input "true"
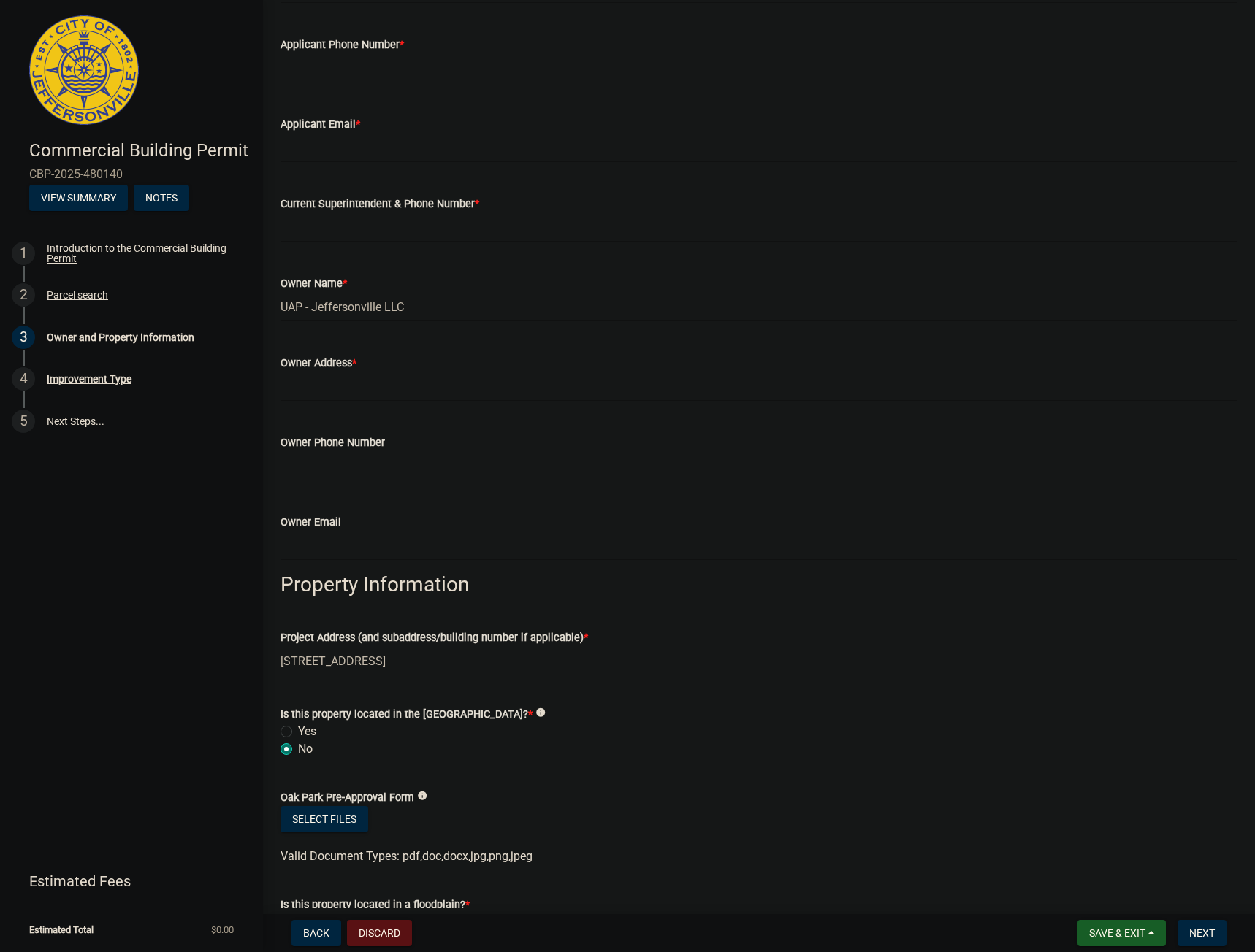
scroll to position [279, 0]
click at [418, 389] on input "Owner Address *" at bounding box center [760, 388] width 957 height 30
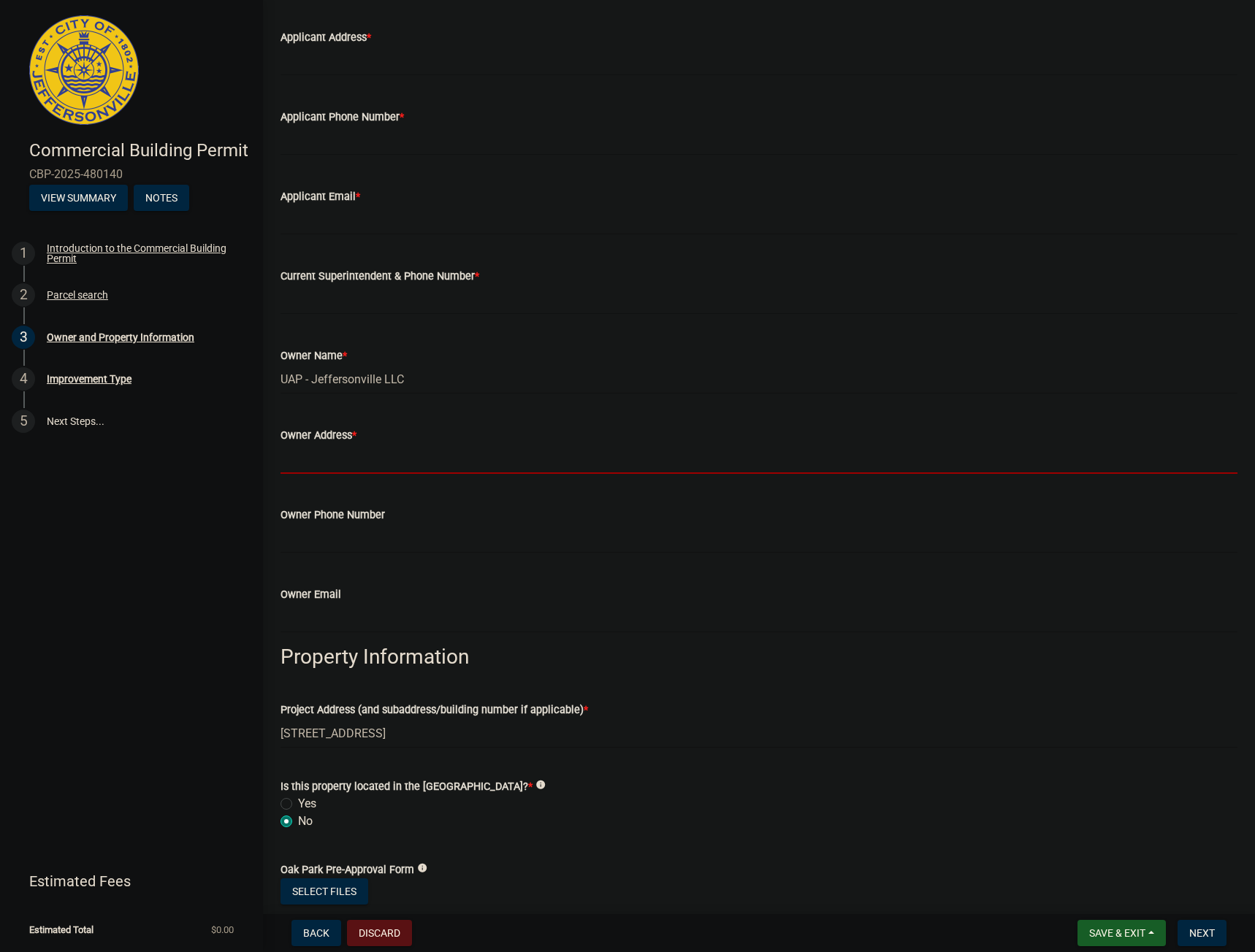
scroll to position [207, 0]
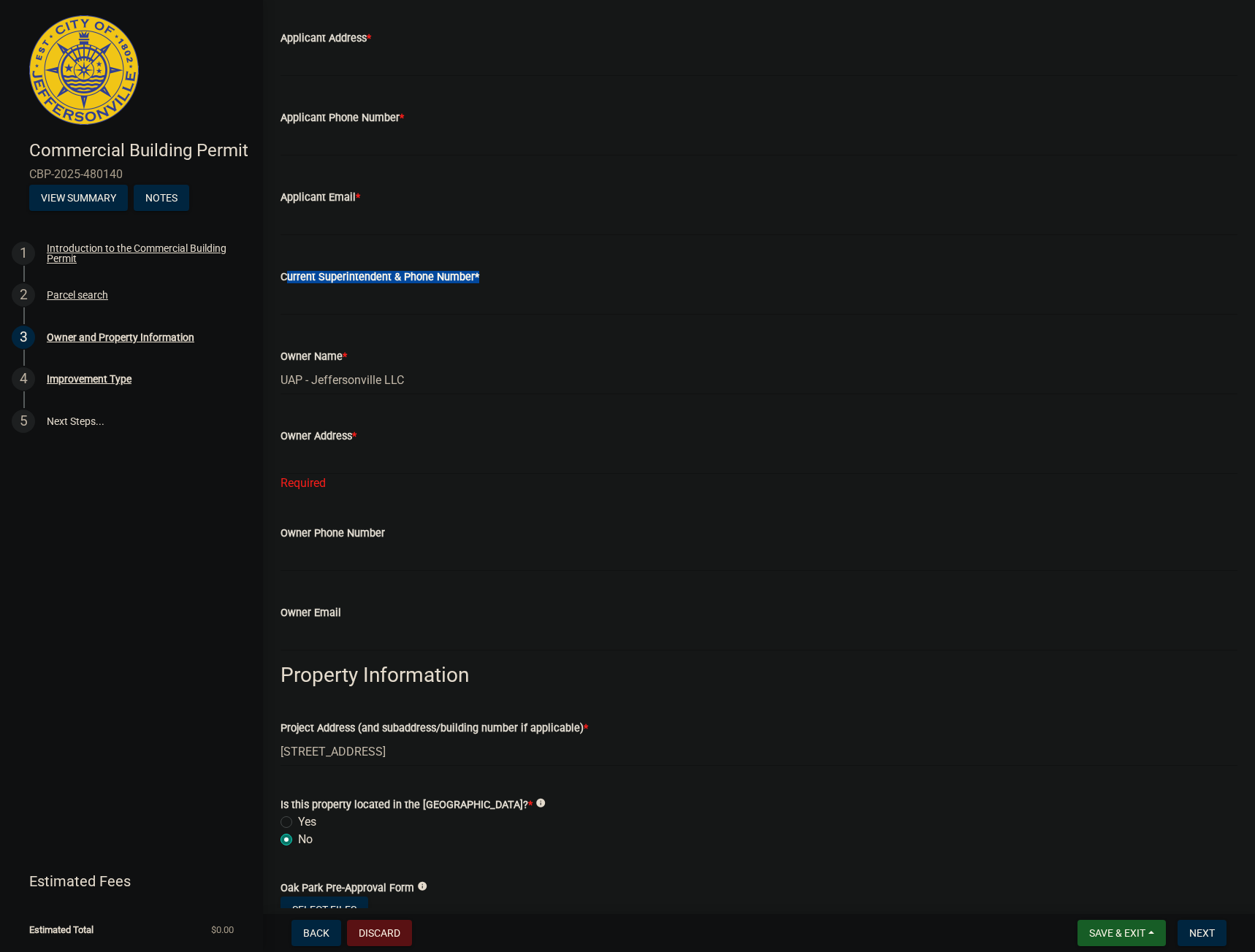
drag, startPoint x: 546, startPoint y: 269, endPoint x: 264, endPoint y: 267, distance: 282.0
click at [266, 267] on div "Owner and Property Information share Share Applicant/Owner Information Applican…" at bounding box center [759, 491] width 992 height 1361
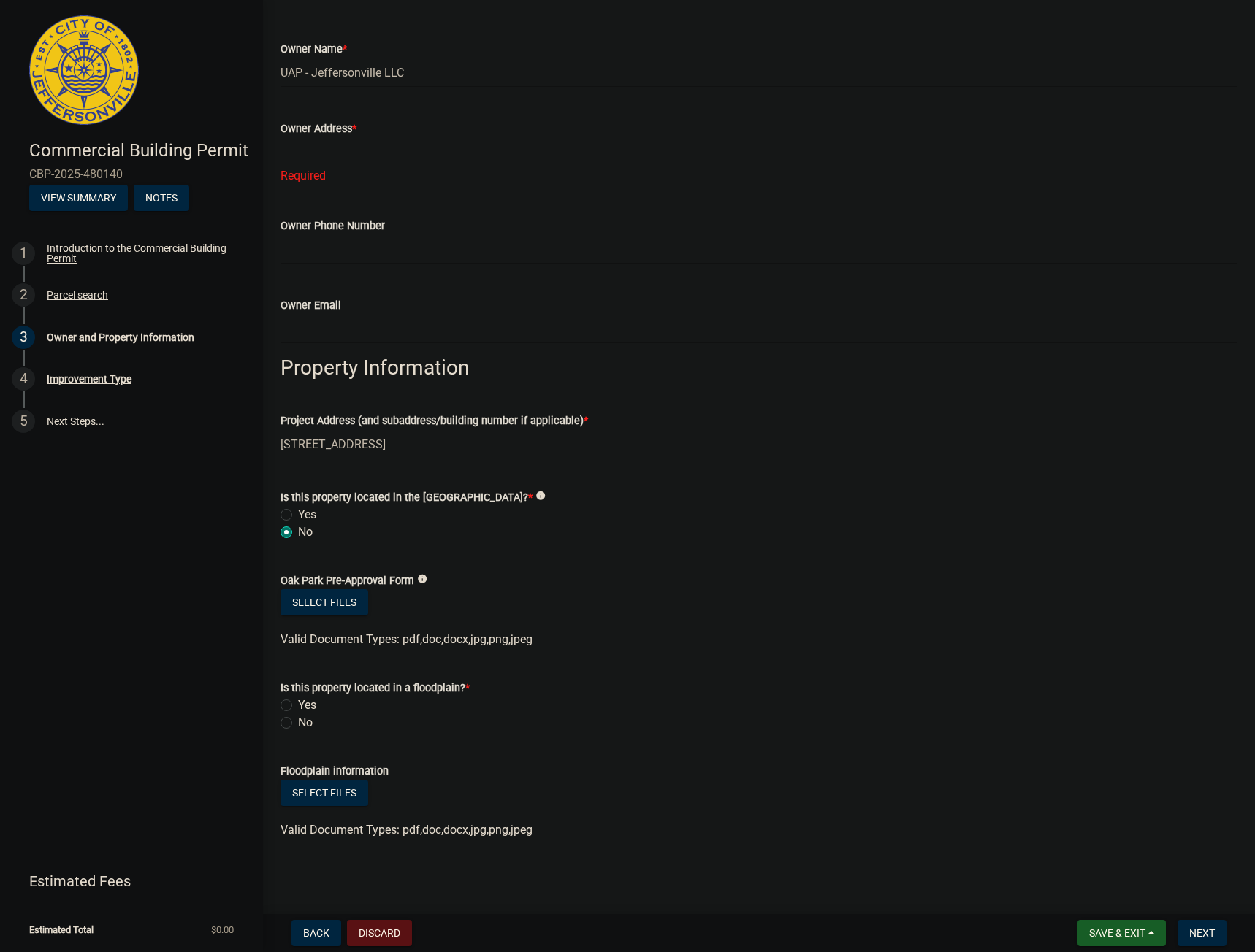
scroll to position [515, 0]
click at [298, 720] on label "No" at bounding box center [305, 723] width 15 height 18
click at [298, 720] on input "No" at bounding box center [303, 719] width 10 height 10
radio input "true"
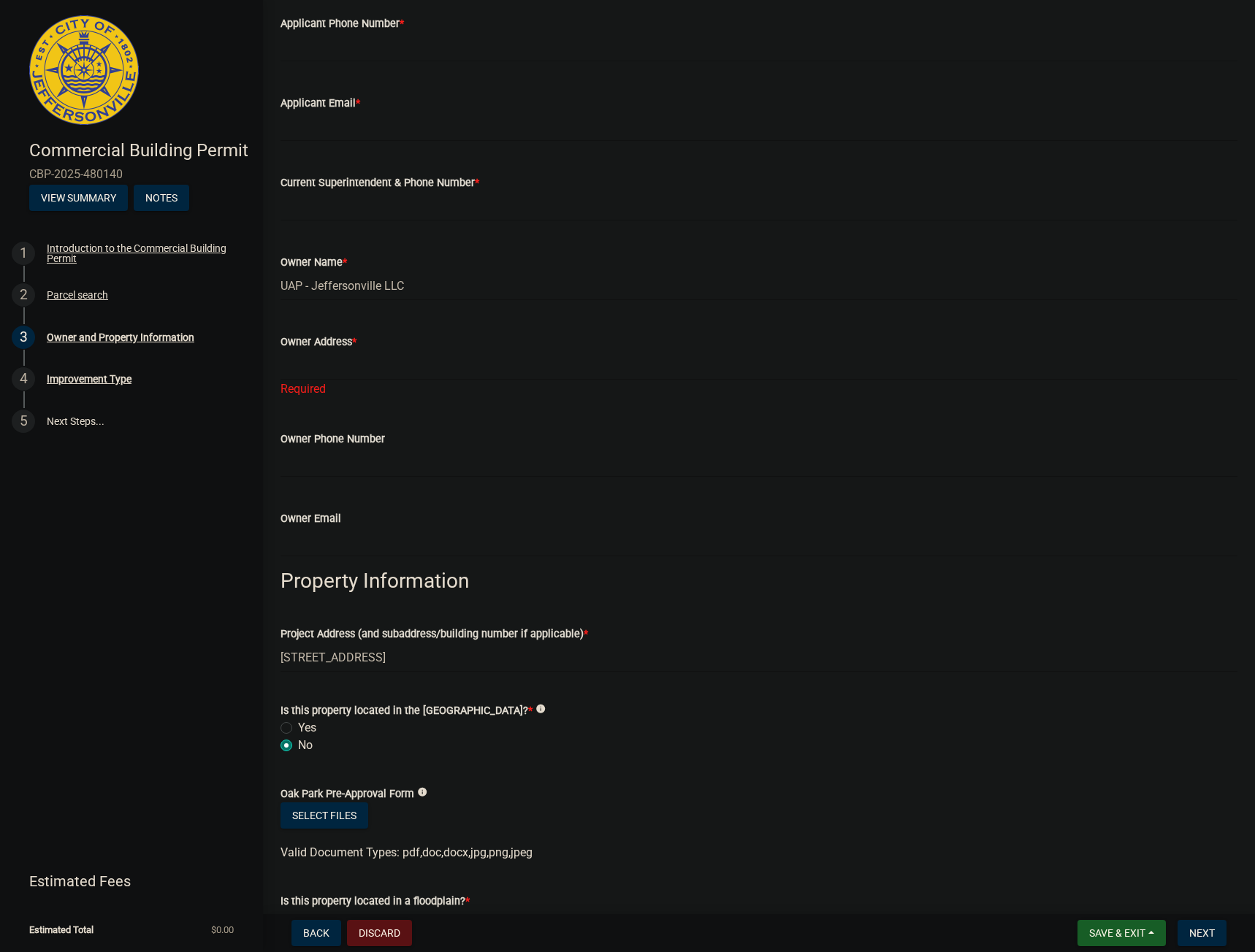
scroll to position [301, 0]
click at [486, 282] on input "UAP - Jeffersonville LLC" at bounding box center [760, 287] width 957 height 30
click at [459, 370] on input "Owner Address *" at bounding box center [760, 366] width 957 height 30
drag, startPoint x: 414, startPoint y: 281, endPoint x: 272, endPoint y: 270, distance: 142.4
click at [272, 270] on div "Owner Name * UAP - [GEOGRAPHIC_DATA] LLC" at bounding box center [760, 267] width 979 height 68
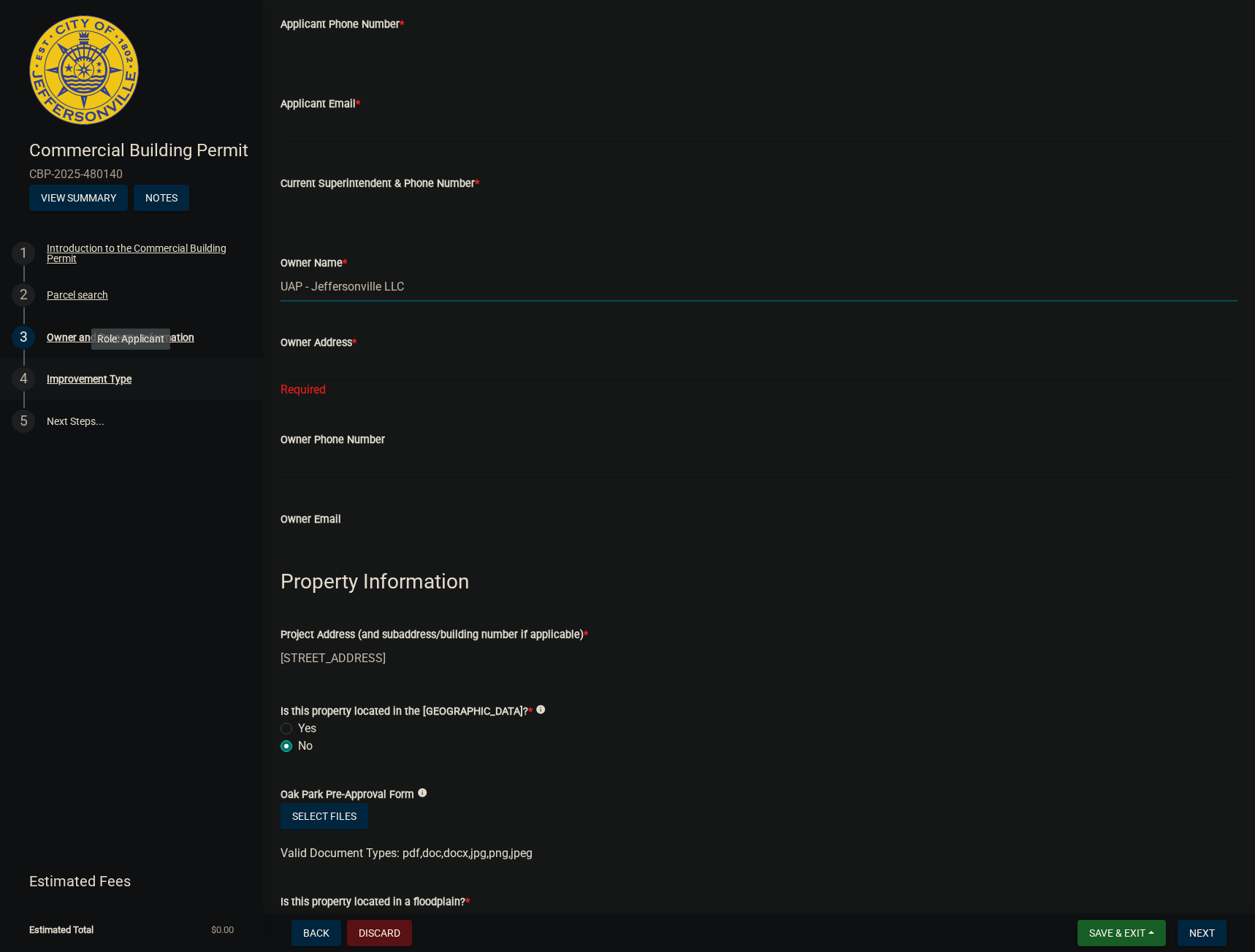
click at [130, 390] on div "4 Improvement Type" at bounding box center [126, 380] width 227 height 24
click at [94, 380] on div "Improvement Type" at bounding box center [89, 379] width 85 height 10
click at [106, 374] on div "Improvement Type" at bounding box center [89, 379] width 85 height 10
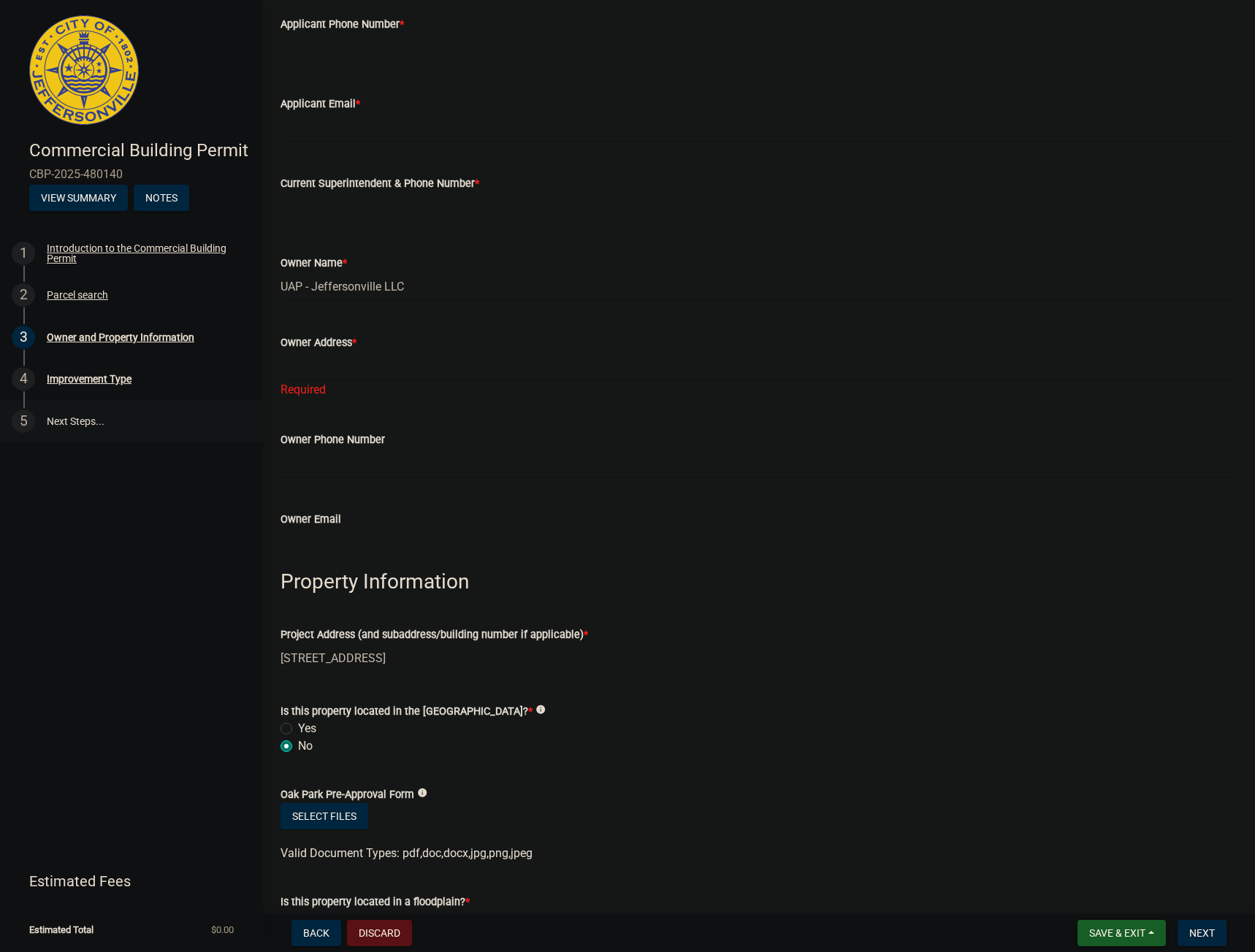
click at [105, 419] on link "5 Next Steps..." at bounding box center [132, 421] width 263 height 43
click at [127, 378] on div "Improvement Type" at bounding box center [89, 379] width 85 height 10
click at [172, 287] on div "2 Parcel search" at bounding box center [126, 296] width 227 height 24
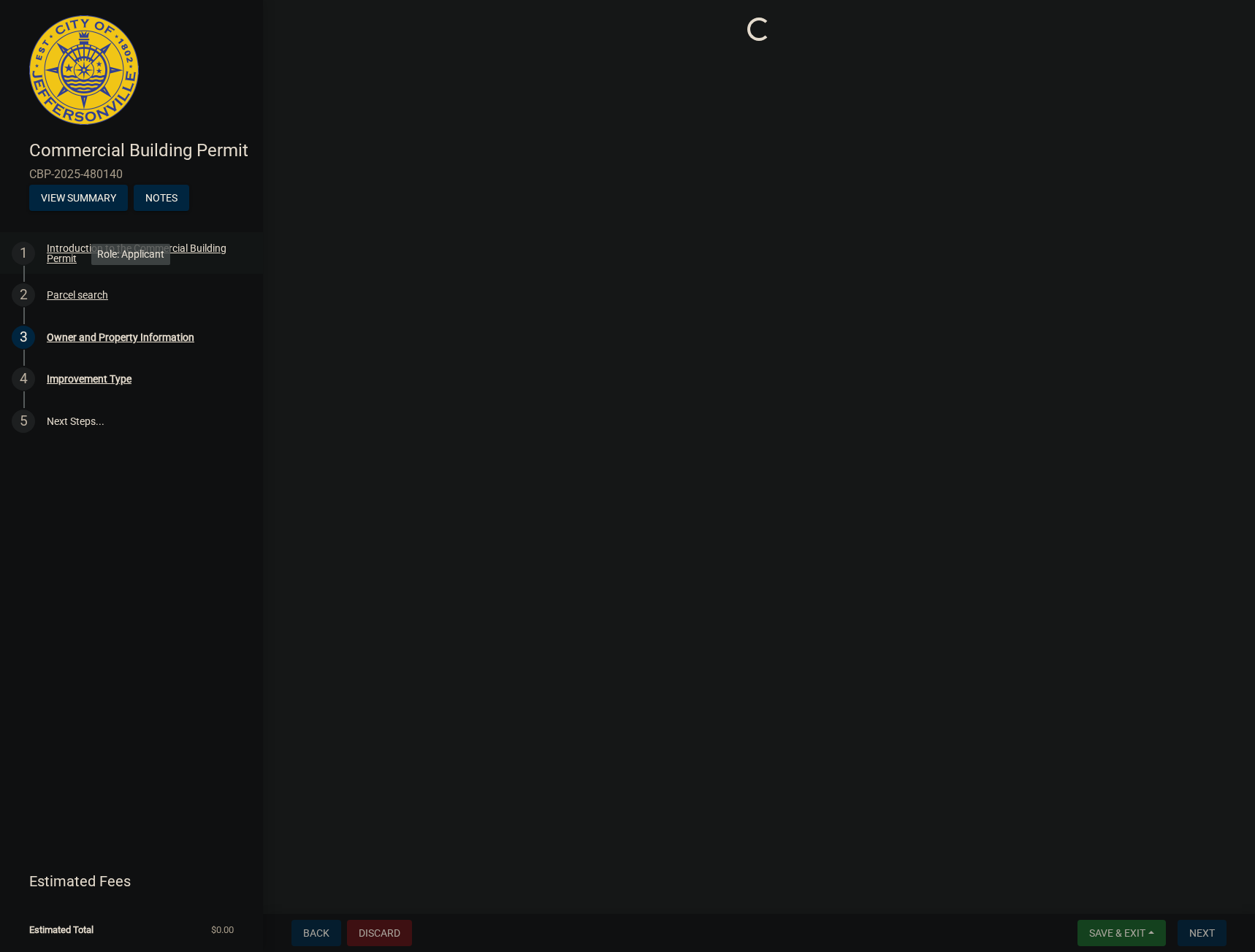
scroll to position [0, 0]
click at [189, 253] on div "Introduction to the Commercial Building Permit" at bounding box center [142, 253] width 193 height 21
click at [149, 346] on div "3 Owner and Property Information" at bounding box center [126, 337] width 227 height 24
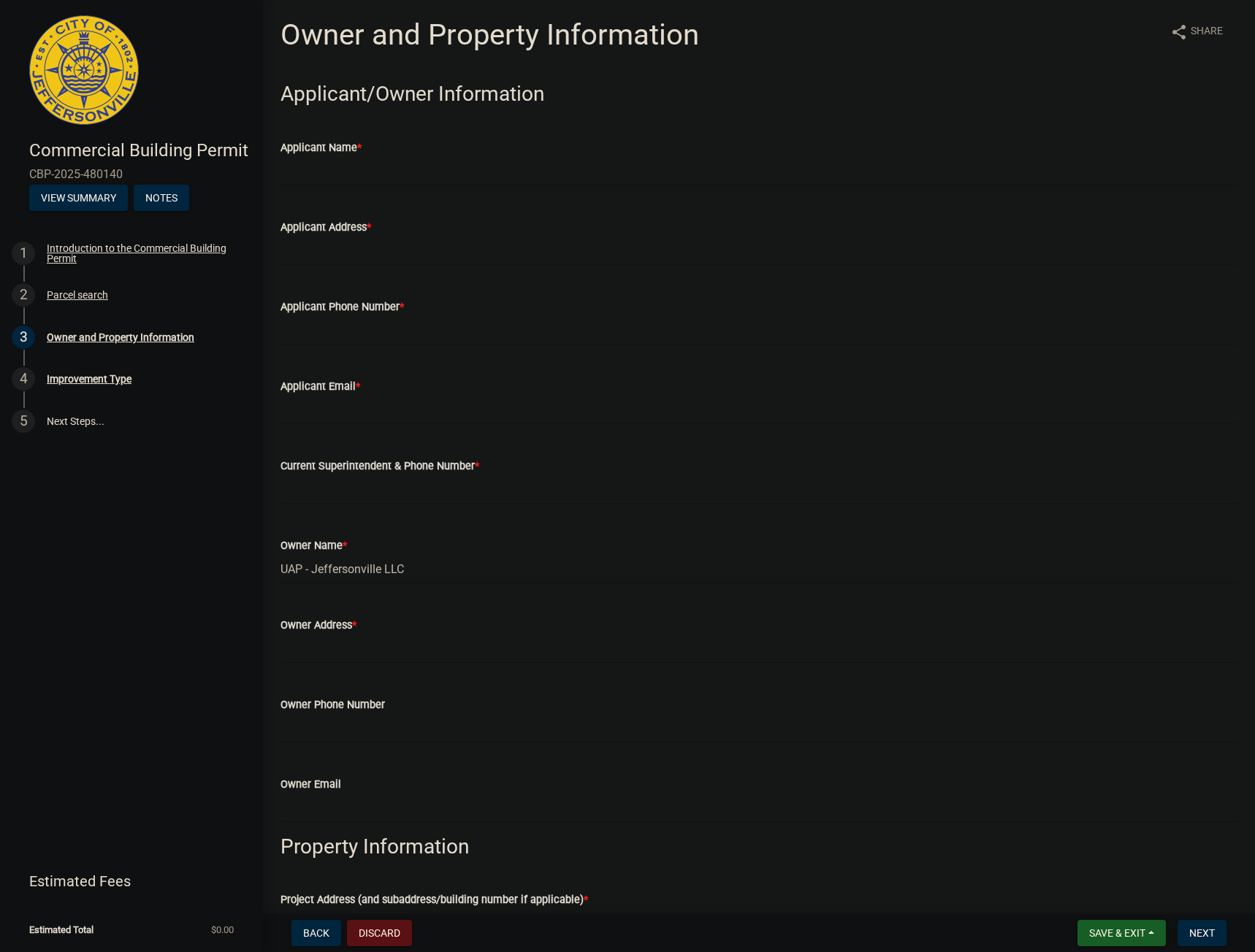
click at [114, 879] on link "Estimated Fees" at bounding box center [126, 882] width 227 height 30
click at [535, 461] on div "Current Superintendent & Phone Number *" at bounding box center [760, 466] width 957 height 18
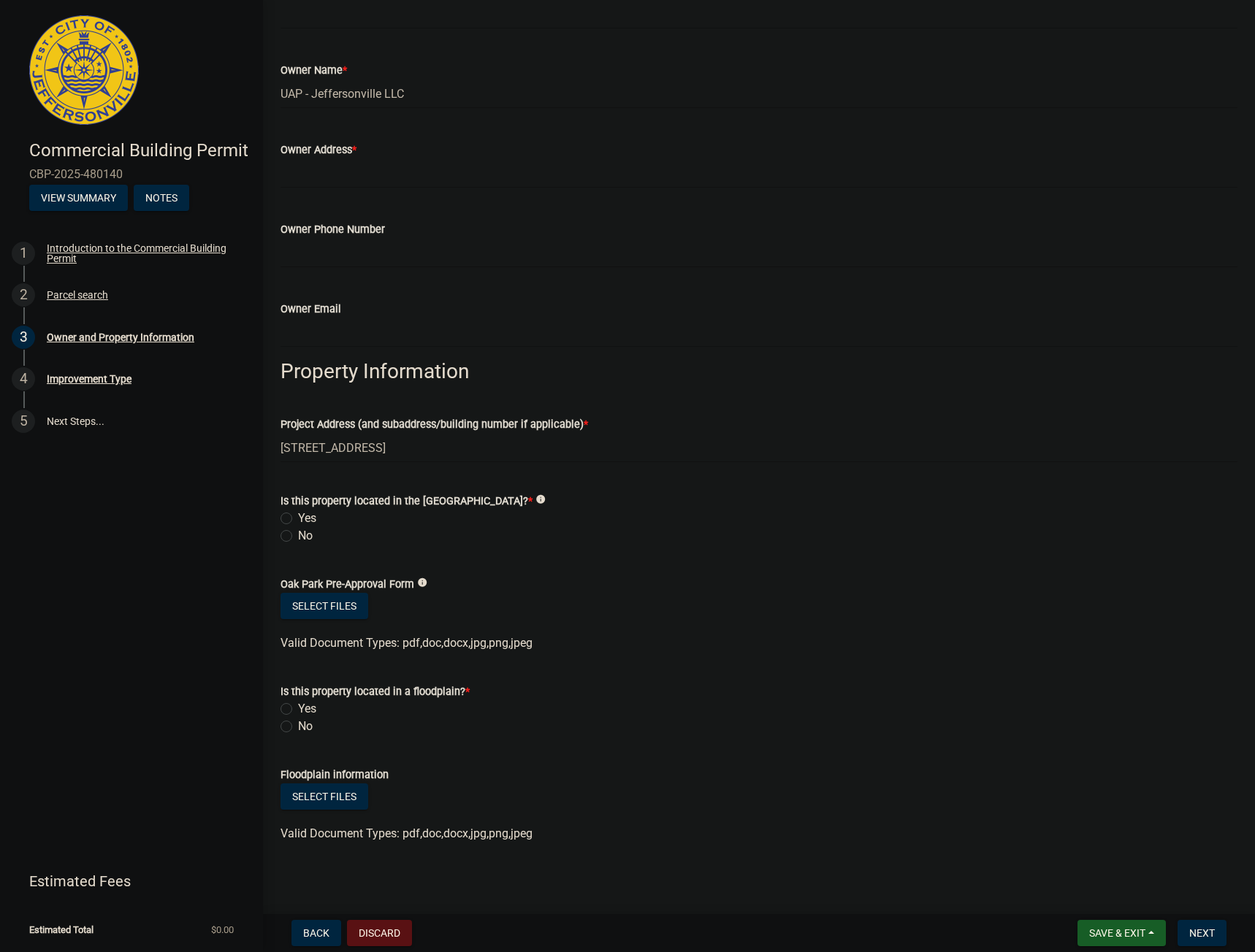
scroll to position [479, 0]
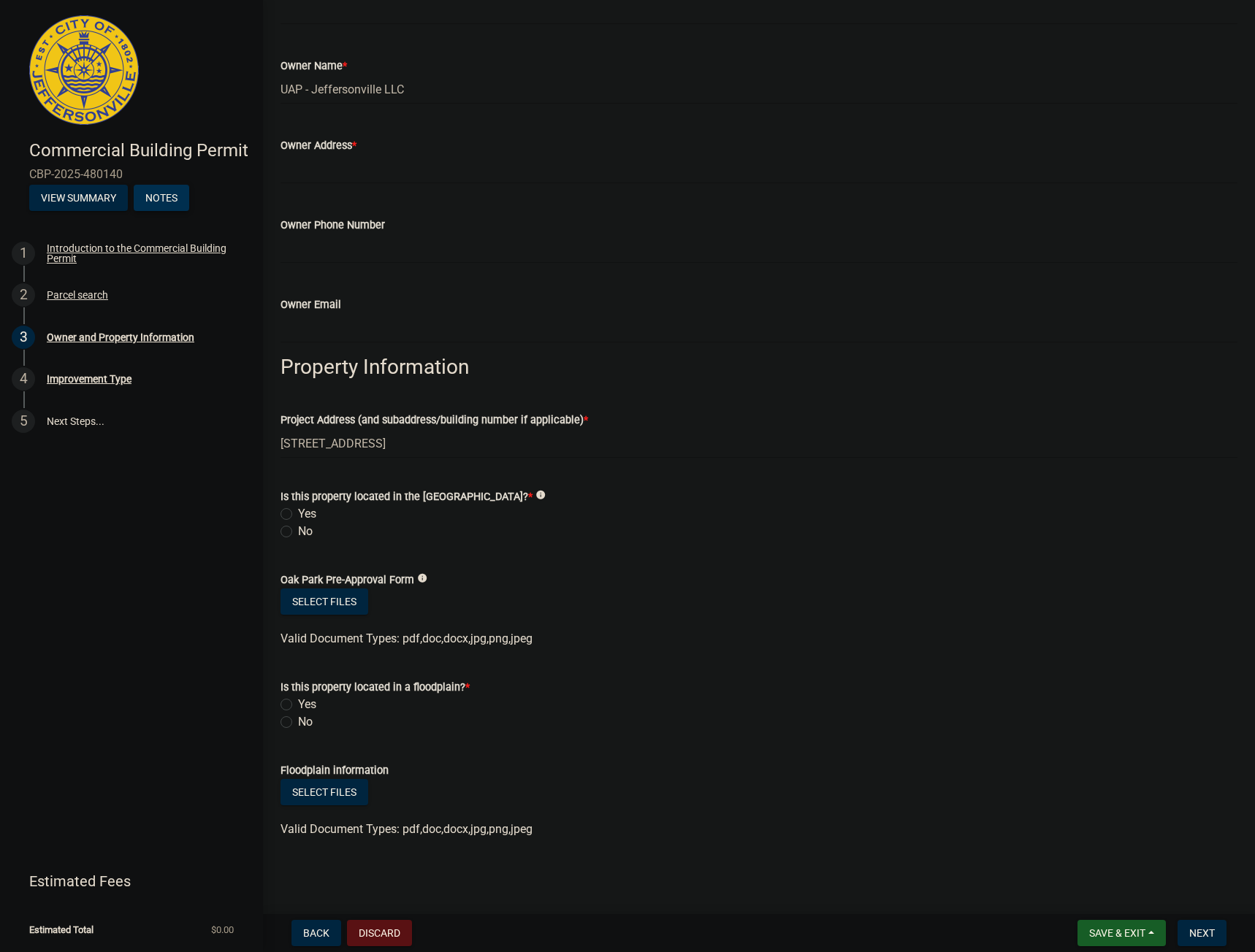
click at [170, 200] on button "Notes" at bounding box center [161, 198] width 55 height 27
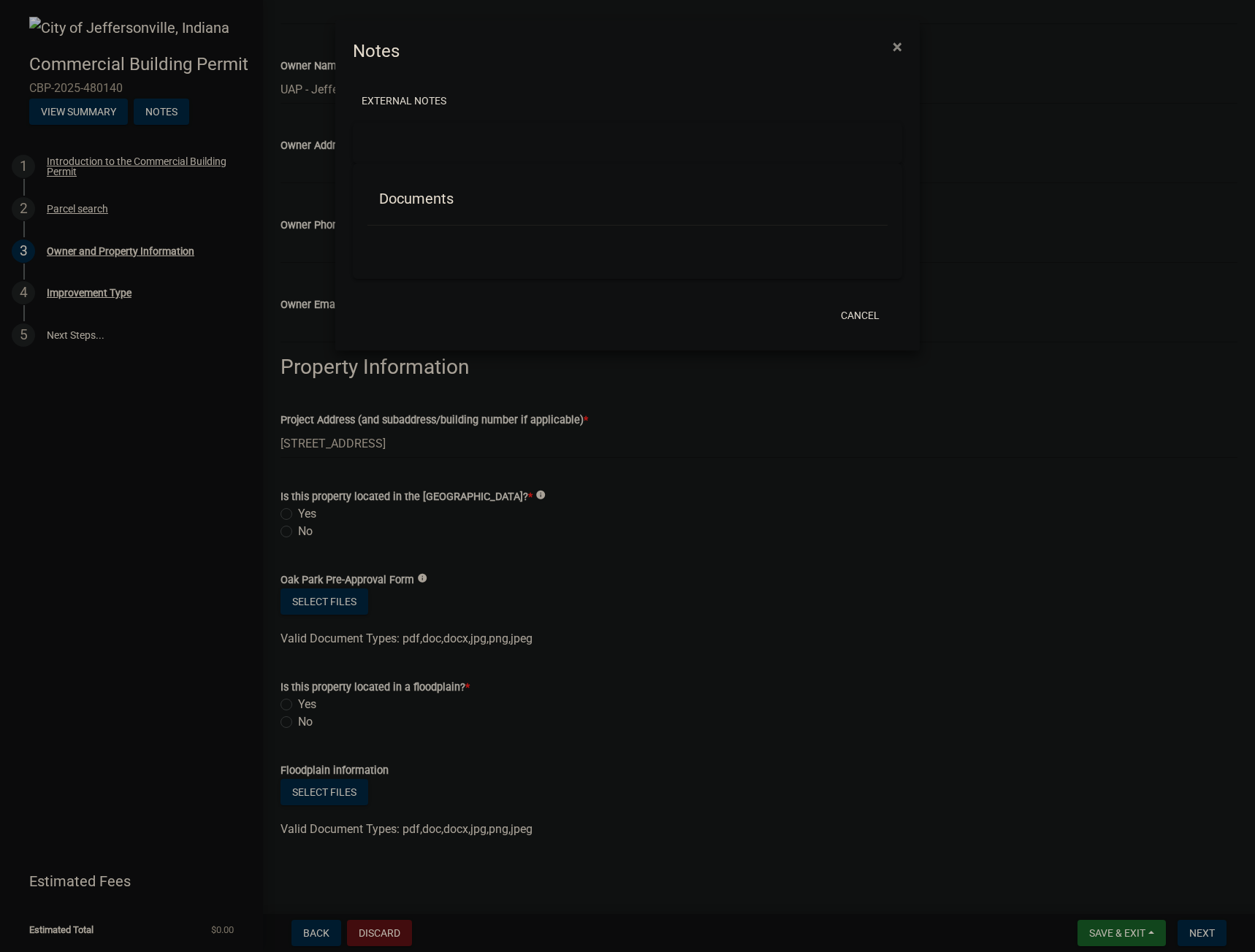
click at [91, 111] on ngb-modal-window "Notes × External Notes Documents Cancel" at bounding box center [627, 476] width 1255 height 952
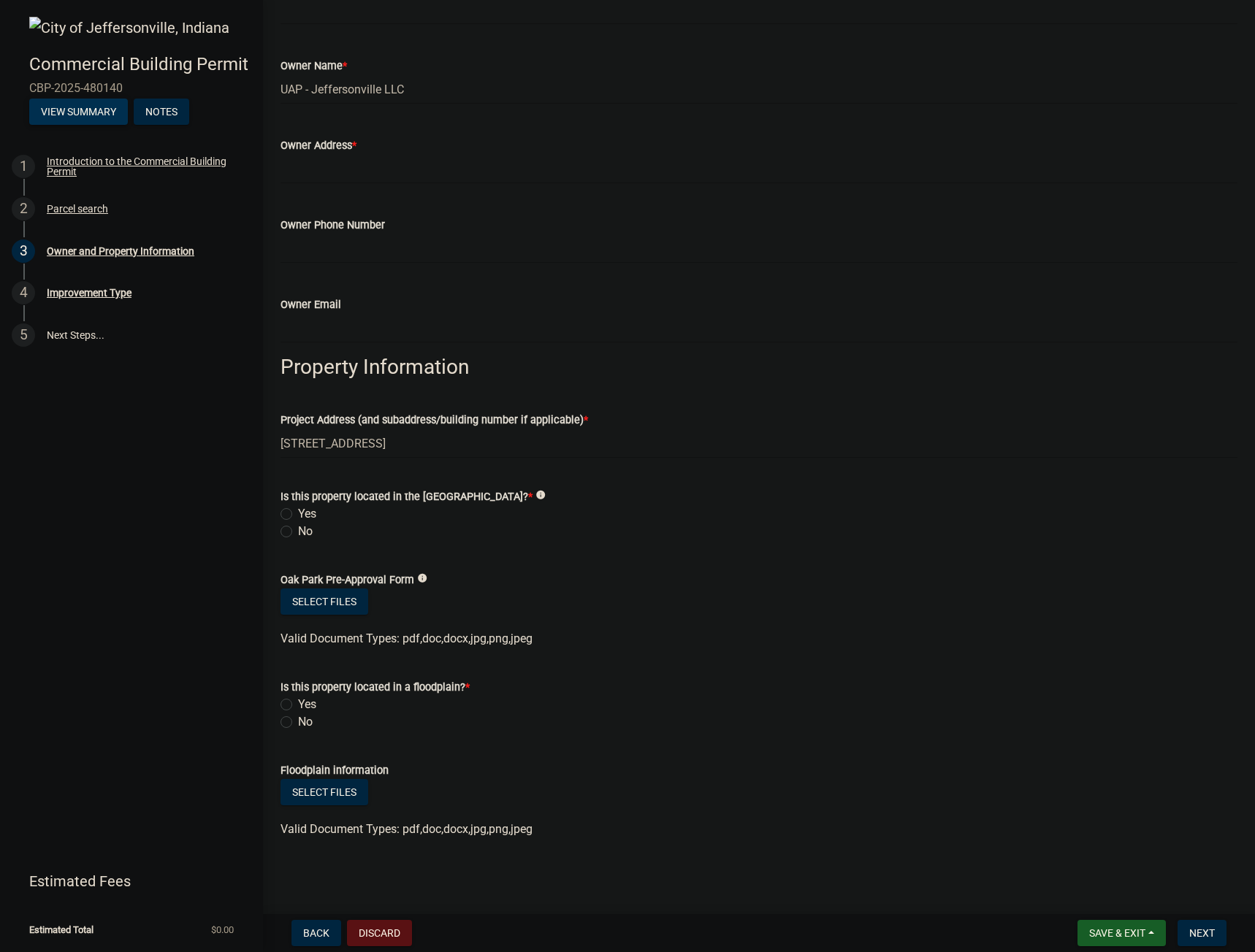
click at [77, 119] on button "View Summary" at bounding box center [79, 112] width 99 height 27
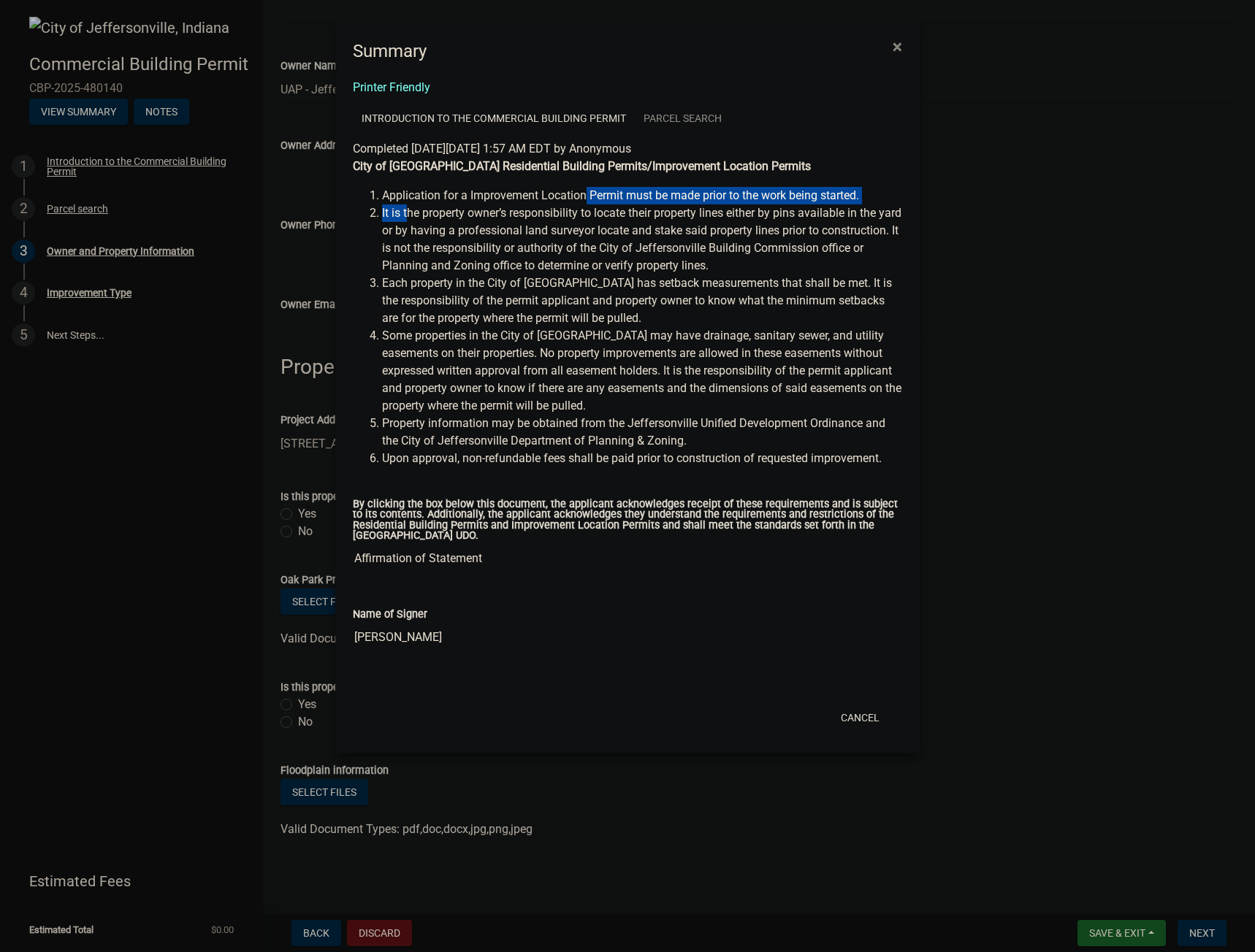
drag, startPoint x: 408, startPoint y: 208, endPoint x: 584, endPoint y: 200, distance: 176.2
click at [584, 200] on ol "Application for a Improvement Location Permit must be made prior to the work be…" at bounding box center [627, 327] width 549 height 281
click at [633, 194] on li "Application for a Improvement Location Permit must be made prior to the work be…" at bounding box center [642, 196] width 520 height 18
drag, startPoint x: 653, startPoint y: 192, endPoint x: 641, endPoint y: 192, distance: 12.0
click at [653, 192] on li "Application for a Improvement Location Permit must be made prior to the work be…" at bounding box center [642, 196] width 520 height 18
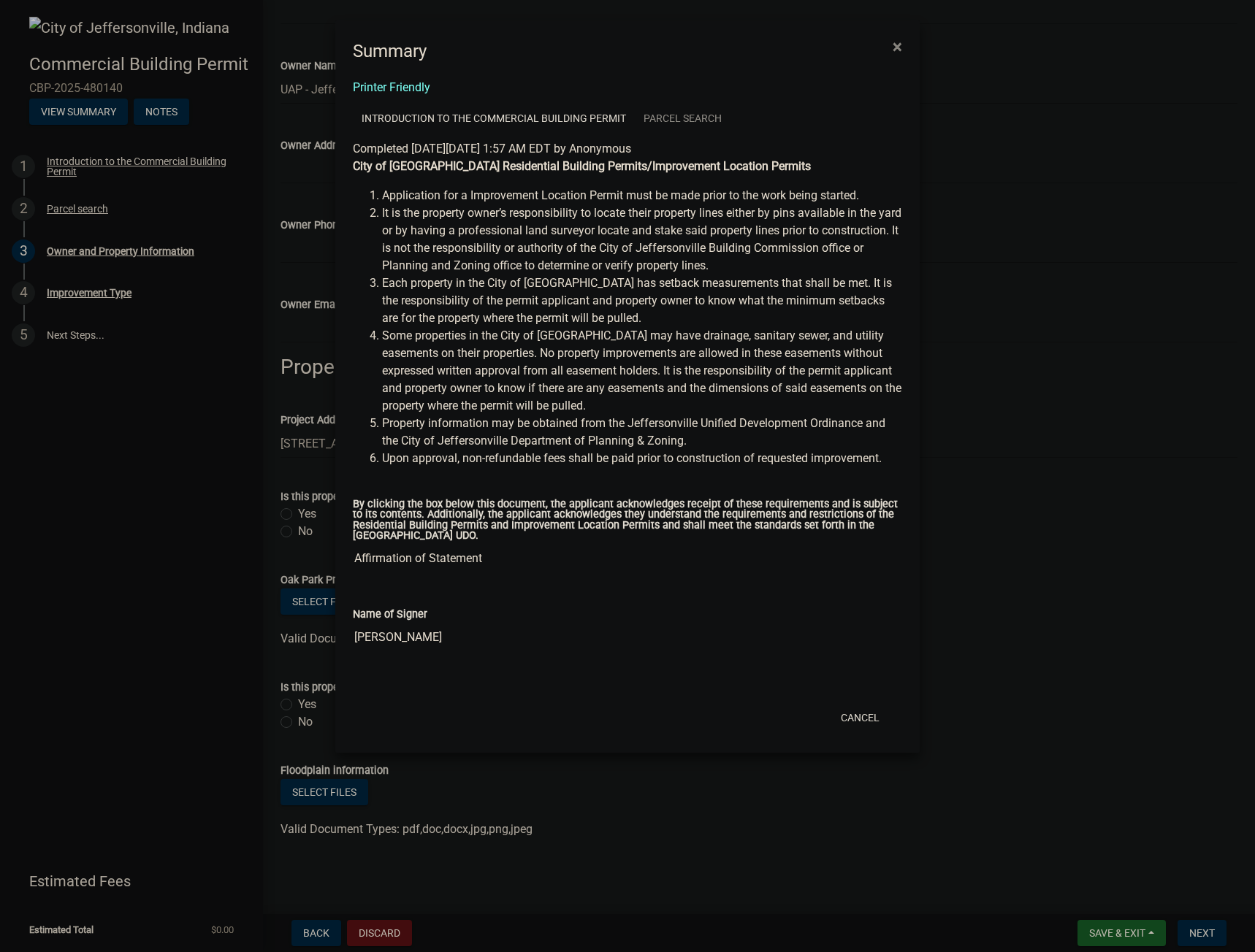
click at [451, 199] on li "Application for a Improvement Location Permit must be made prior to the work be…" at bounding box center [642, 196] width 520 height 18
click at [423, 197] on li "Application for a Improvement Location Permit must be made prior to the work be…" at bounding box center [642, 196] width 520 height 18
drag, startPoint x: 383, startPoint y: 194, endPoint x: 625, endPoint y: 193, distance: 242.0
click at [625, 193] on li "Application for a Improvement Location Permit must be made prior to the work be…" at bounding box center [642, 196] width 520 height 18
copy li "Application for a Improvement Location Permit"
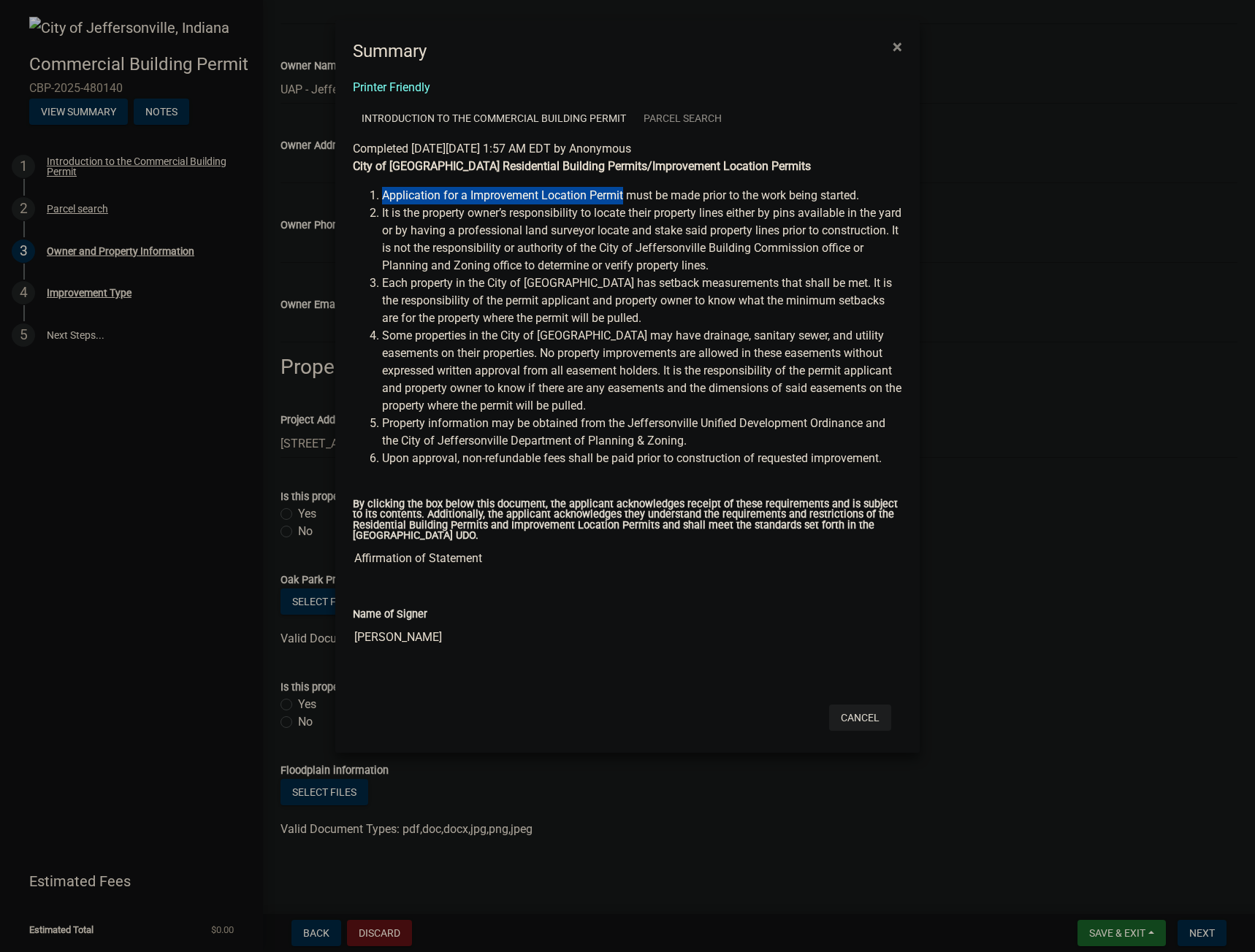
click at [874, 727] on button "Cancel" at bounding box center [859, 718] width 62 height 27
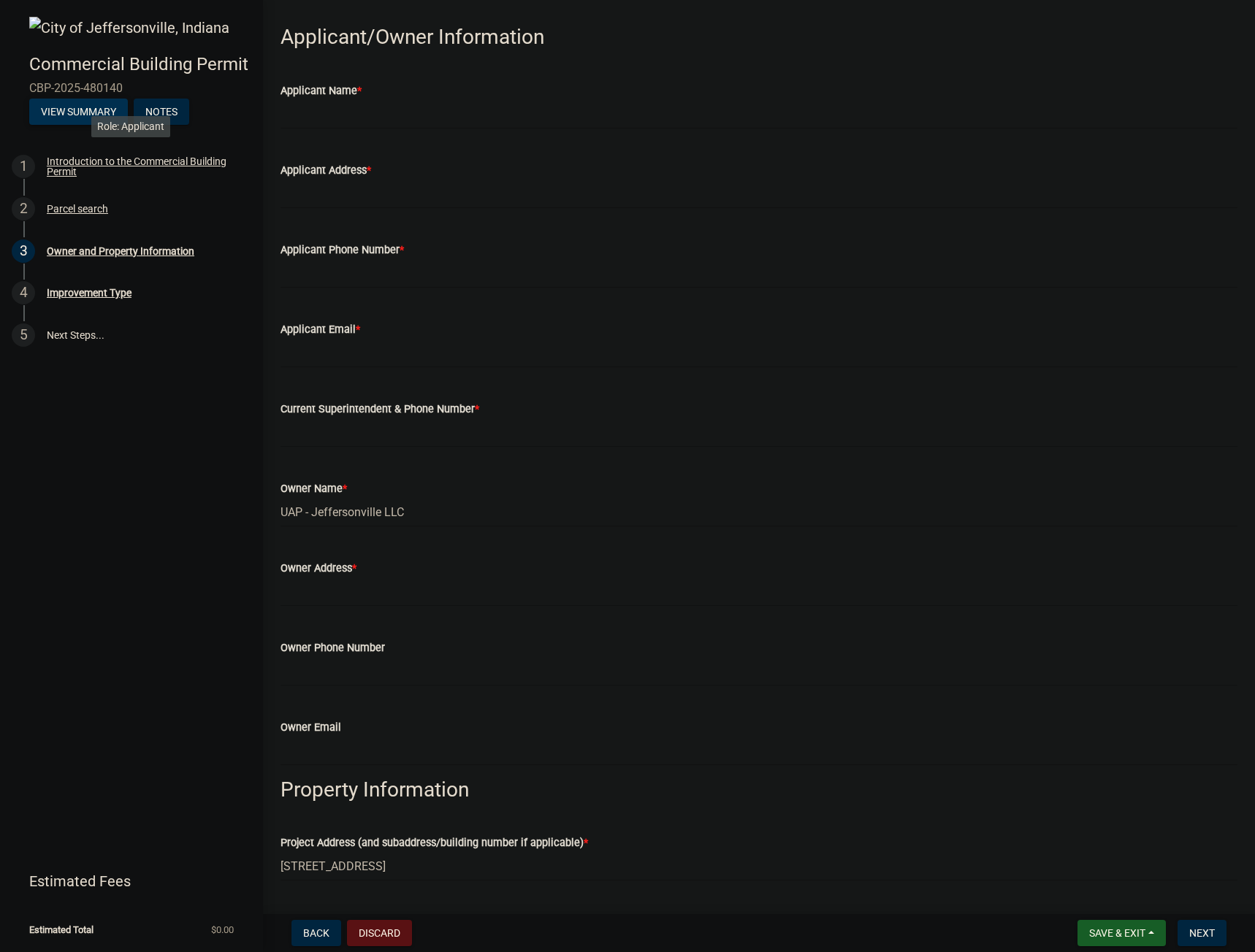
scroll to position [0, 0]
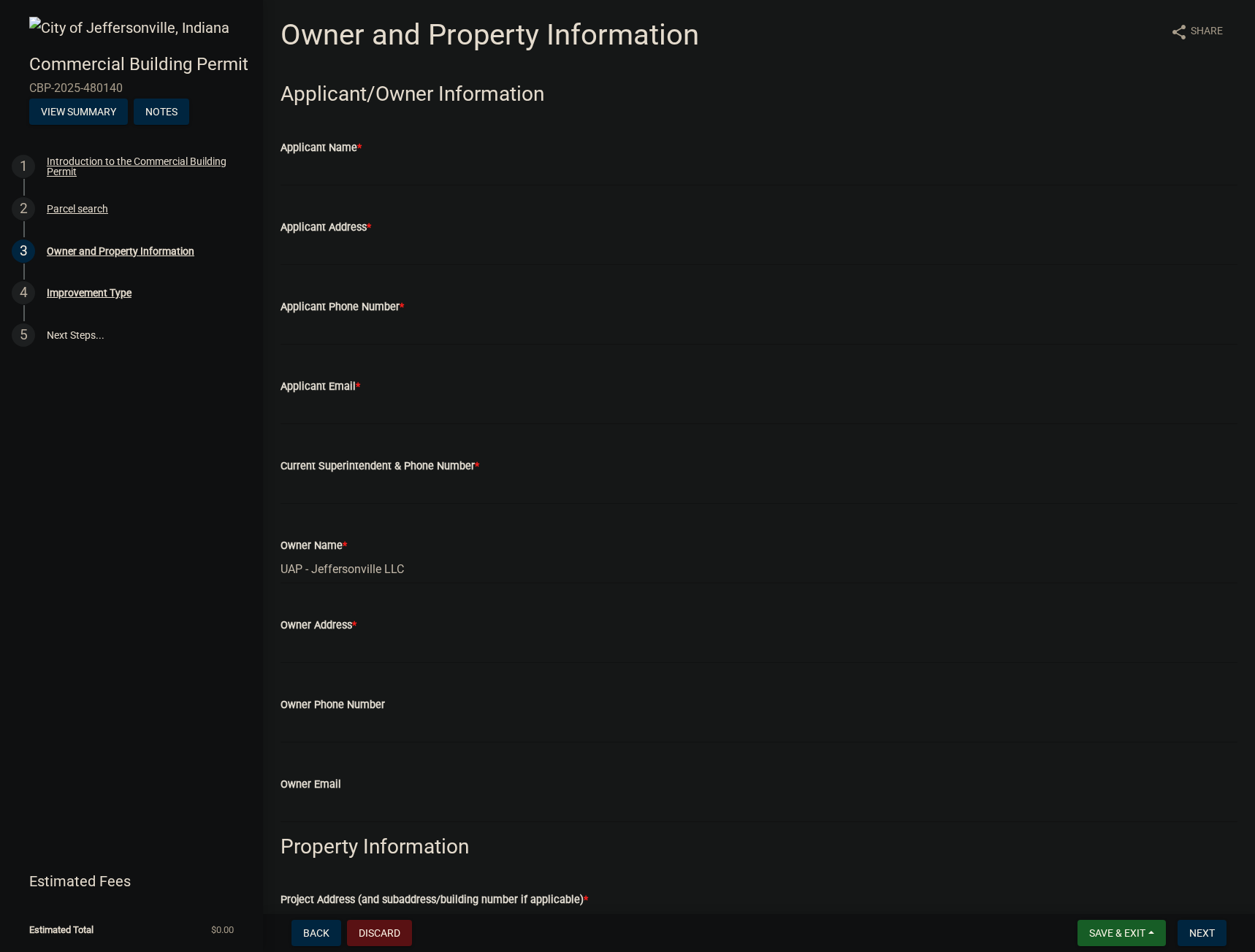
click at [152, 65] on h4 "Commercial Building Permit" at bounding box center [140, 64] width 223 height 21
